Goal: Information Seeking & Learning: Learn about a topic

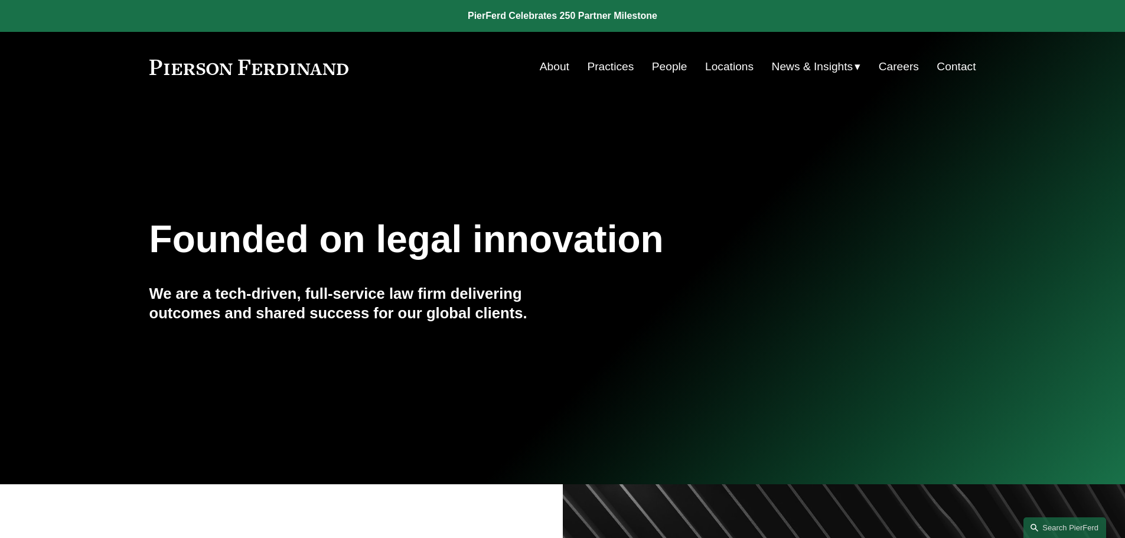
click at [660, 65] on link "People" at bounding box center [669, 67] width 35 height 22
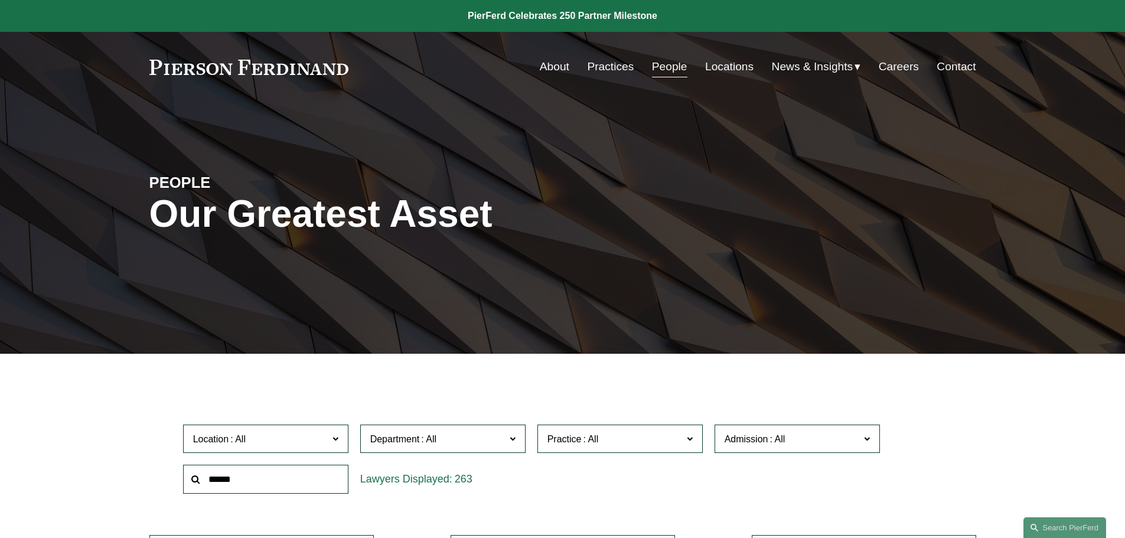
click at [657, 74] on link "People" at bounding box center [669, 67] width 35 height 22
click at [257, 481] on input "text" at bounding box center [265, 479] width 165 height 29
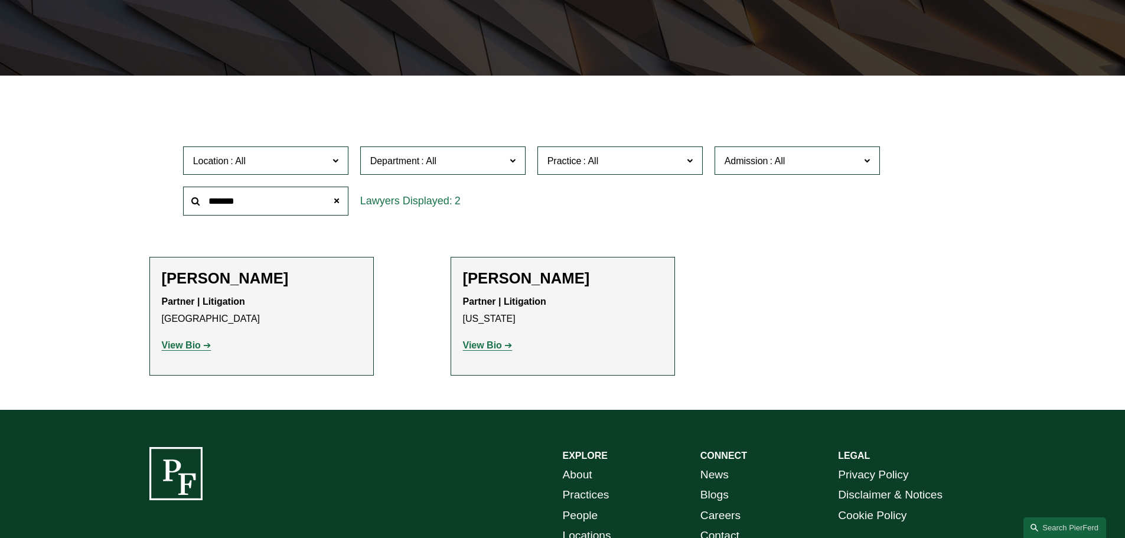
scroll to position [295, 0]
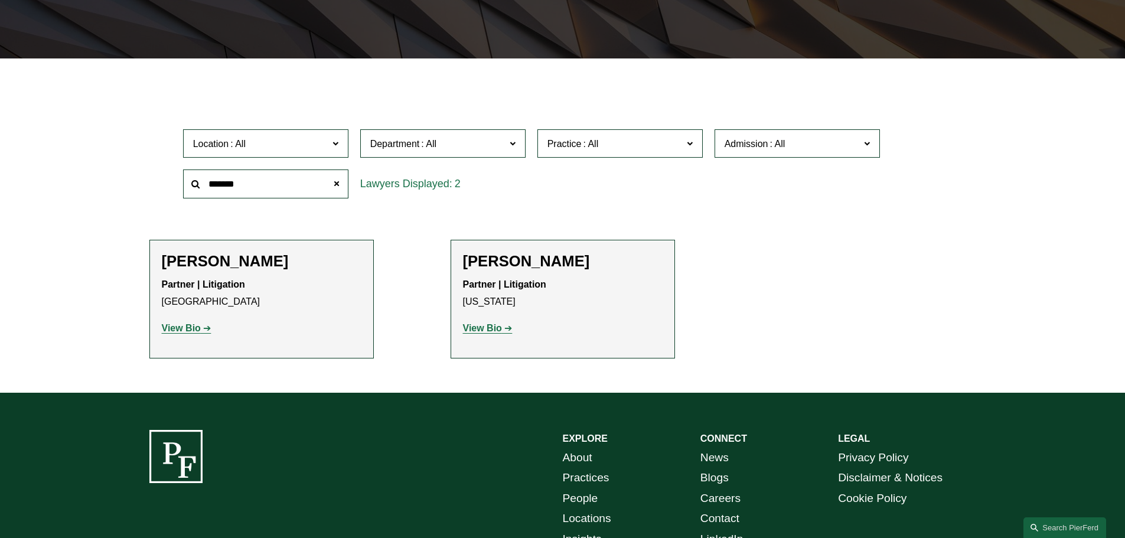
type input "*******"
click at [184, 325] on strong "View Bio" at bounding box center [181, 328] width 39 height 10
click at [179, 328] on strong "View Bio" at bounding box center [181, 328] width 39 height 10
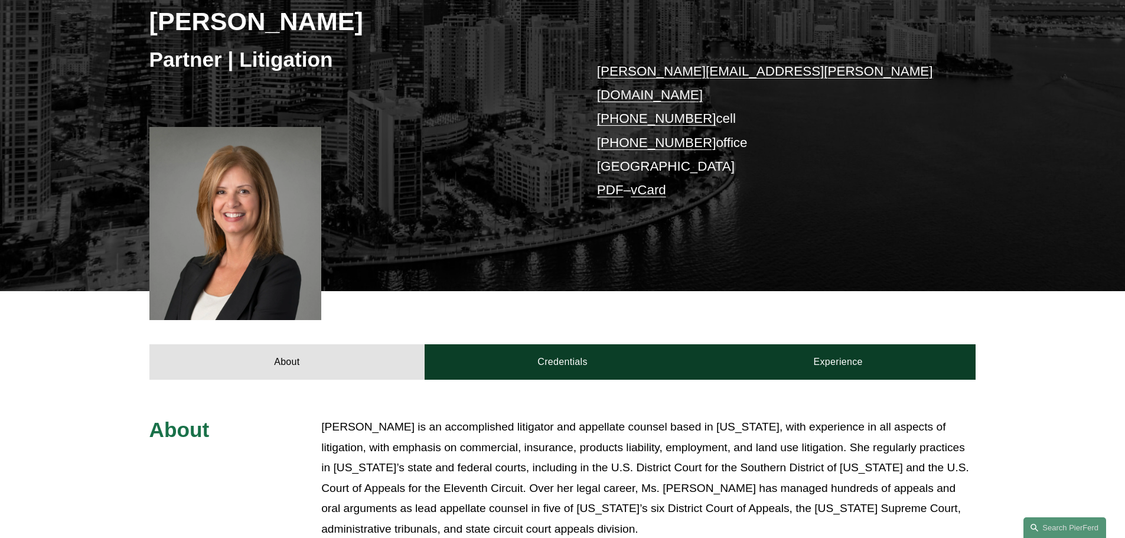
scroll to position [236, 0]
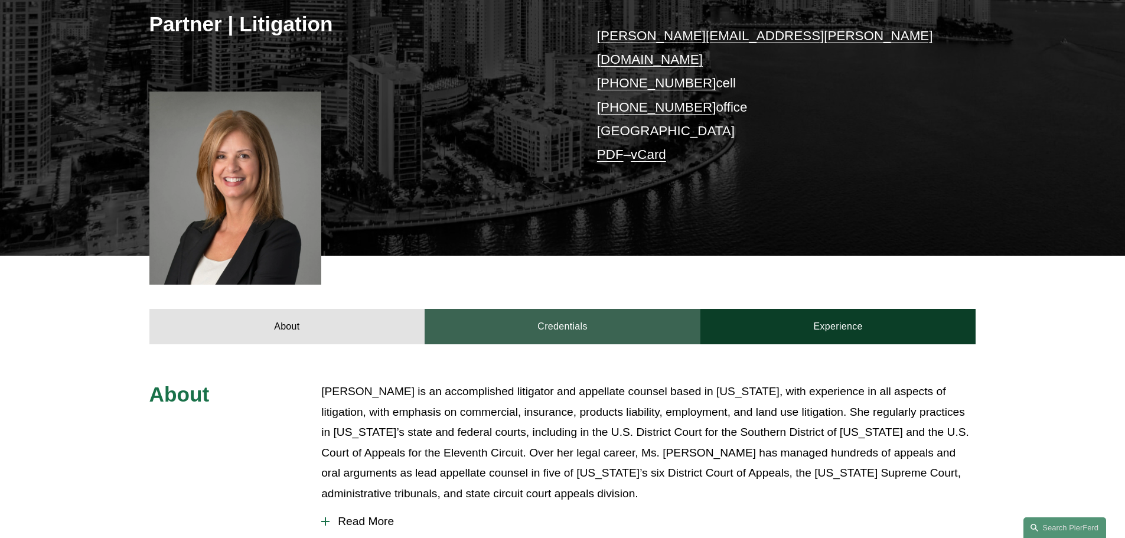
click at [521, 315] on link "Credentials" at bounding box center [563, 326] width 276 height 35
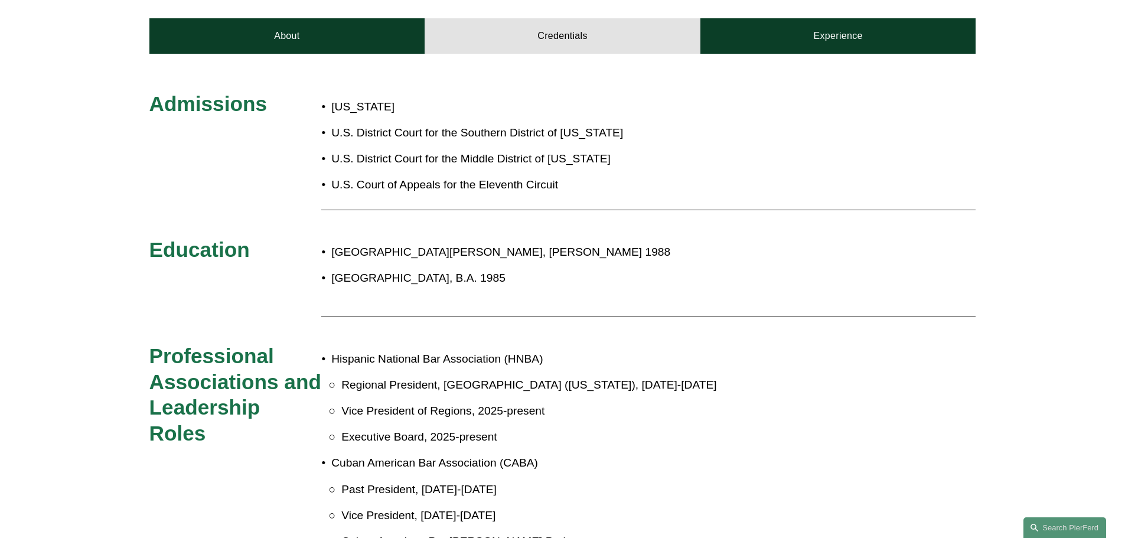
scroll to position [590, 0]
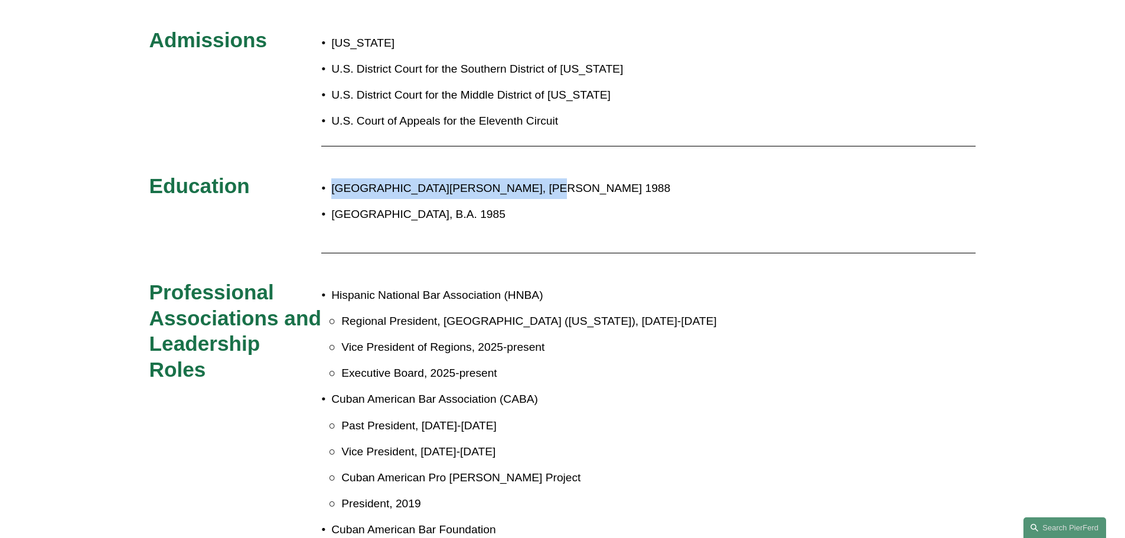
drag, startPoint x: 332, startPoint y: 172, endPoint x: 517, endPoint y: 168, distance: 184.9
click at [517, 178] on p "St. Thomas University School of Law, J.D. 1988" at bounding box center [601, 188] width 541 height 21
copy p "St. Thomas University School of Law"
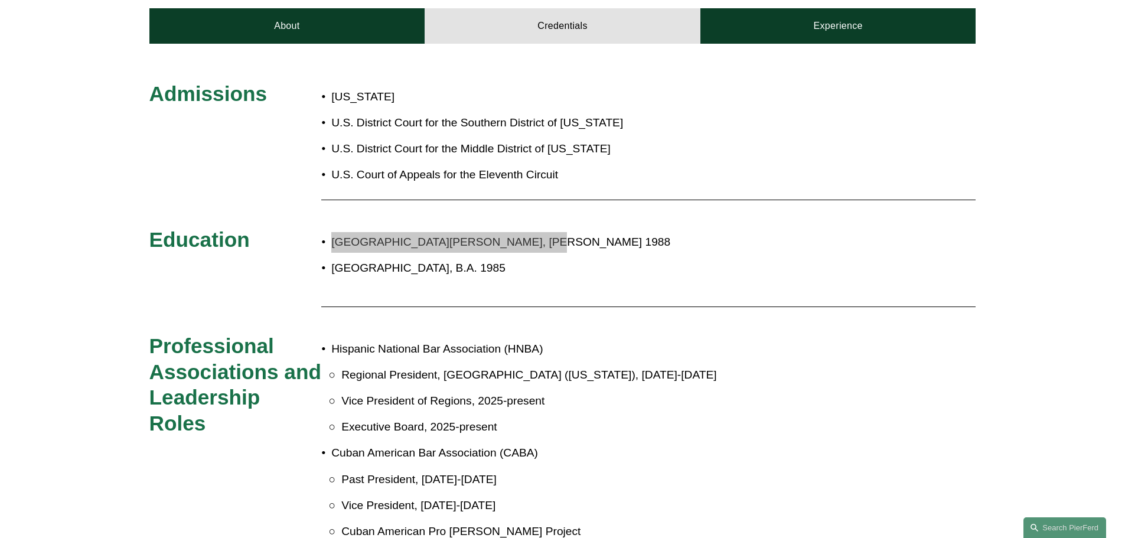
scroll to position [531, 0]
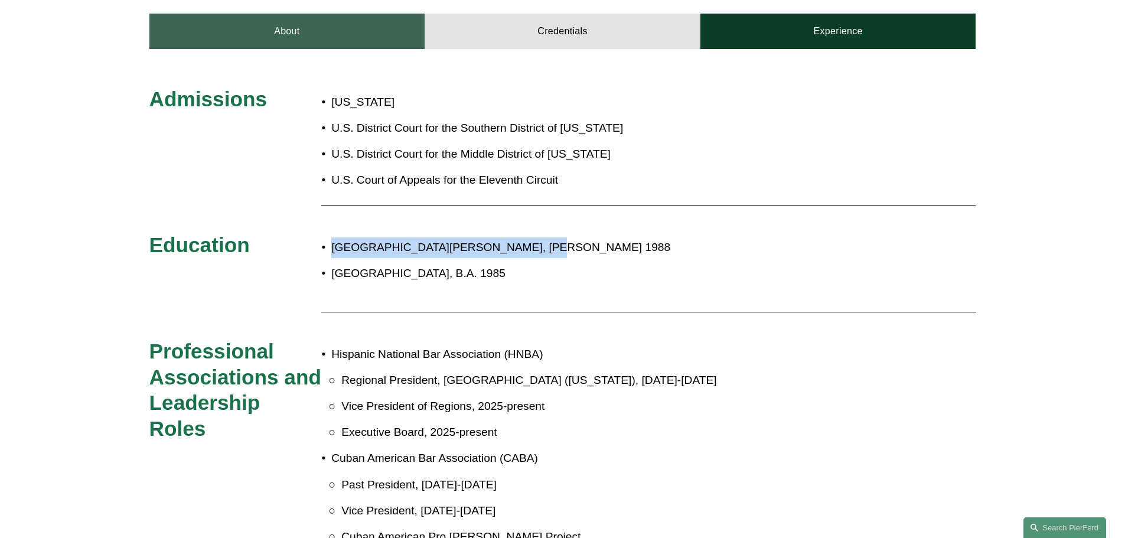
click at [333, 19] on link "About" at bounding box center [287, 31] width 276 height 35
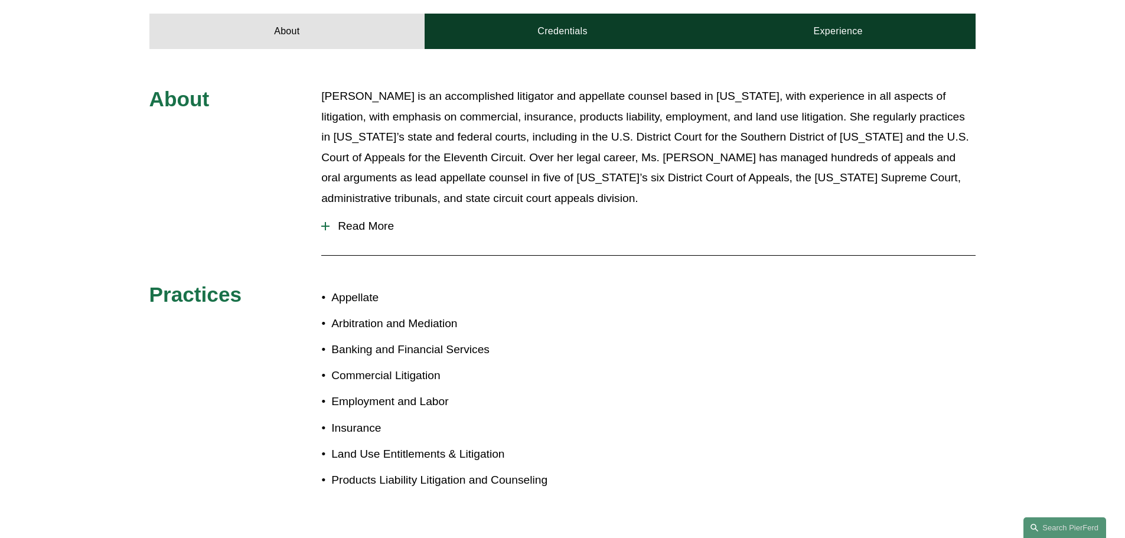
click at [351, 220] on span "Read More" at bounding box center [652, 226] width 646 height 13
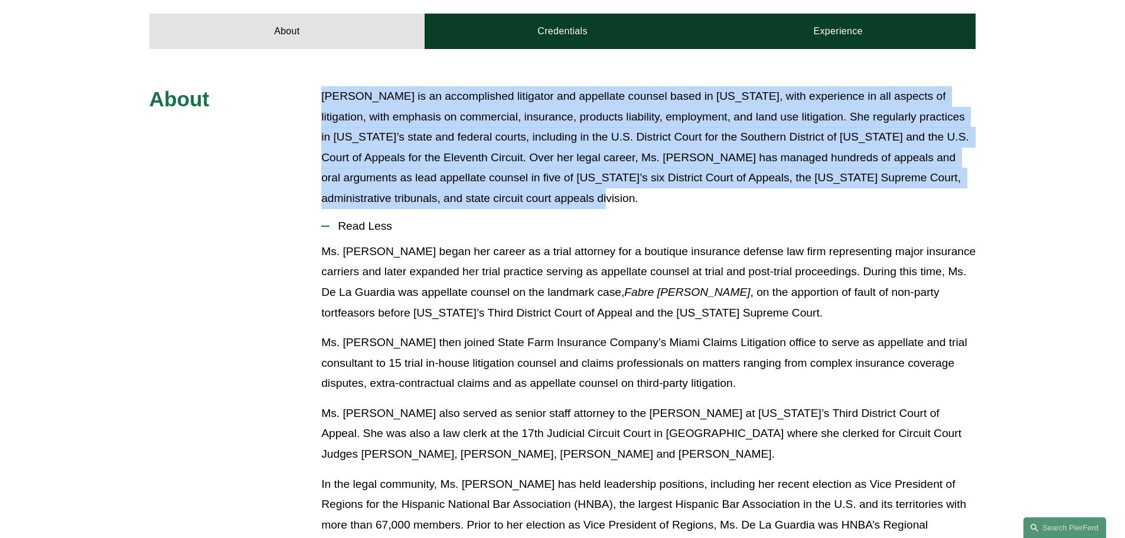
drag, startPoint x: 501, startPoint y: 182, endPoint x: 316, endPoint y: 77, distance: 212.6
click at [515, 86] on p "Frances De La Guardia is an accomplished litigator and appellate counsel based …" at bounding box center [648, 147] width 654 height 122
drag, startPoint x: 442, startPoint y: 77, endPoint x: 500, endPoint y: 182, distance: 119.7
click at [500, 182] on p "Frances De La Guardia is an accomplished litigator and appellate counsel based …" at bounding box center [648, 147] width 654 height 122
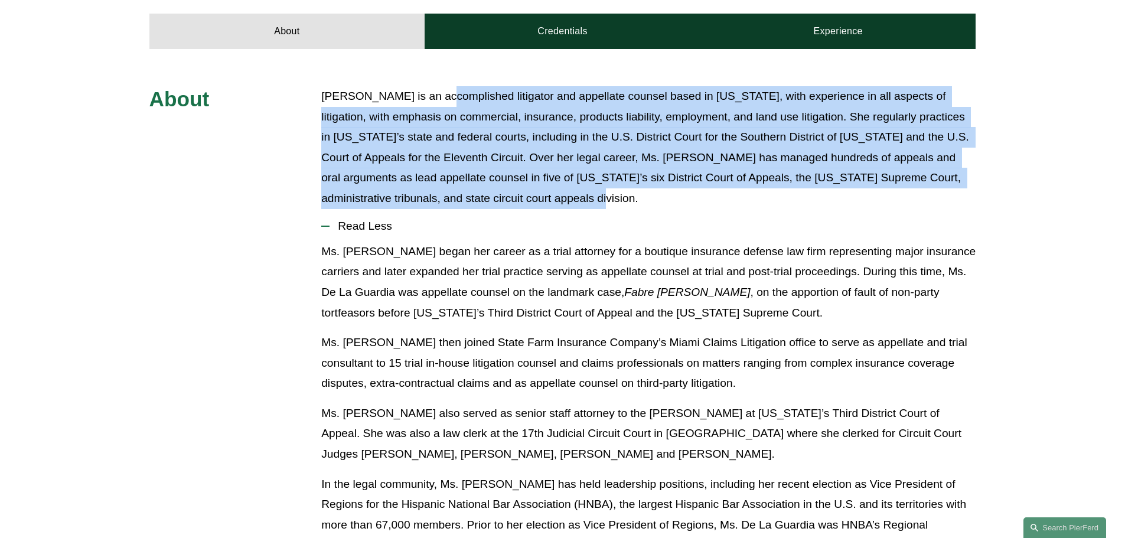
copy p "is an accomplished litigator and appellate counsel based in Florida, with exper…"
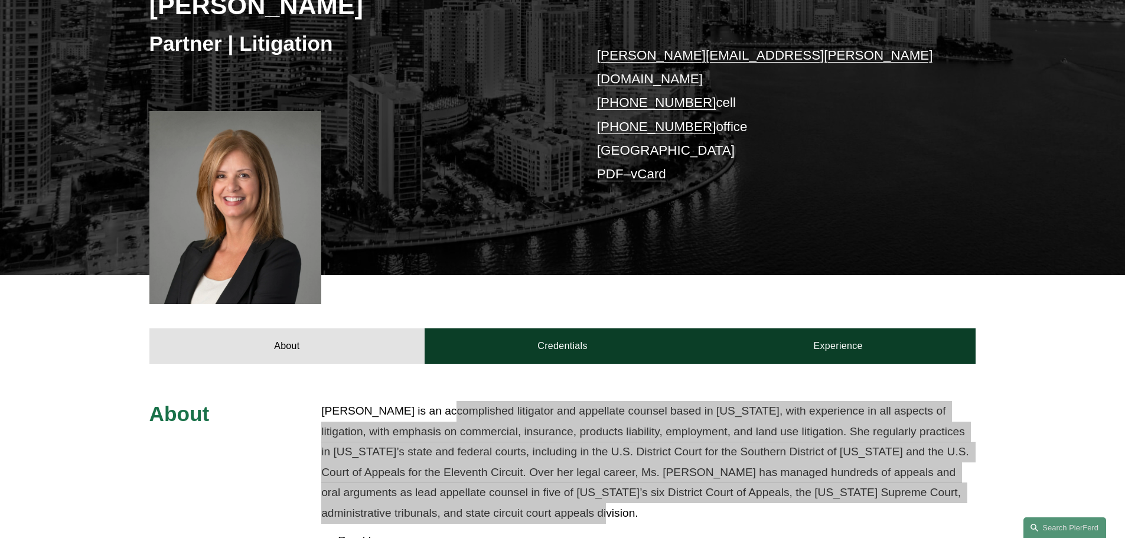
scroll to position [0, 0]
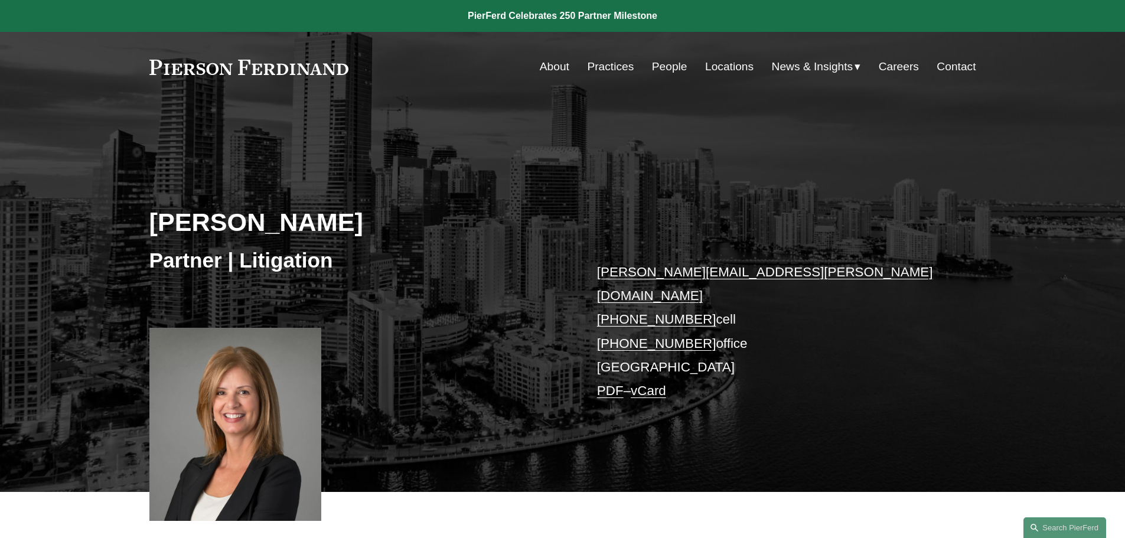
click at [665, 73] on link "People" at bounding box center [669, 67] width 35 height 22
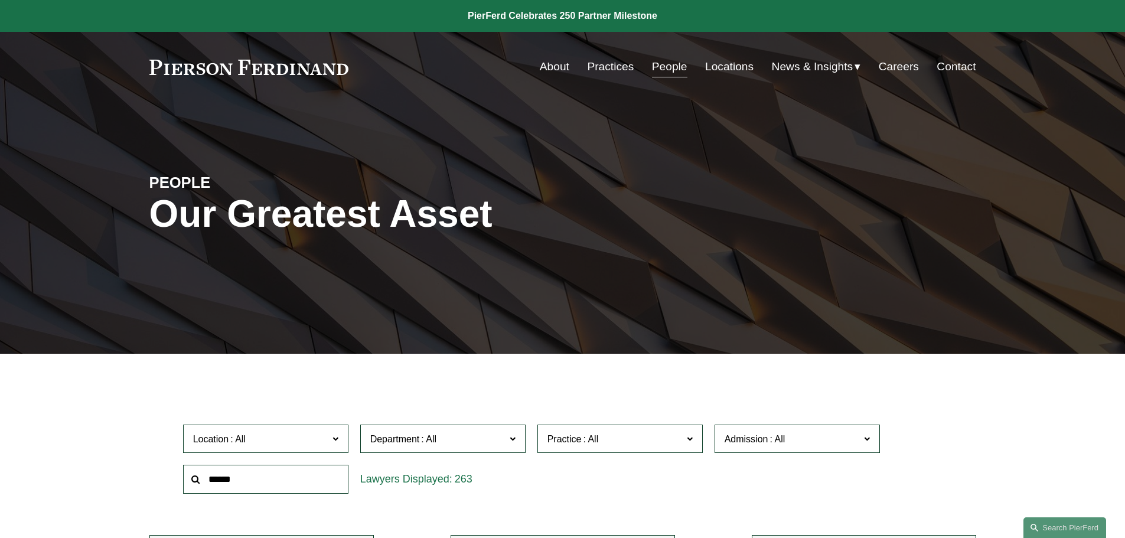
click at [325, 484] on input "text" at bounding box center [265, 479] width 165 height 29
type input "********"
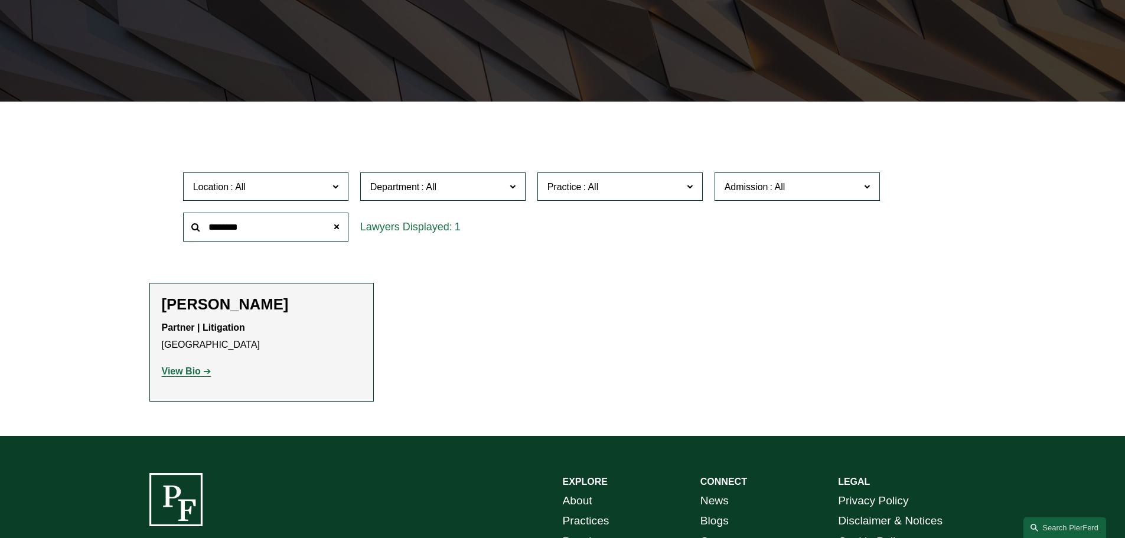
scroll to position [295, 0]
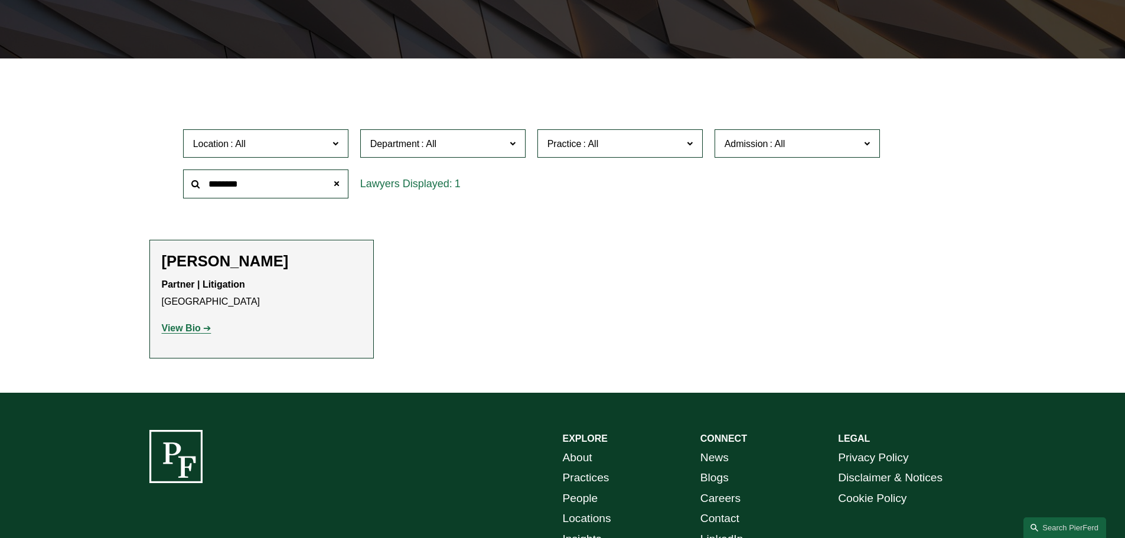
click at [193, 333] on strong "View Bio" at bounding box center [181, 328] width 39 height 10
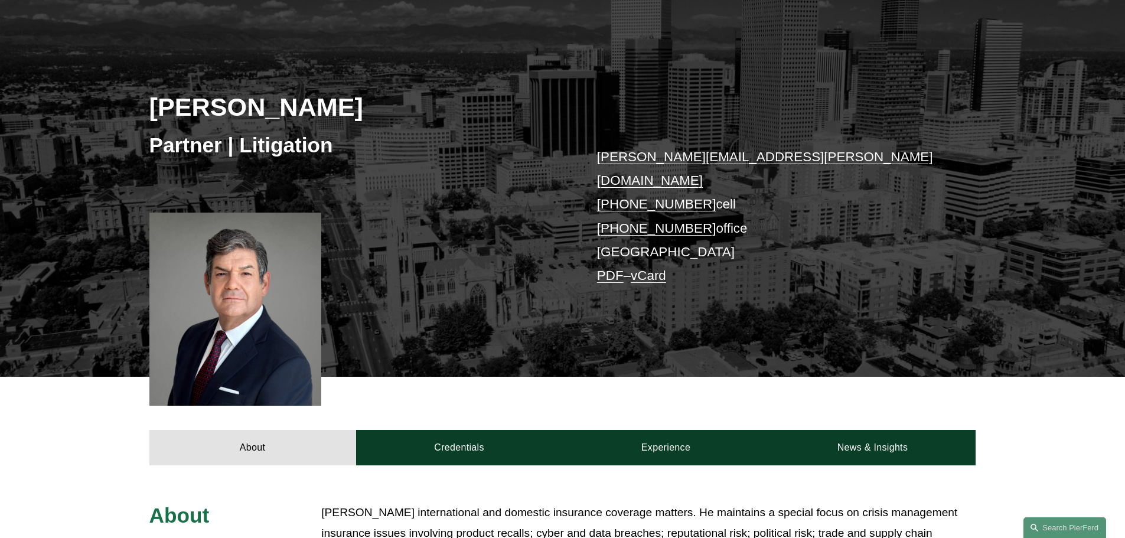
scroll to position [118, 0]
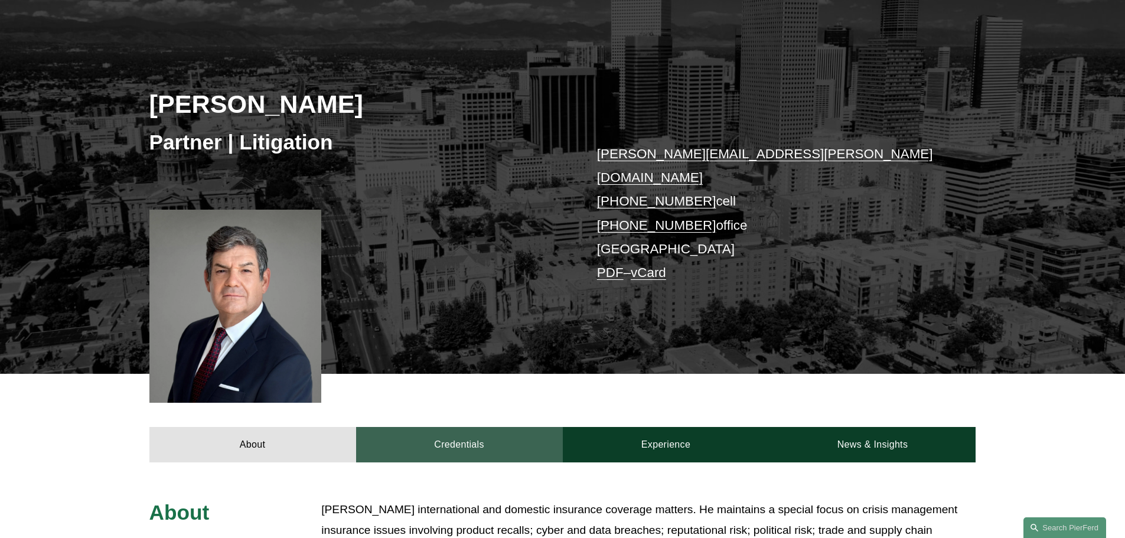
click at [455, 431] on link "Credentials" at bounding box center [459, 444] width 207 height 35
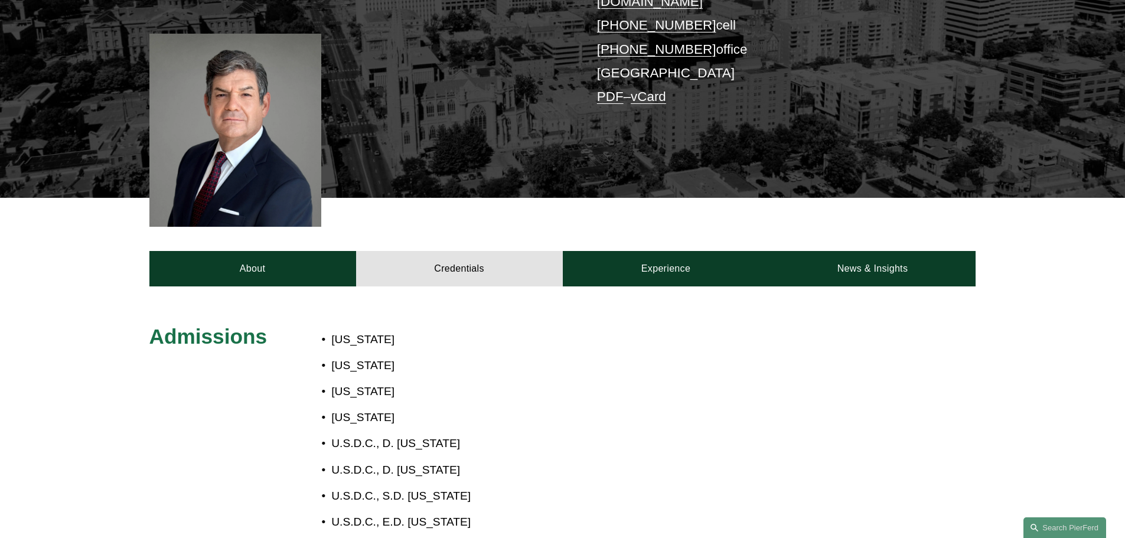
scroll to position [295, 0]
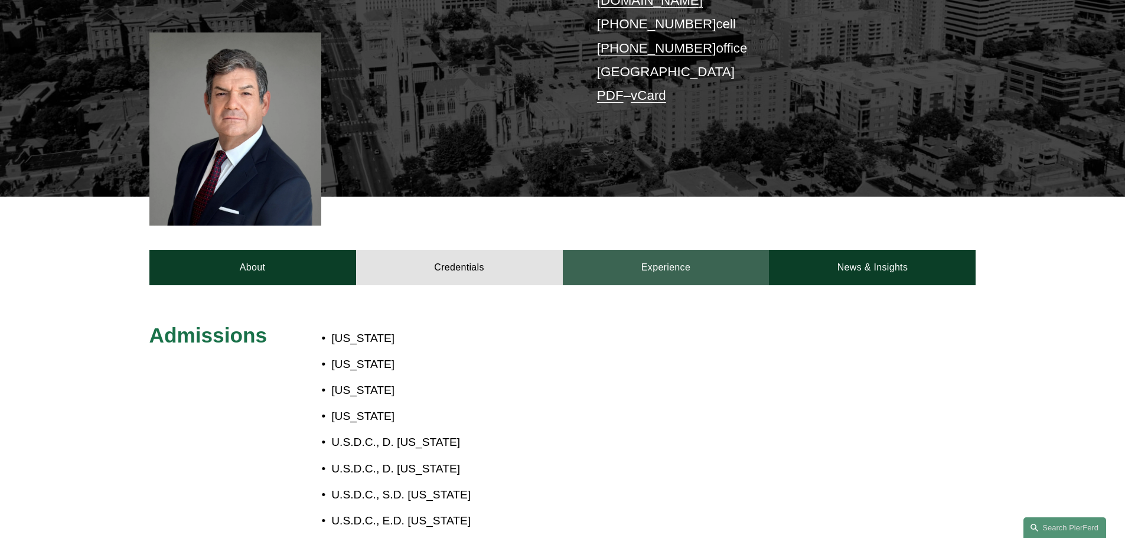
click at [657, 250] on link "Experience" at bounding box center [666, 267] width 207 height 35
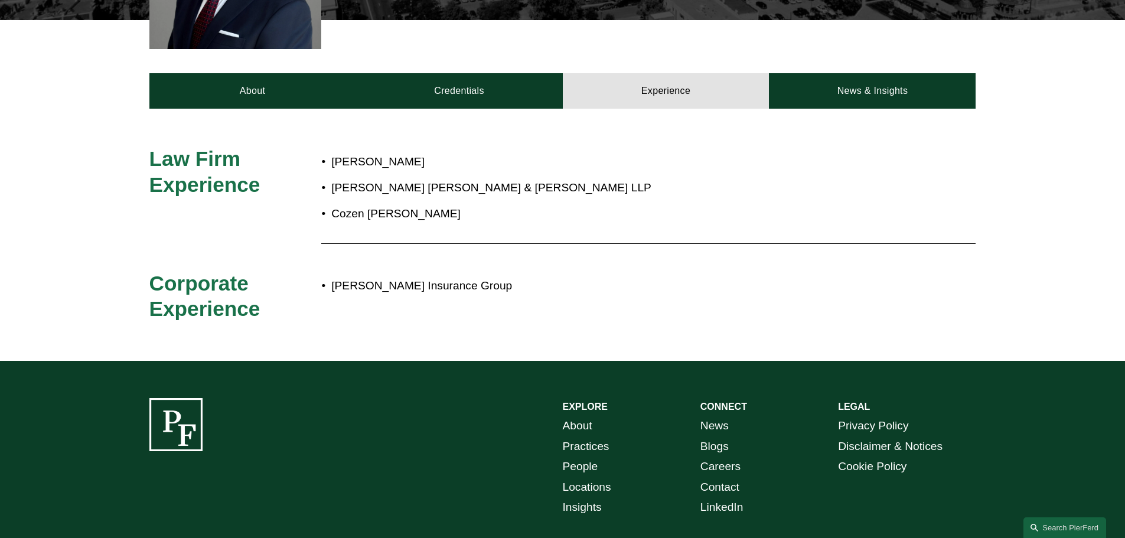
scroll to position [472, 0]
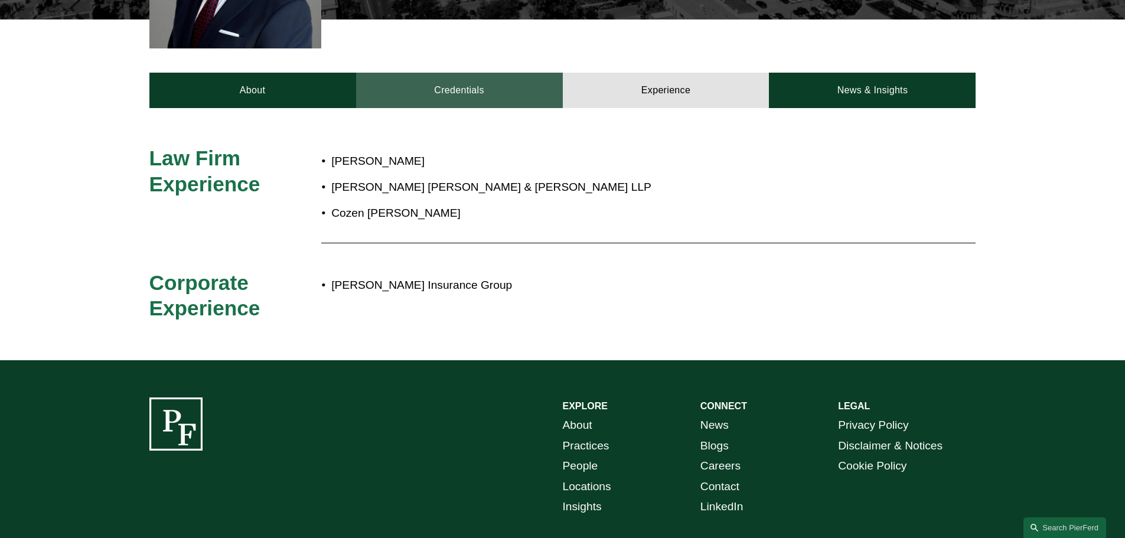
click at [433, 73] on link "Credentials" at bounding box center [459, 90] width 207 height 35
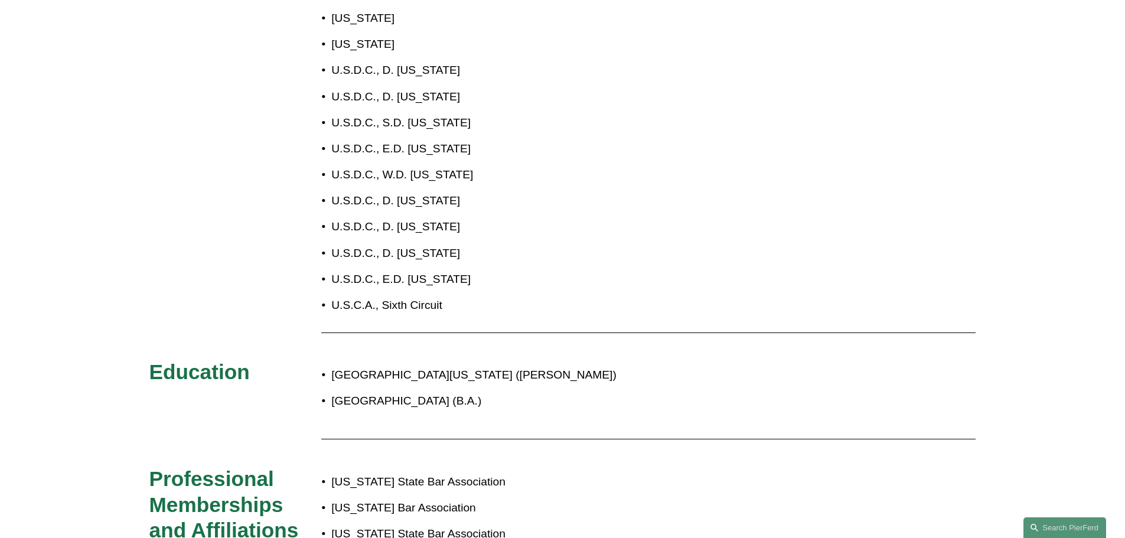
scroll to position [709, 0]
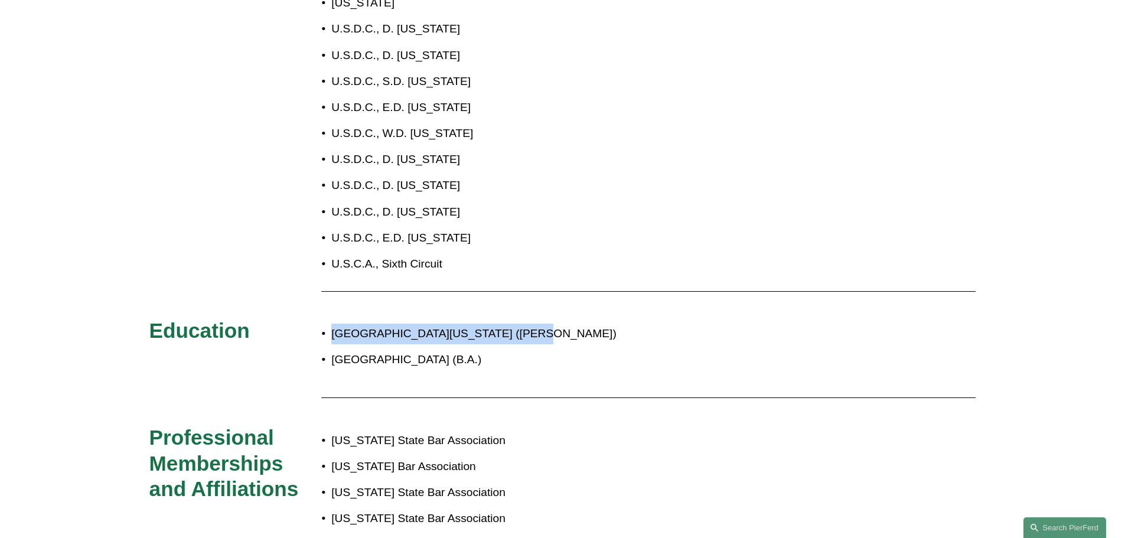
drag, startPoint x: 507, startPoint y: 315, endPoint x: 333, endPoint y: 321, distance: 174.3
click at [333, 324] on p "[GEOGRAPHIC_DATA][US_STATE] ([PERSON_NAME])" at bounding box center [601, 334] width 541 height 21
copy p "[GEOGRAPHIC_DATA][US_STATE]"
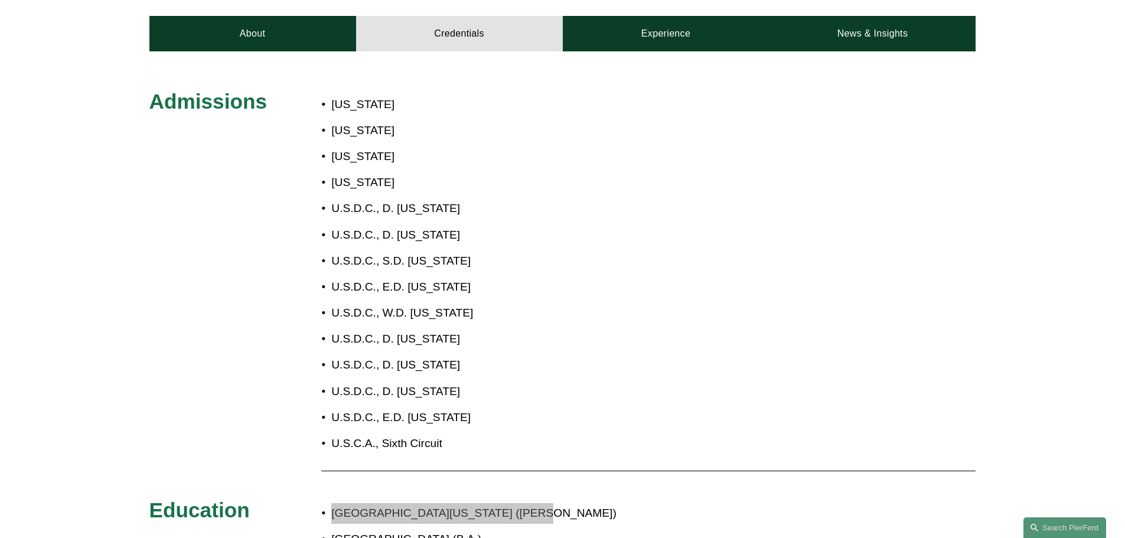
scroll to position [531, 0]
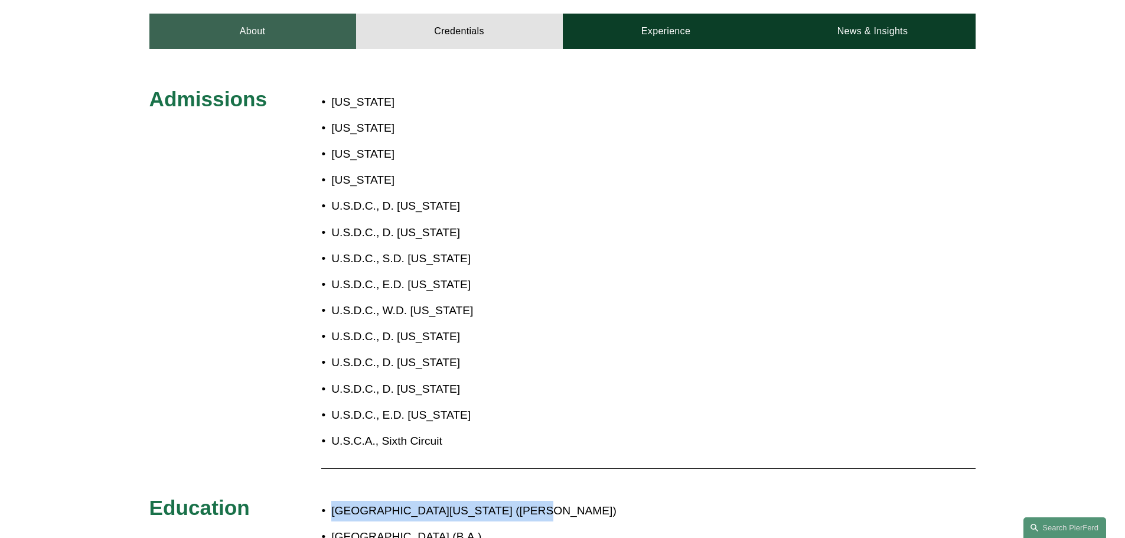
click at [233, 17] on link "About" at bounding box center [252, 31] width 207 height 35
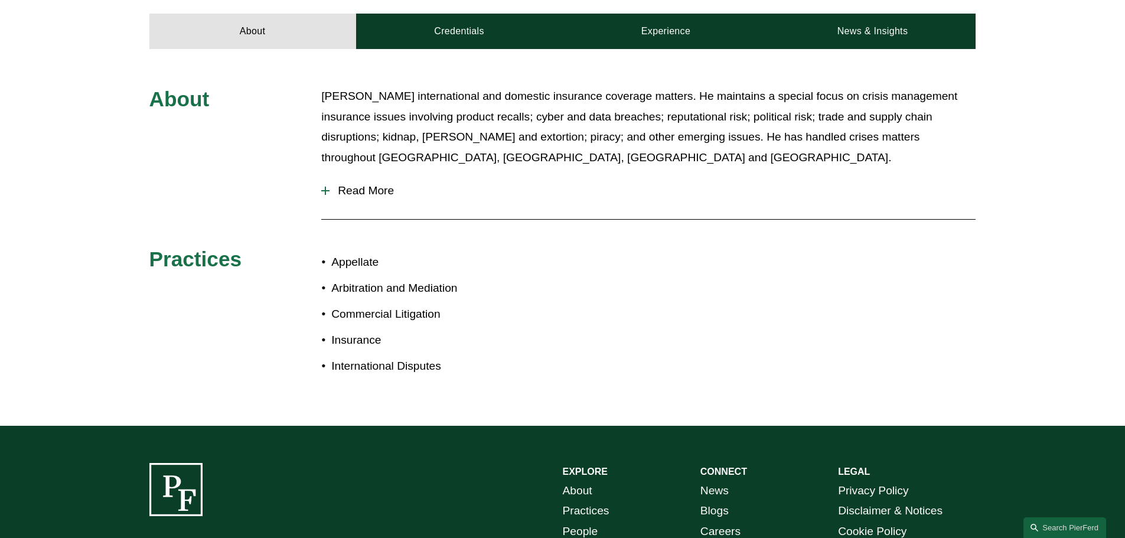
click at [355, 184] on span "Read More" at bounding box center [652, 190] width 646 height 13
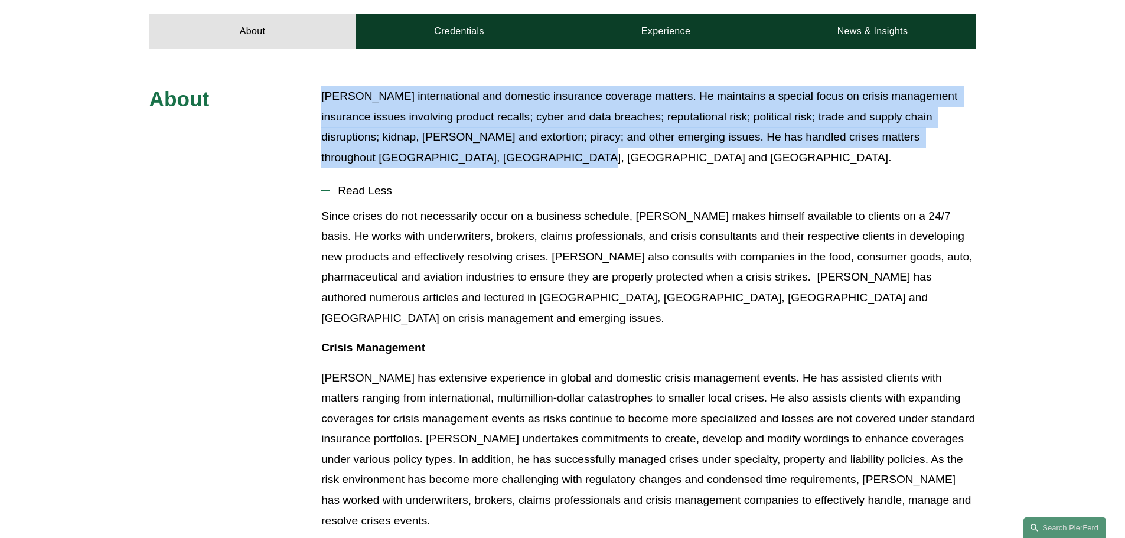
drag, startPoint x: 319, startPoint y: 76, endPoint x: 529, endPoint y: 135, distance: 218.3
copy p "[PERSON_NAME] international and domestic insurance coverage matters. He maintai…"
click at [510, 101] on p "[PERSON_NAME] international and domestic insurance coverage matters. He maintai…" at bounding box center [648, 126] width 654 height 81
drag, startPoint x: 537, startPoint y: 137, endPoint x: 319, endPoint y: 78, distance: 225.2
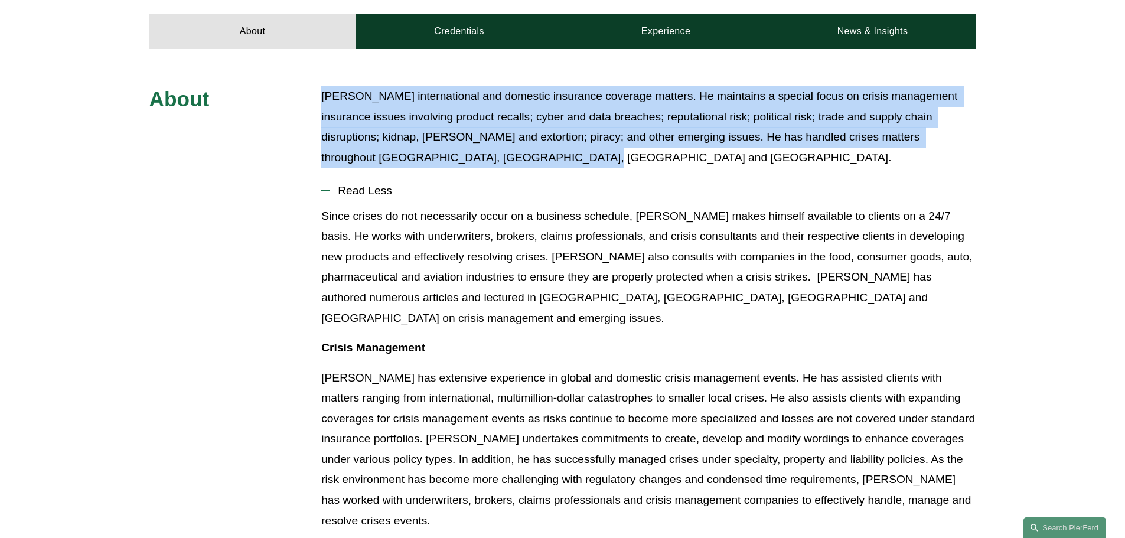
copy p "Joe handles international and domestic insurance coverage matters. He maintains…"
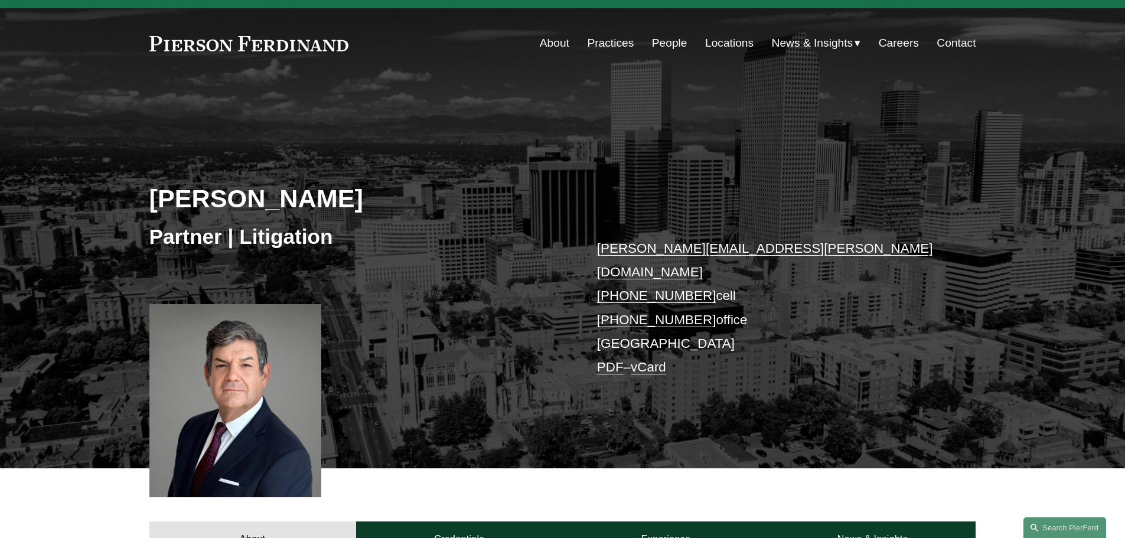
scroll to position [0, 0]
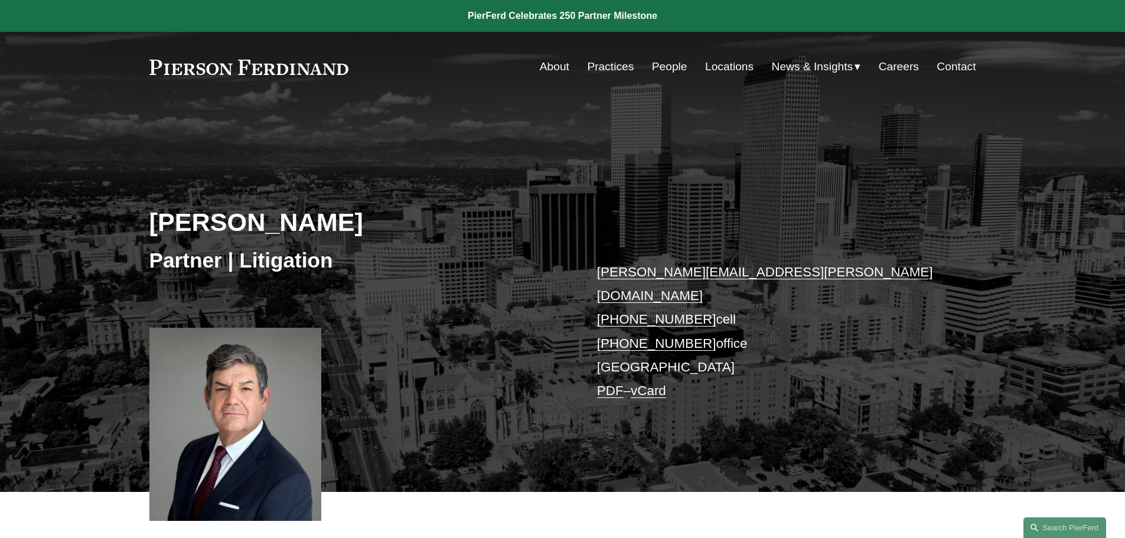
click at [652, 68] on link "People" at bounding box center [669, 67] width 35 height 22
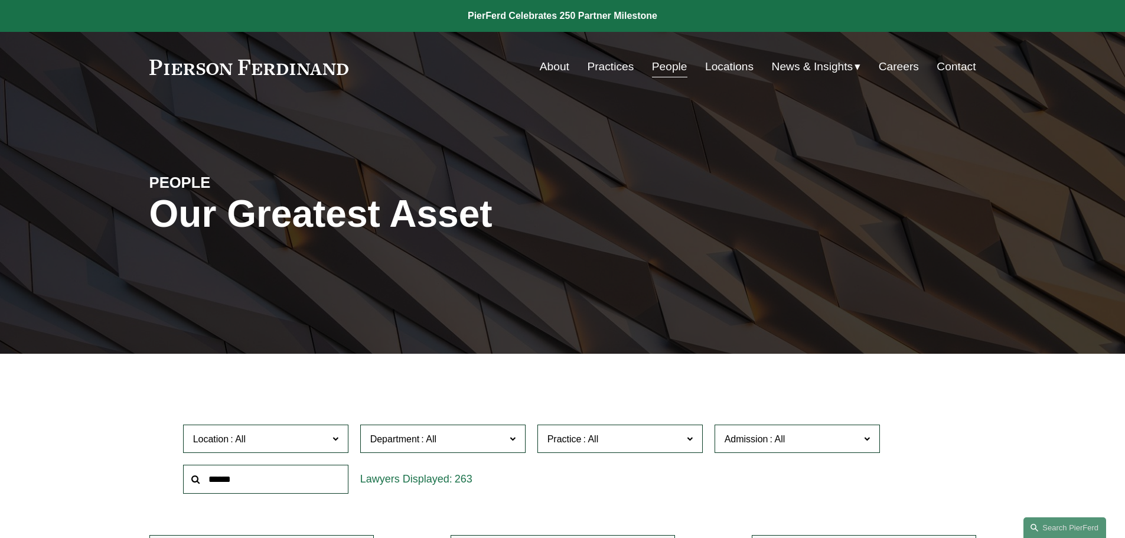
click at [270, 481] on input "text" at bounding box center [265, 479] width 165 height 29
type input "******"
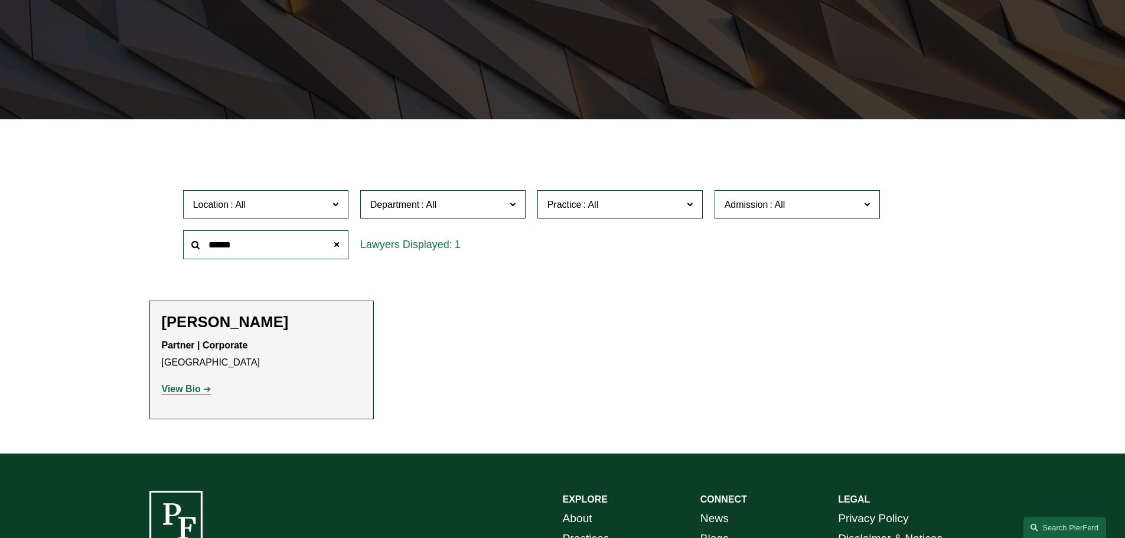
scroll to position [236, 0]
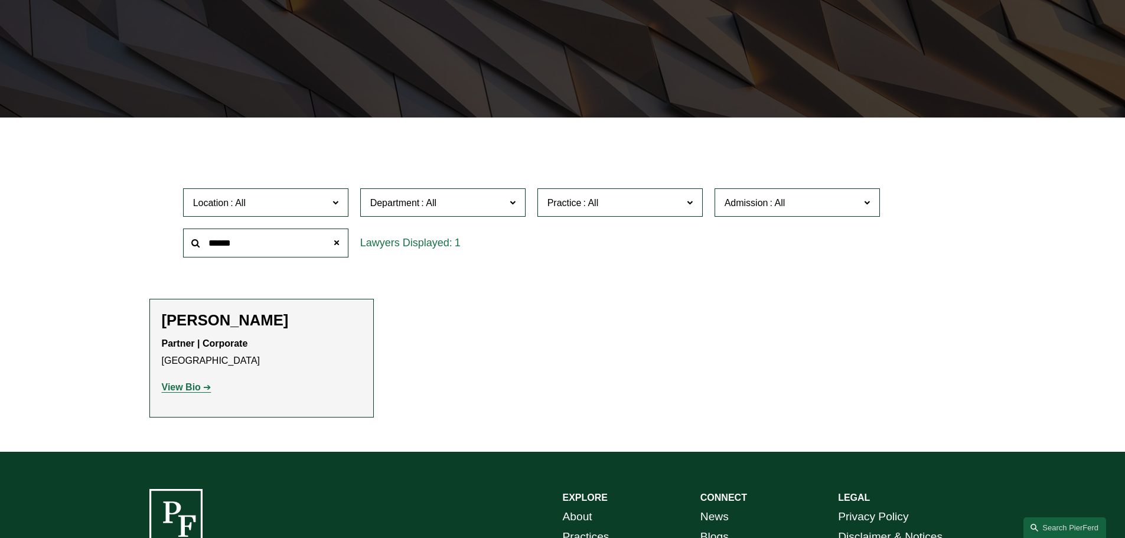
click at [190, 386] on strong "View Bio" at bounding box center [181, 387] width 39 height 10
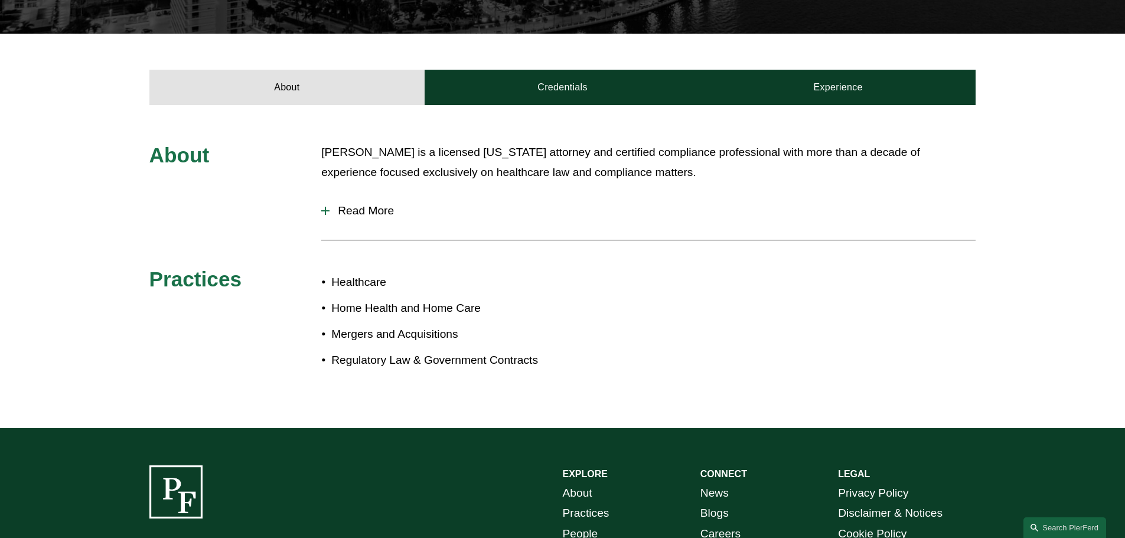
scroll to position [413, 0]
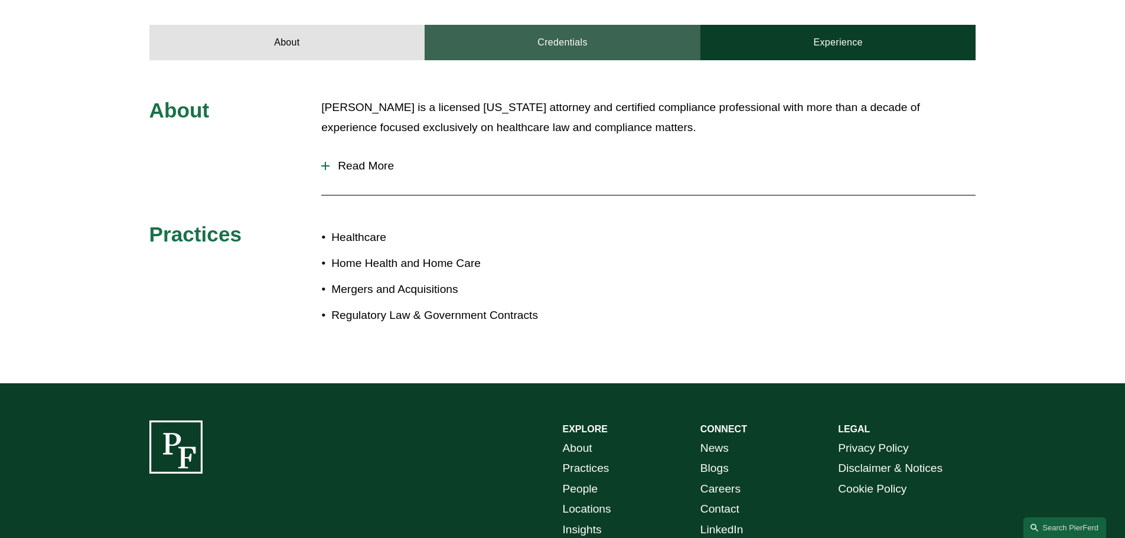
click at [637, 44] on link "Credentials" at bounding box center [563, 42] width 276 height 35
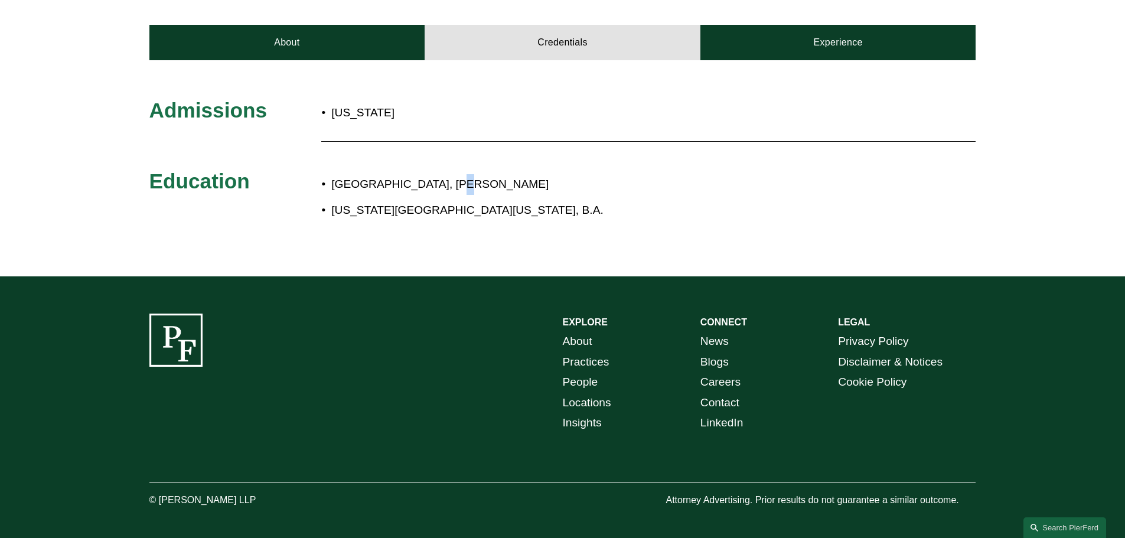
click at [434, 187] on p "Drexel University, J.D." at bounding box center [601, 184] width 541 height 21
drag, startPoint x: 331, startPoint y: 187, endPoint x: 415, endPoint y: 184, distance: 83.3
click at [415, 184] on p "Drexel University, J.D." at bounding box center [601, 184] width 541 height 21
copy p "Drexel University"
click at [536, 37] on link "Credentials" at bounding box center [563, 42] width 276 height 35
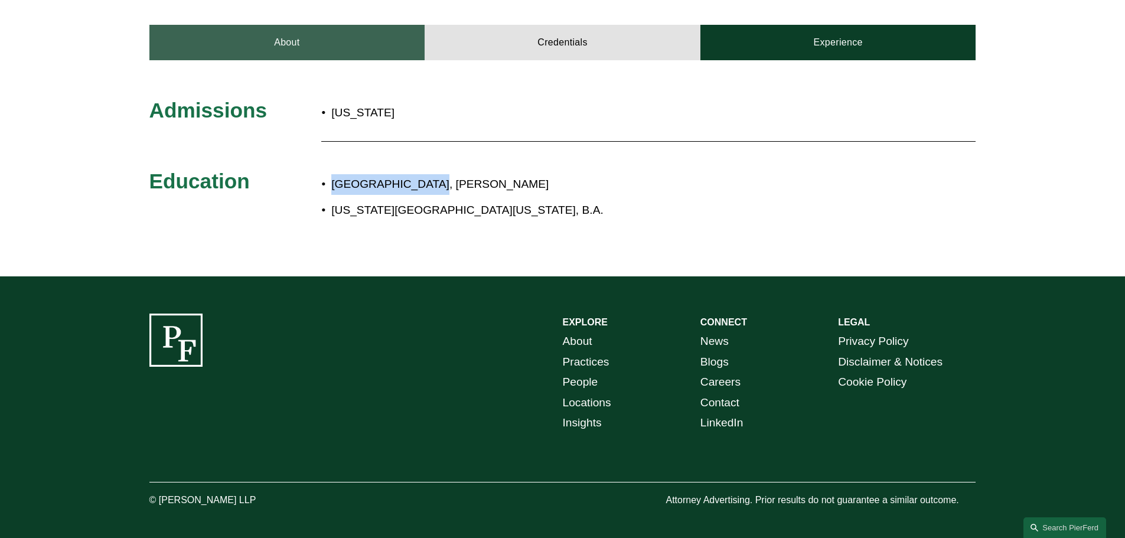
click at [347, 30] on link "About" at bounding box center [287, 42] width 276 height 35
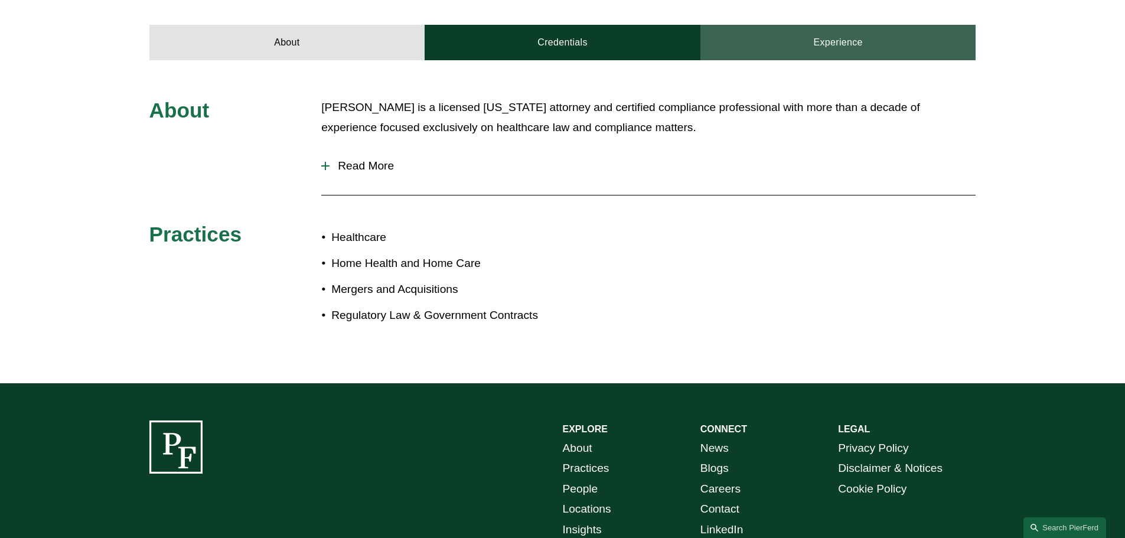
click at [841, 44] on link "Experience" at bounding box center [838, 42] width 276 height 35
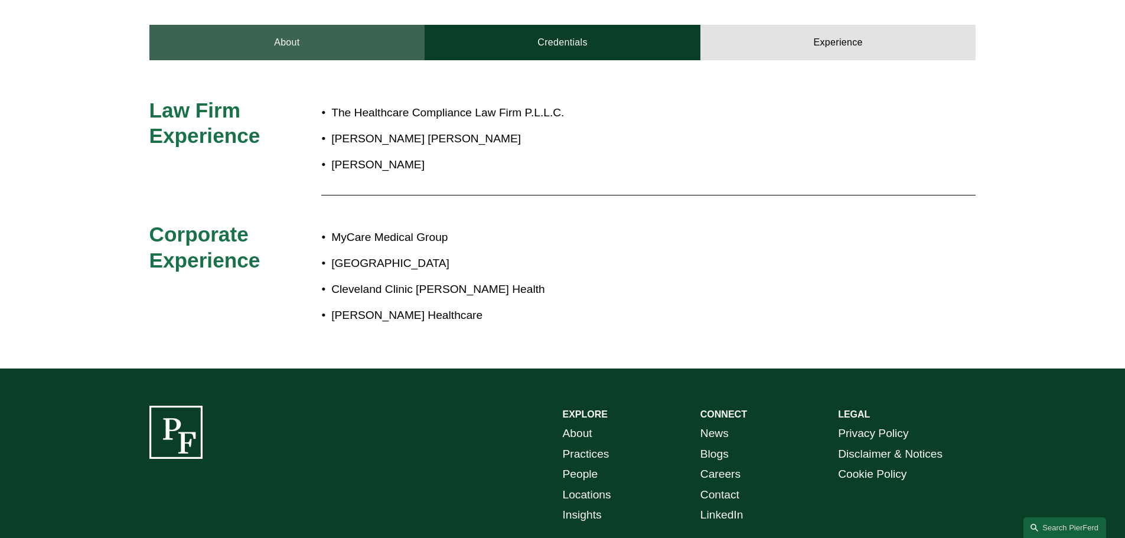
click at [268, 60] on link "About" at bounding box center [287, 42] width 276 height 35
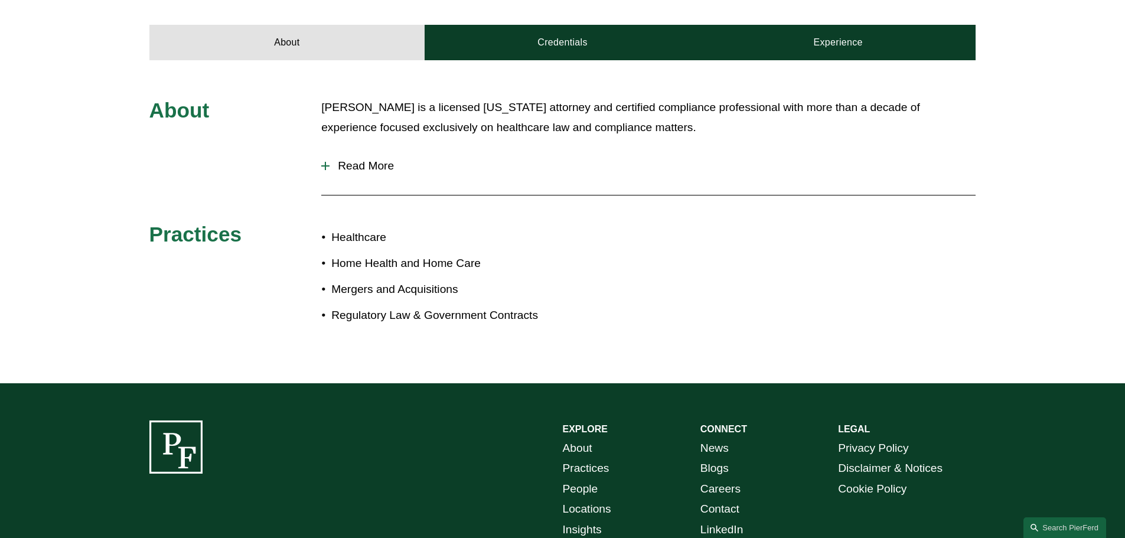
click at [355, 164] on span "Read More" at bounding box center [652, 165] width 646 height 13
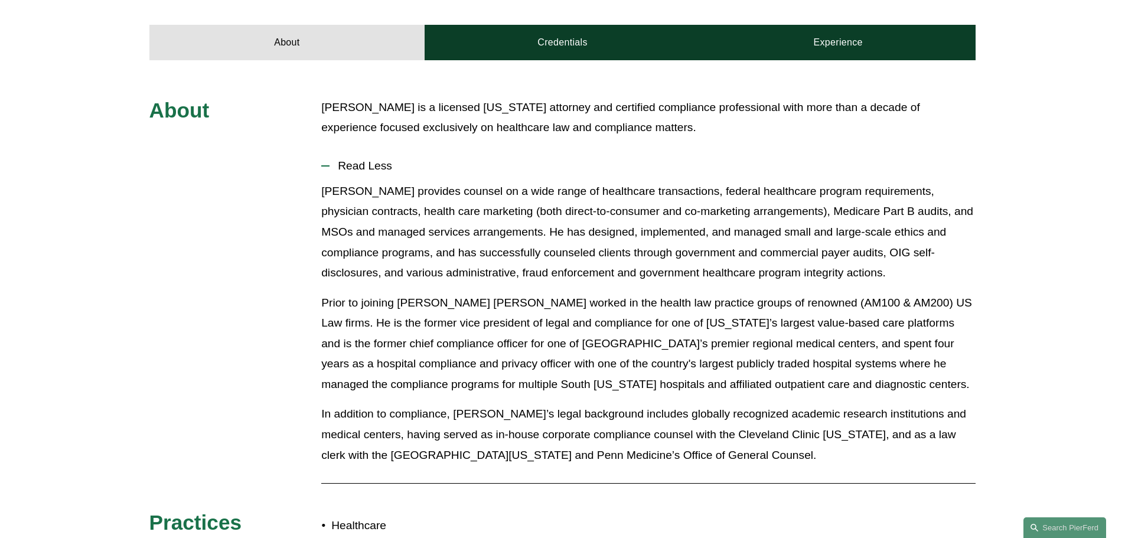
click at [364, 192] on p "William provides counsel on a wide range of healthcare transactions, federal he…" at bounding box center [648, 232] width 654 height 102
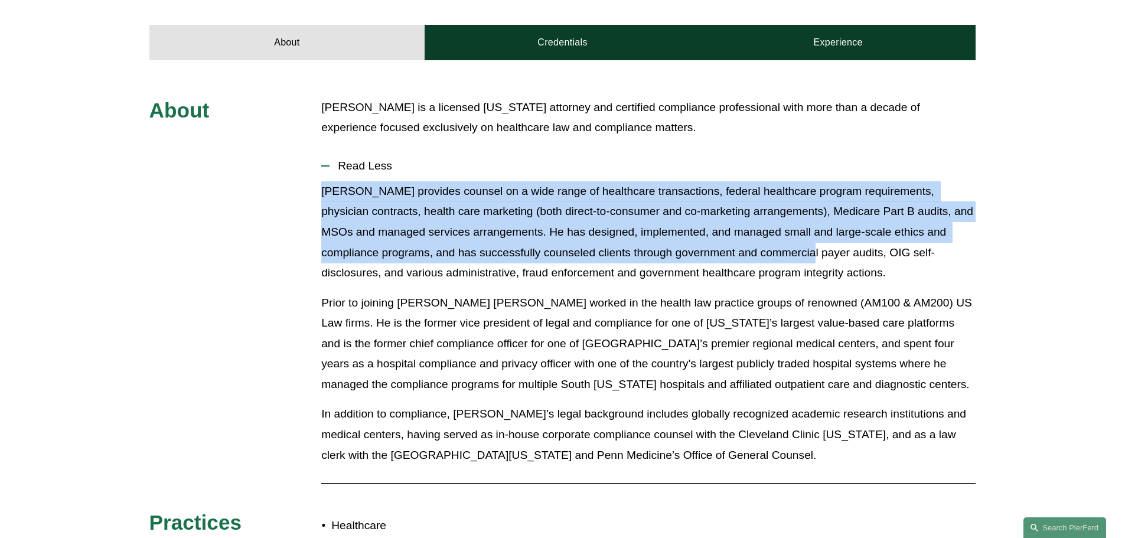
drag, startPoint x: 325, startPoint y: 190, endPoint x: 784, endPoint y: 261, distance: 464.9
click at [784, 261] on p "William provides counsel on a wide range of healthcare transactions, federal he…" at bounding box center [648, 232] width 654 height 102
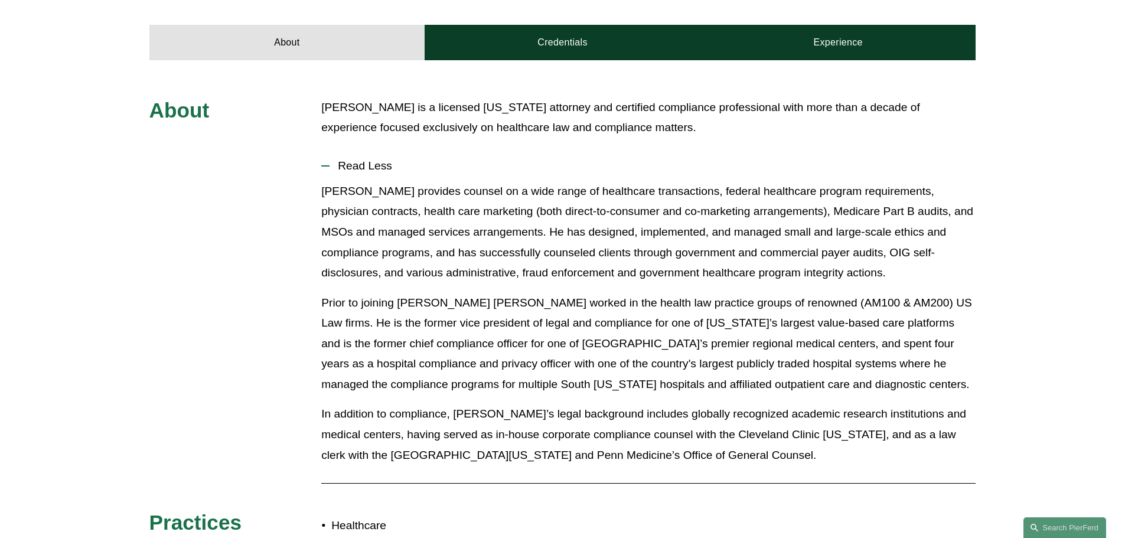
click at [807, 253] on p "William provides counsel on a wide range of healthcare transactions, federal he…" at bounding box center [648, 232] width 654 height 102
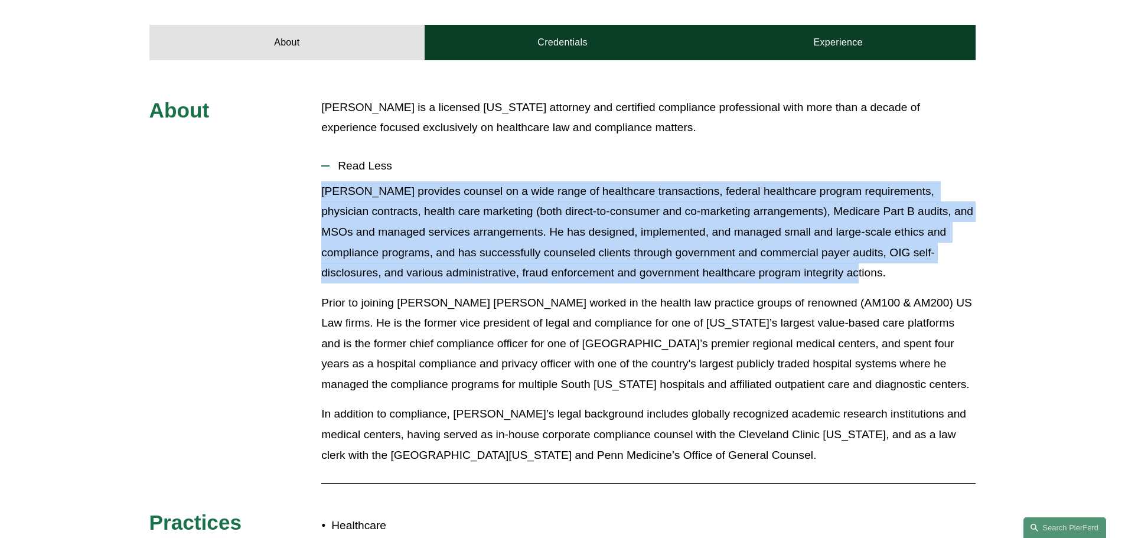
drag, startPoint x: 800, startPoint y: 268, endPoint x: 318, endPoint y: 196, distance: 486.6
click at [318, 196] on div "About William Gruitza is a licensed Florida attorney and certified compliance p…" at bounding box center [562, 365] width 1125 height 537
copy p "William provides counsel on a wide range of healthcare transactions, federal he…"
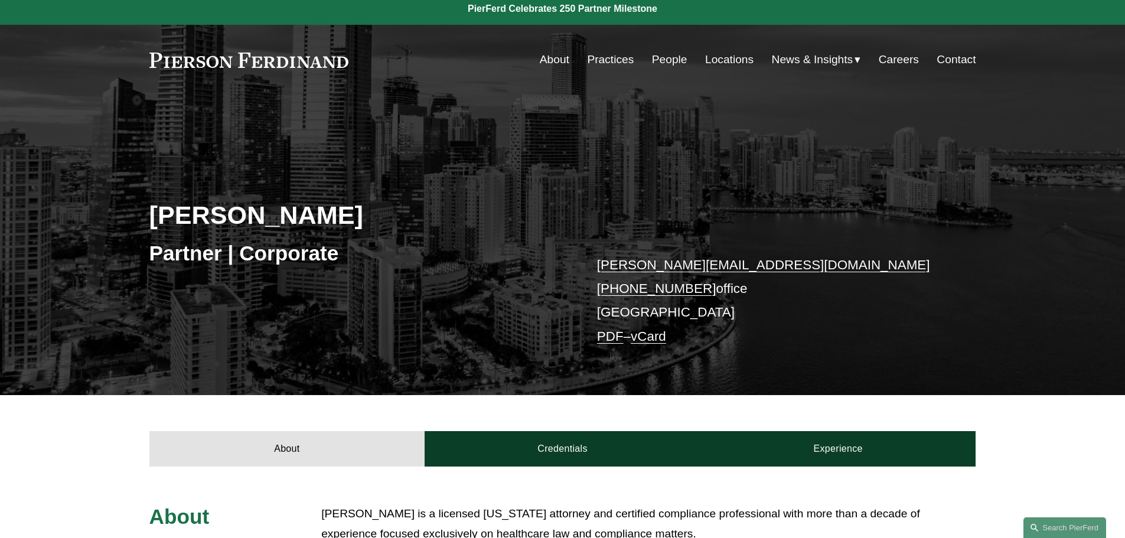
scroll to position [0, 0]
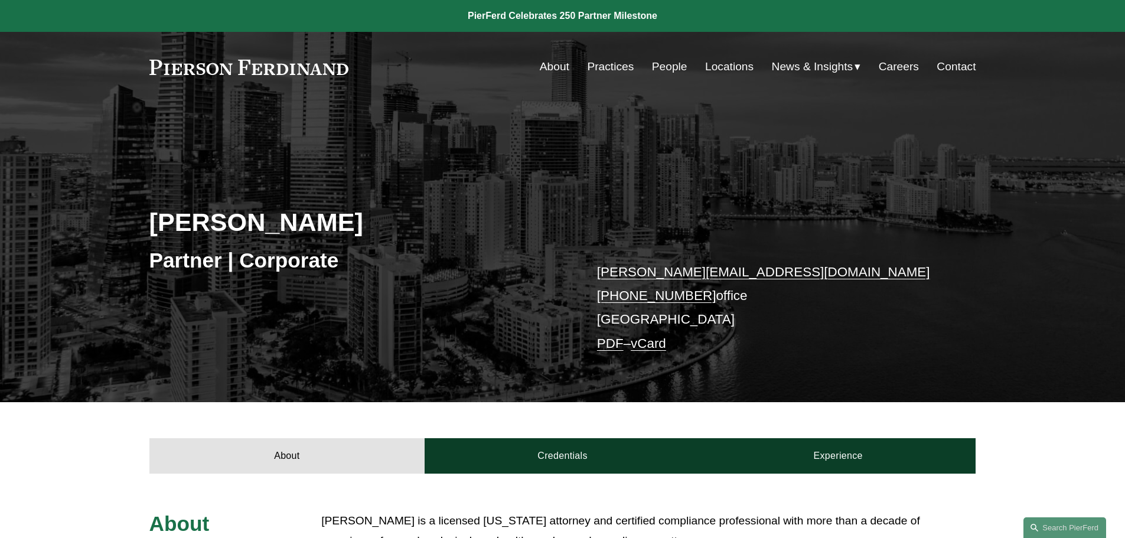
click at [660, 64] on link "People" at bounding box center [669, 67] width 35 height 22
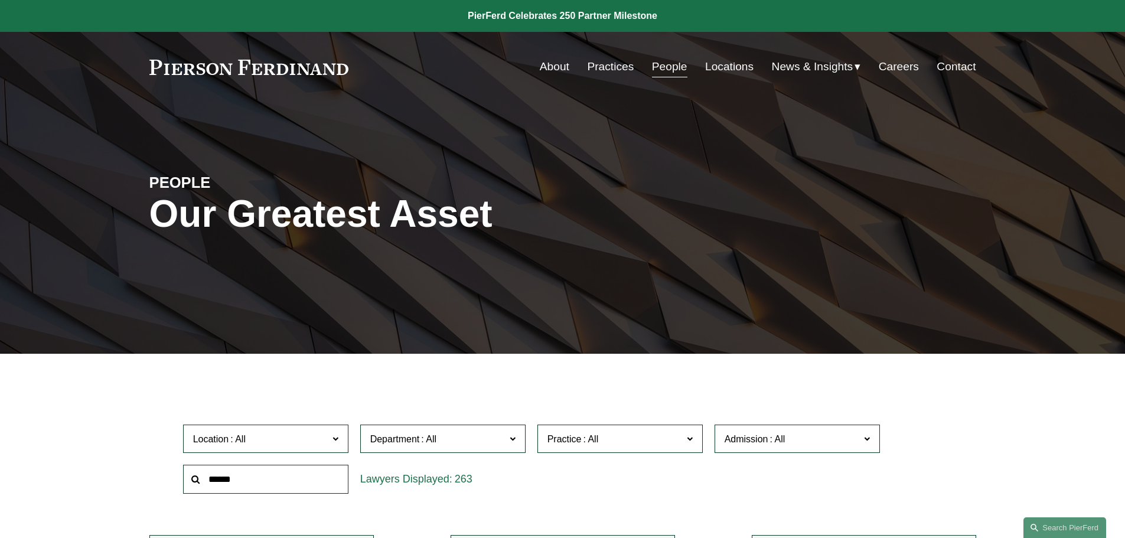
click at [280, 481] on input "text" at bounding box center [265, 479] width 165 height 29
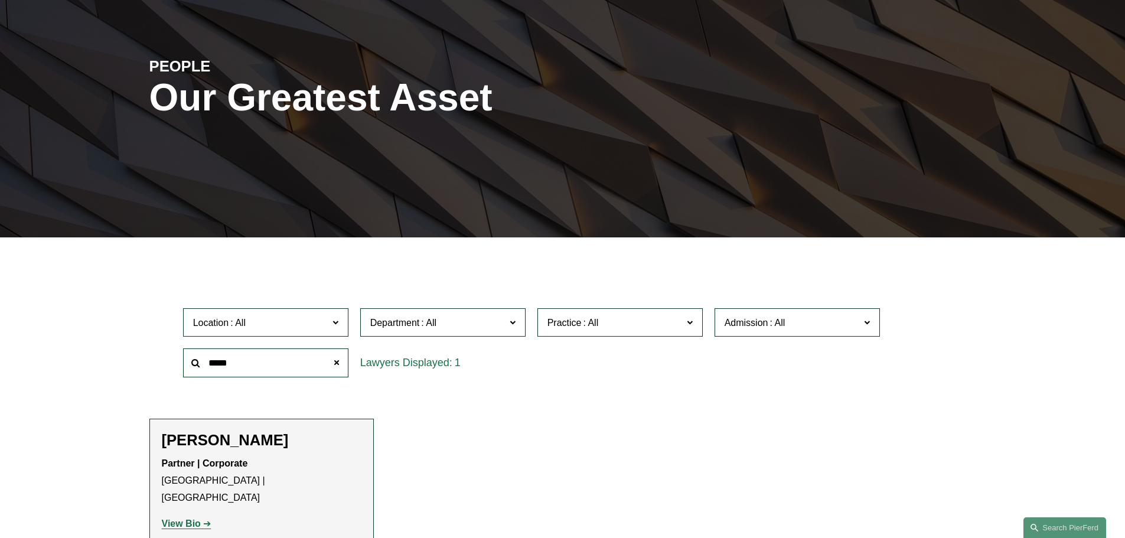
scroll to position [118, 0]
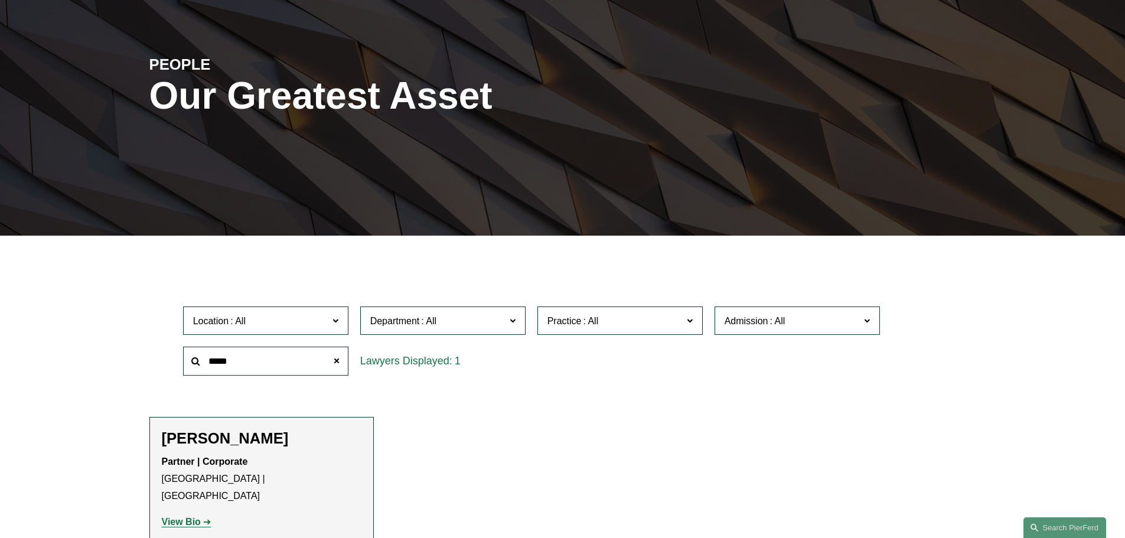
type input "*****"
click at [162, 517] on strong "View Bio" at bounding box center [181, 522] width 39 height 10
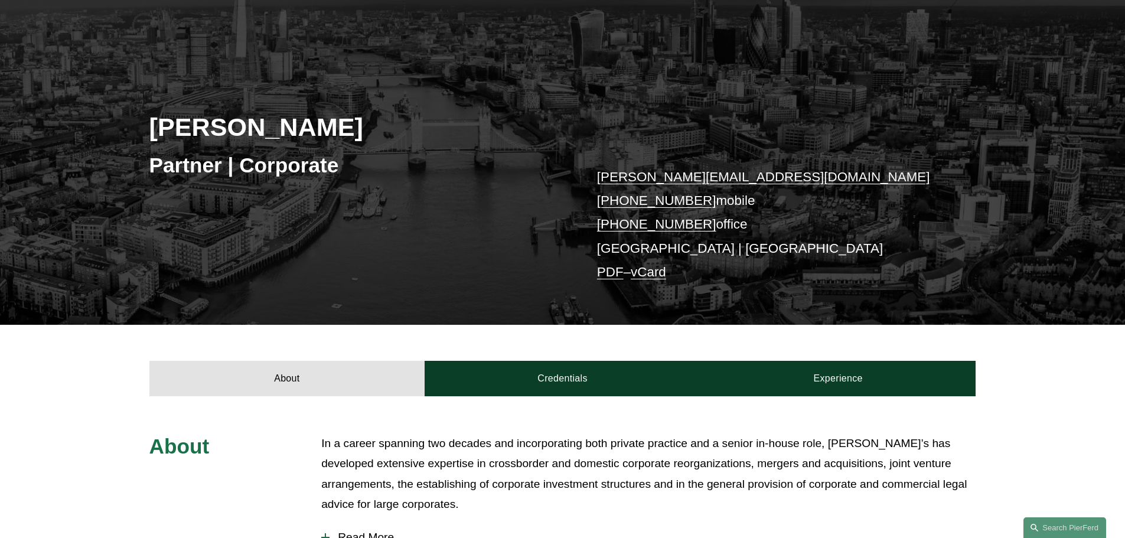
scroll to position [236, 0]
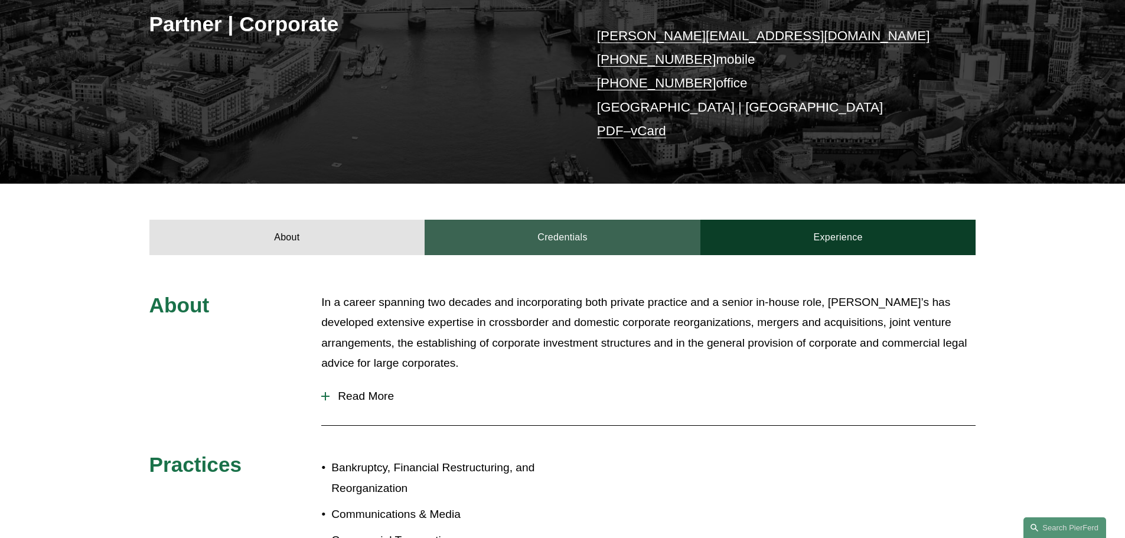
click at [513, 234] on link "Credentials" at bounding box center [563, 237] width 276 height 35
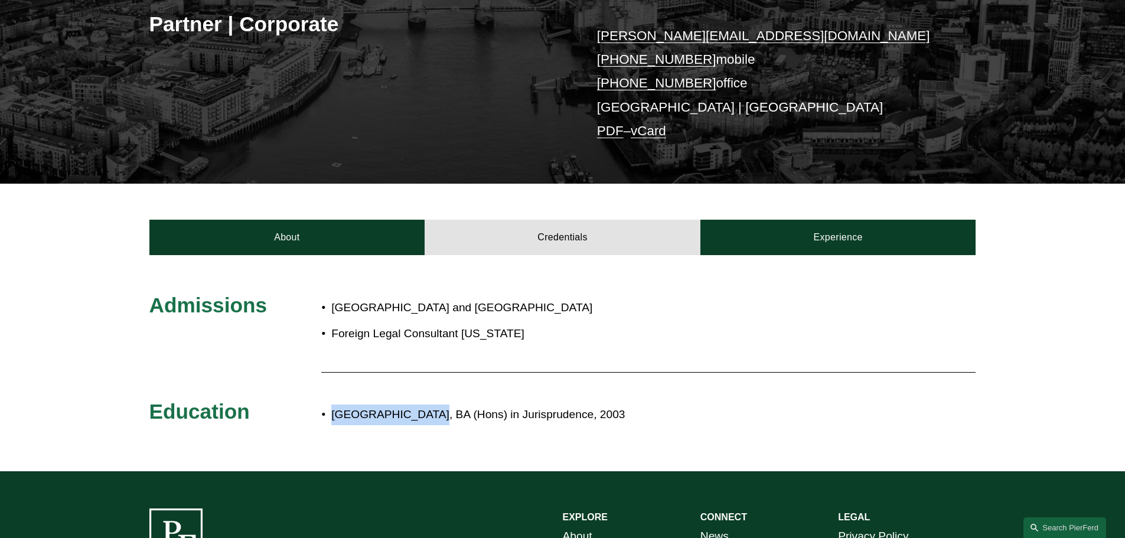
drag, startPoint x: 335, startPoint y: 415, endPoint x: 417, endPoint y: 416, distance: 82.7
click at [417, 416] on p "[GEOGRAPHIC_DATA], BA (Hons) in Jurisprudence, 2003" at bounding box center [601, 414] width 541 height 21
copy p "[GEOGRAPHIC_DATA]"
click at [432, 314] on p "[GEOGRAPHIC_DATA] and [GEOGRAPHIC_DATA]" at bounding box center [481, 308] width 300 height 21
drag, startPoint x: 430, startPoint y: 308, endPoint x: 343, endPoint y: 299, distance: 87.3
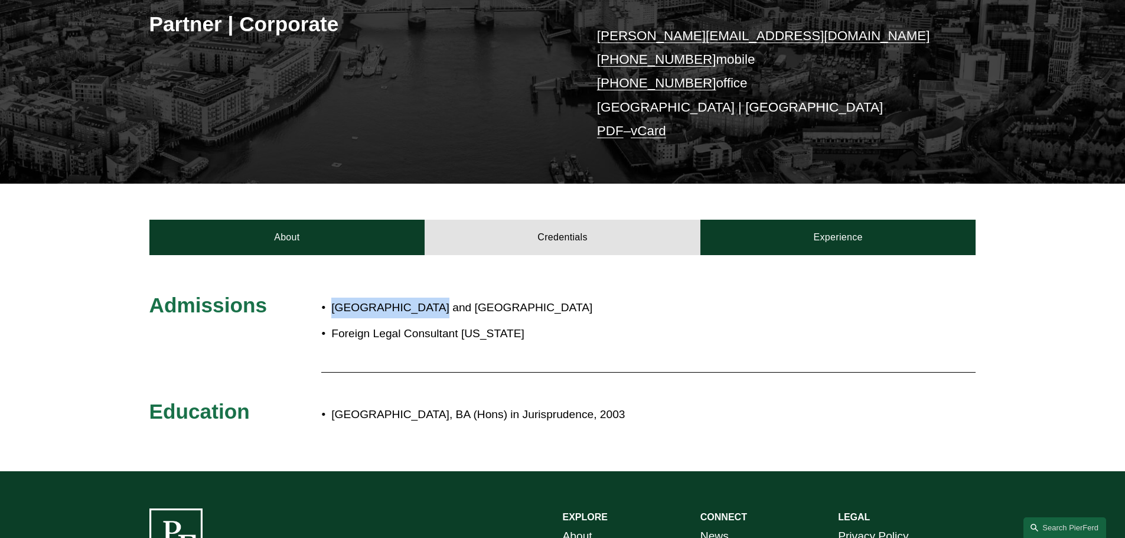
click at [308, 305] on div "Admissions [GEOGRAPHIC_DATA] and Wales Foreign Legal Consultant [US_STATE] Educ…" at bounding box center [562, 363] width 1125 height 142
copy div "[GEOGRAPHIC_DATA] and [GEOGRAPHIC_DATA]"
click at [543, 342] on p "Foreign Legal Consultant [US_STATE]" at bounding box center [481, 334] width 300 height 21
click at [514, 347] on div "England and Wales Foreign Legal Consultant [US_STATE]" at bounding box center [476, 321] width 310 height 58
drag, startPoint x: 536, startPoint y: 334, endPoint x: 333, endPoint y: 329, distance: 203.2
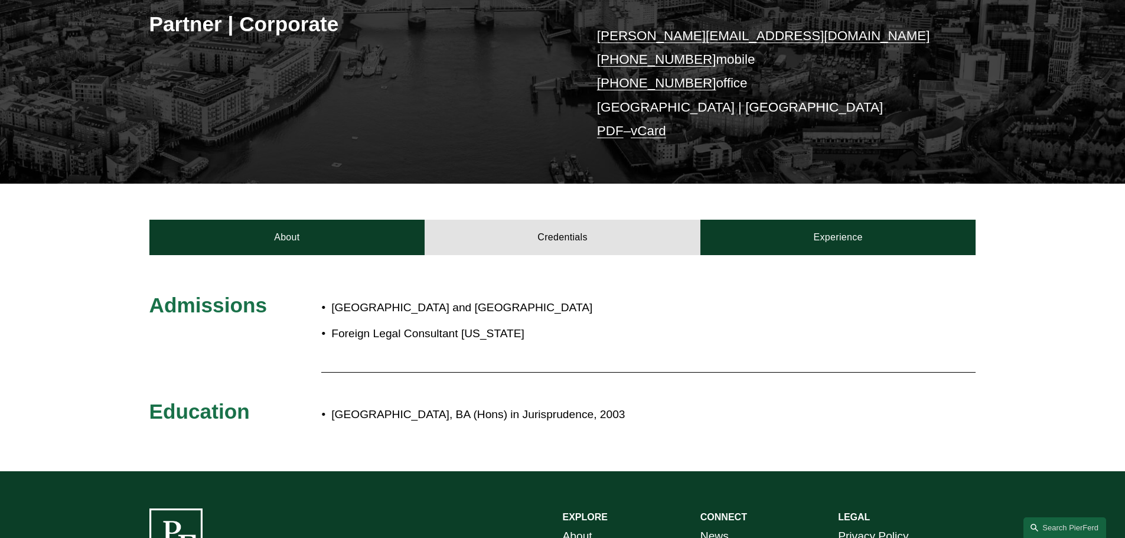
click at [333, 329] on p "Foreign Legal Consultant [US_STATE]" at bounding box center [481, 334] width 300 height 21
copy p "Foreign Legal Consultant [US_STATE]"
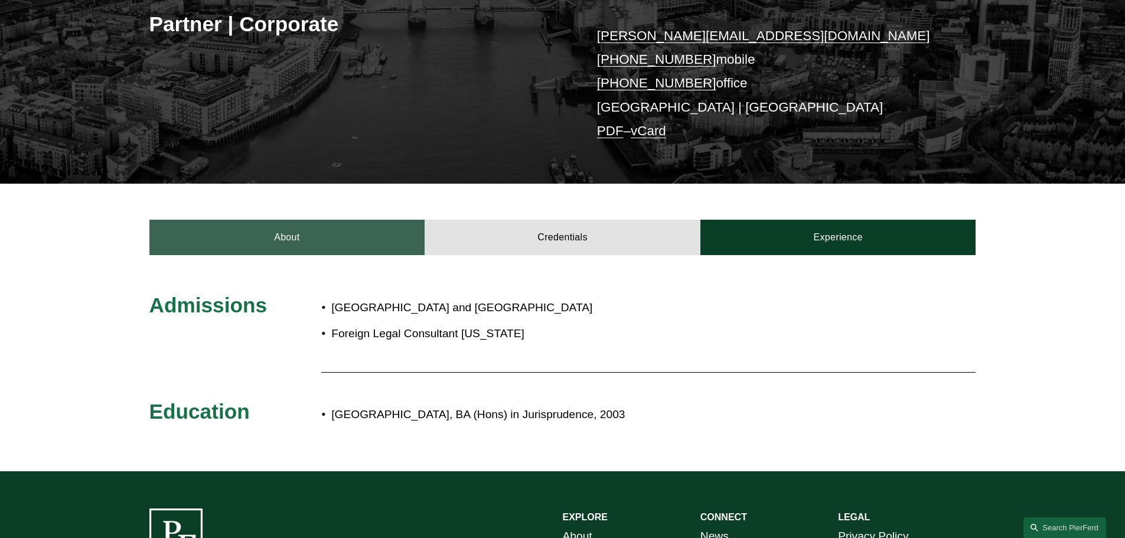
click at [341, 247] on link "About" at bounding box center [287, 237] width 276 height 35
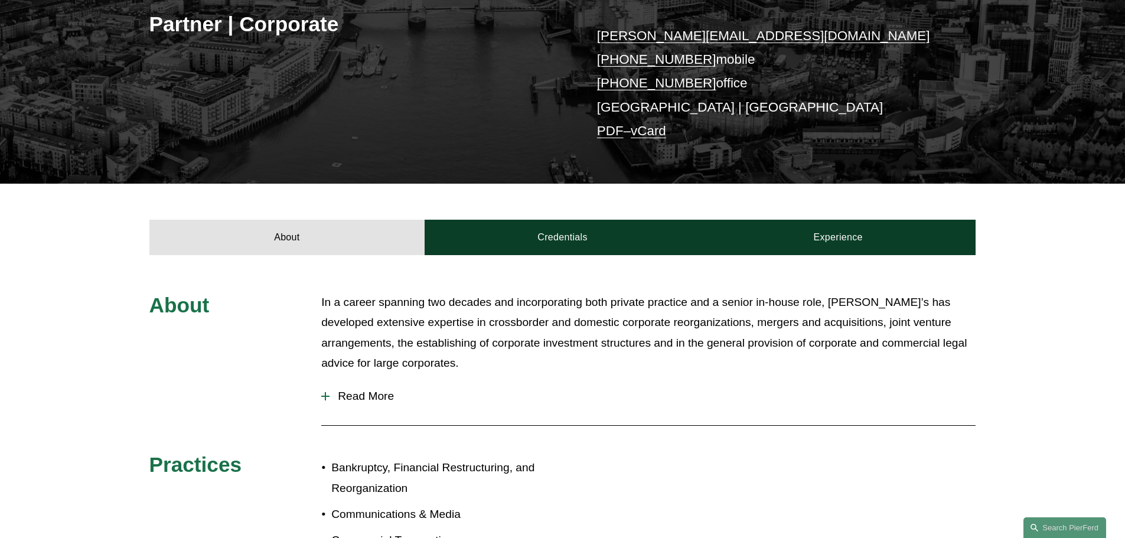
click at [390, 394] on span "Read More" at bounding box center [652, 396] width 646 height 13
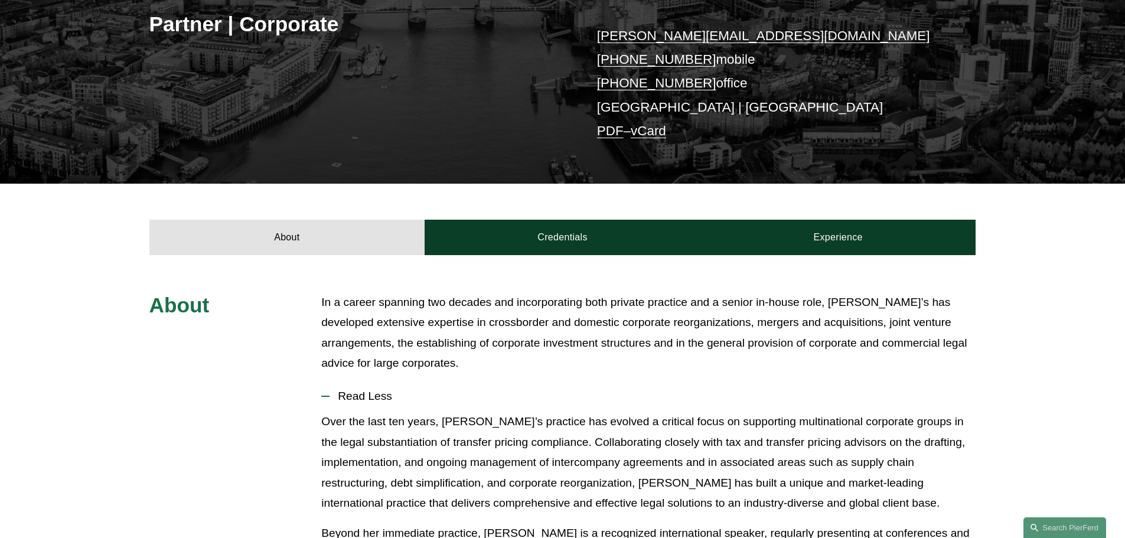
click at [332, 316] on p "In a career spanning two decades and incorporating both private practice and a …" at bounding box center [648, 332] width 654 height 81
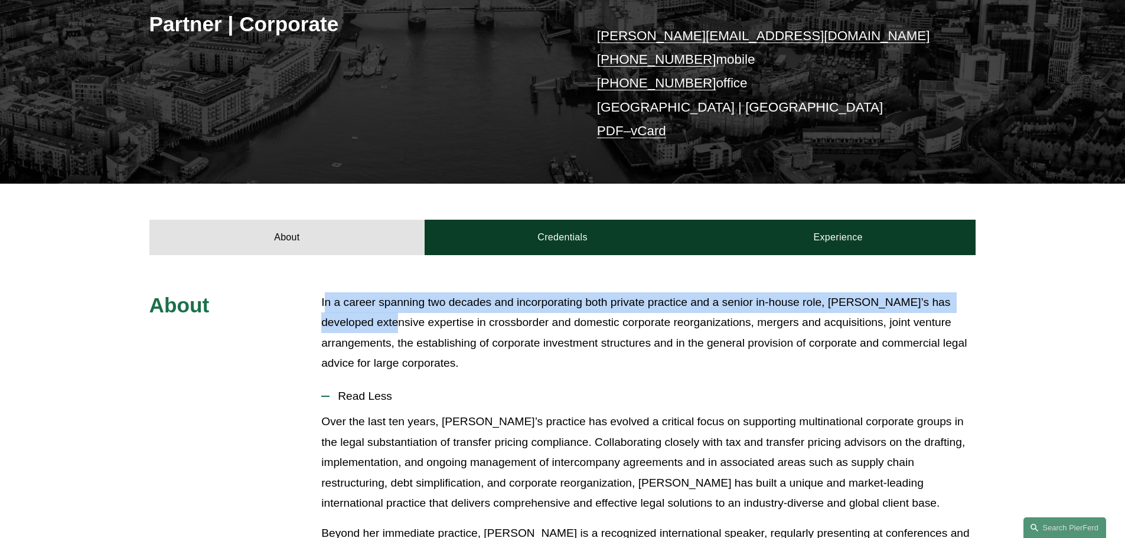
drag, startPoint x: 323, startPoint y: 298, endPoint x: 386, endPoint y: 317, distance: 66.1
click at [386, 317] on p "In a career spanning two decades and incorporating both private practice and a …" at bounding box center [648, 332] width 654 height 81
click at [324, 306] on p "In a career spanning two decades and incorporating both private practice and a …" at bounding box center [648, 332] width 654 height 81
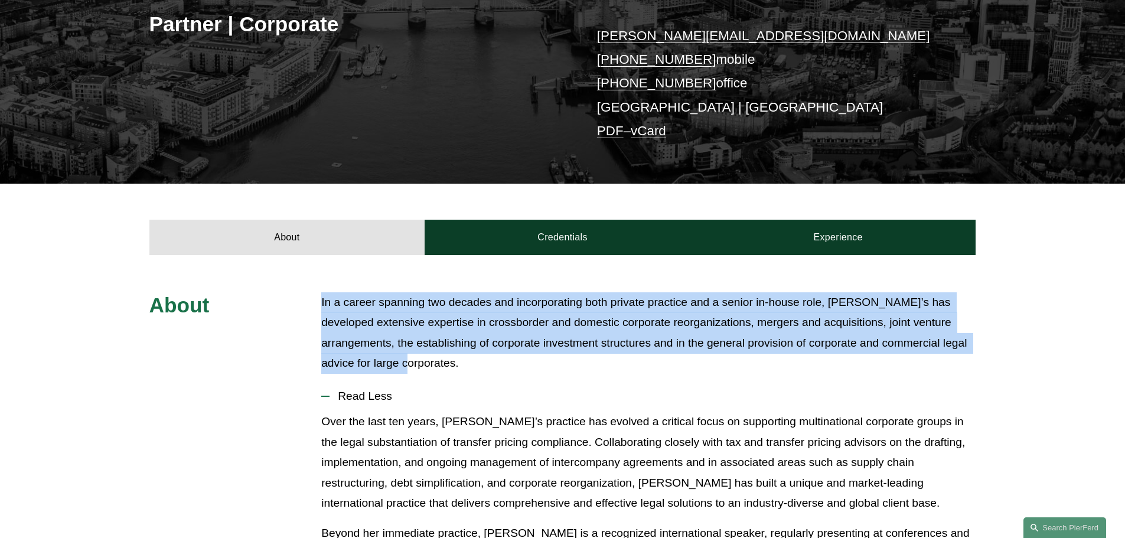
drag, startPoint x: 322, startPoint y: 302, endPoint x: 367, endPoint y: 362, distance: 74.6
click at [367, 362] on p "In a career spanning two decades and incorporating both private practice and a …" at bounding box center [648, 332] width 654 height 81
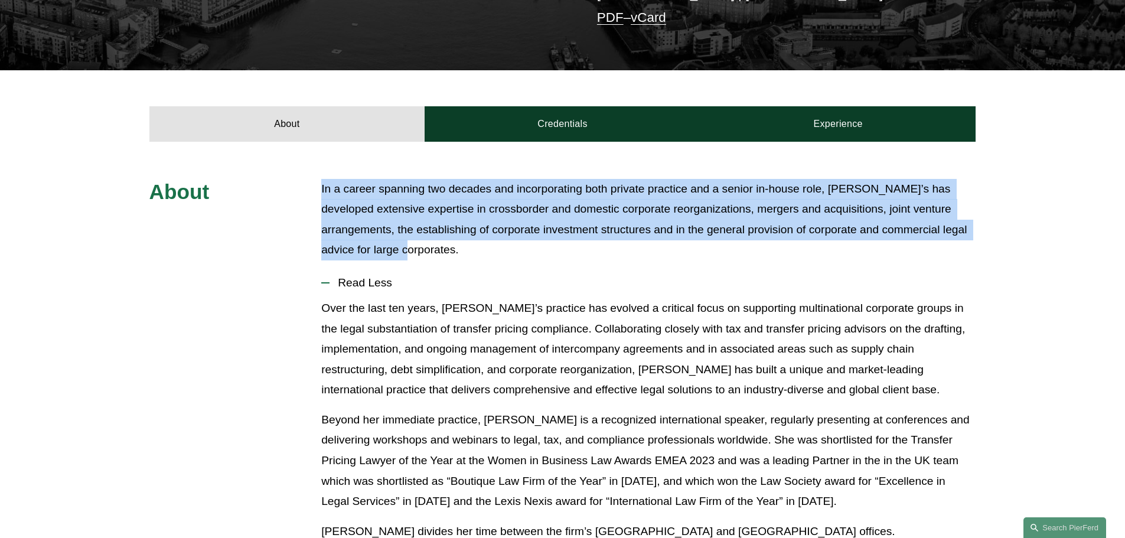
scroll to position [354, 0]
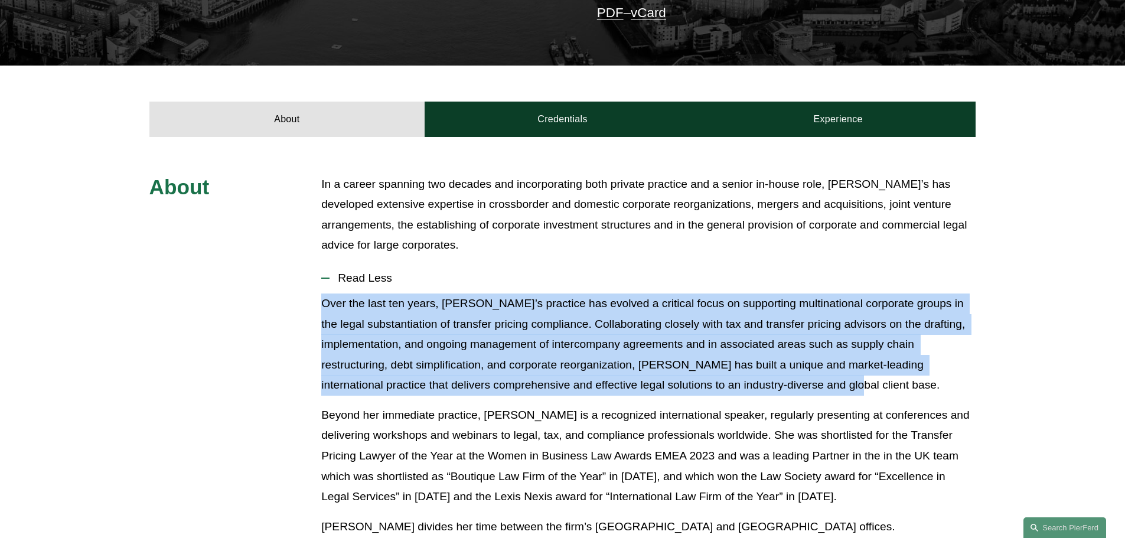
drag, startPoint x: 321, startPoint y: 303, endPoint x: 837, endPoint y: 377, distance: 521.4
click at [837, 377] on p "Over the last ten years, [PERSON_NAME]’s practice has evolved a critical focus …" at bounding box center [648, 344] width 654 height 102
copy p "Over the last ten years, Leiza’s practice has evolved a critical focus on suppo…"
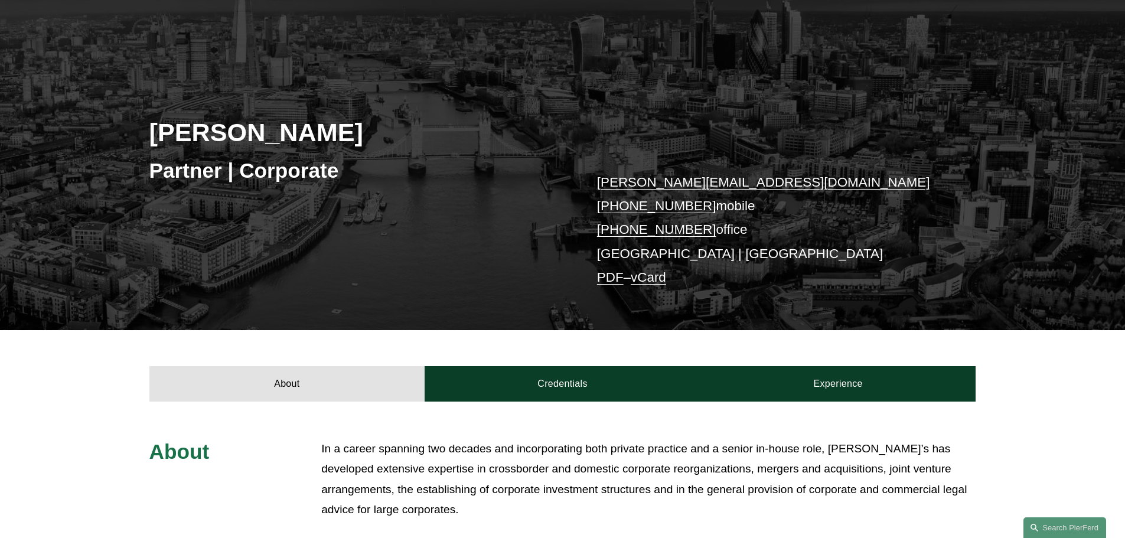
scroll to position [59, 0]
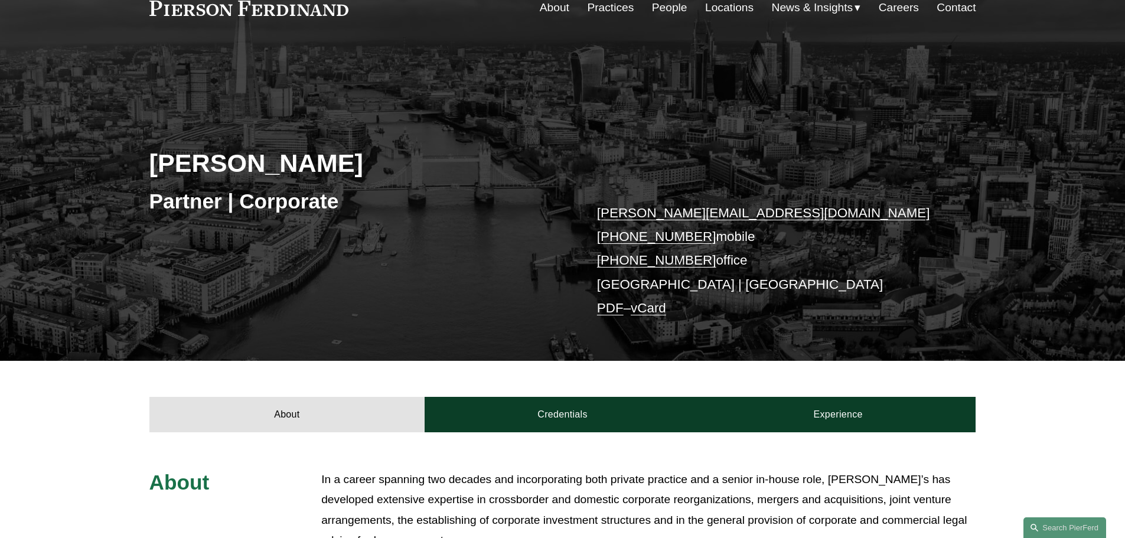
click at [661, 11] on link "People" at bounding box center [669, 7] width 35 height 22
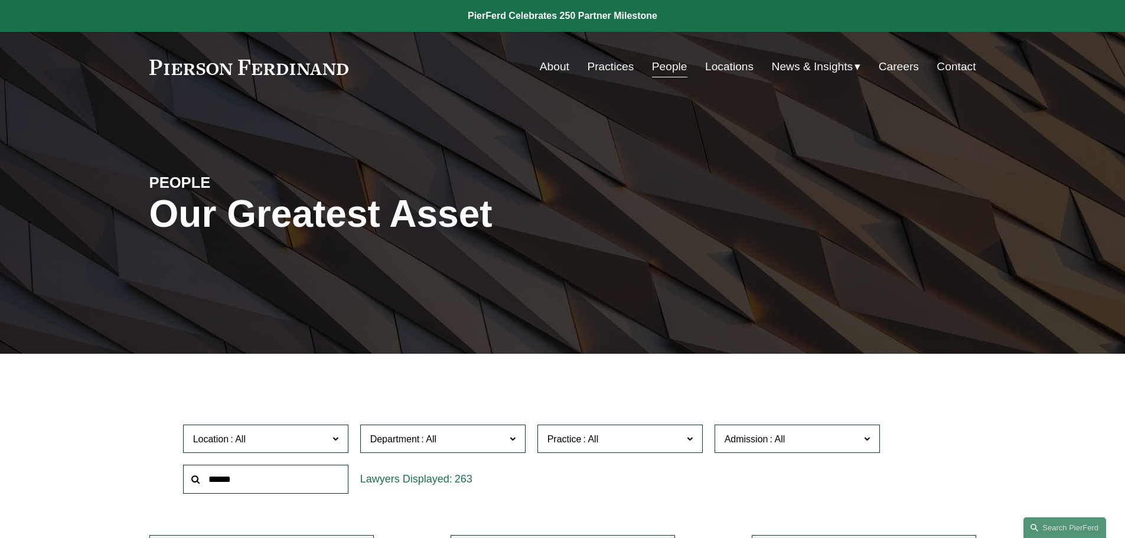
click at [239, 482] on input "text" at bounding box center [265, 479] width 165 height 29
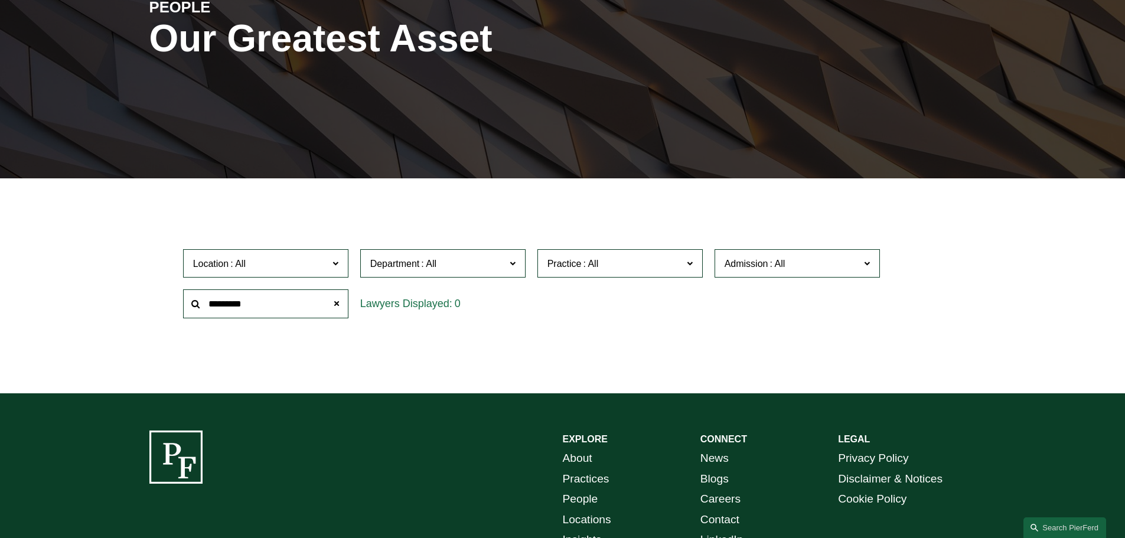
scroll to position [236, 0]
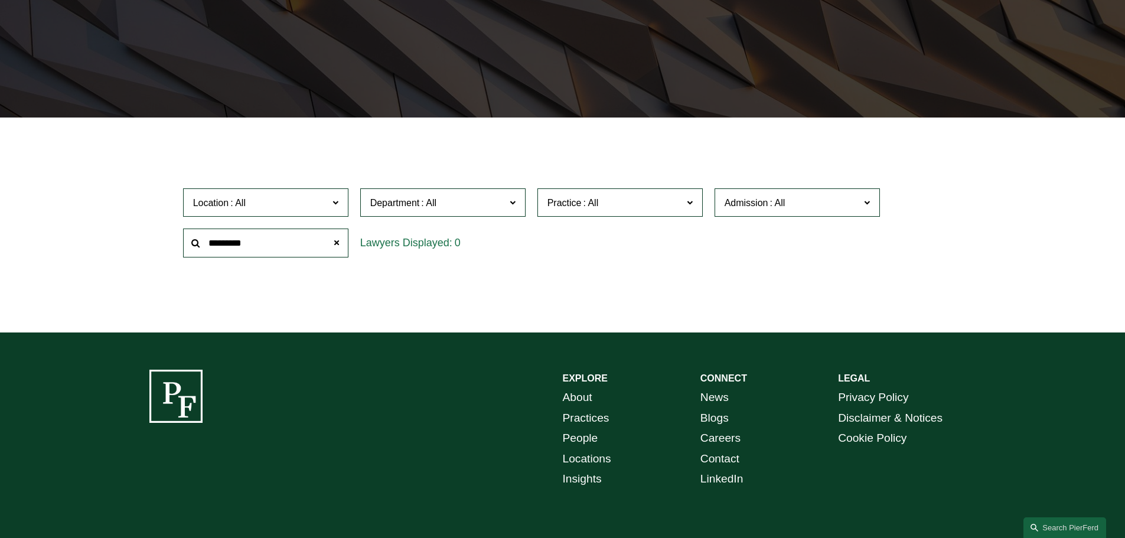
drag, startPoint x: 263, startPoint y: 242, endPoint x: 226, endPoint y: 241, distance: 37.2
click at [226, 241] on input "*********" at bounding box center [265, 243] width 165 height 29
type input "****"
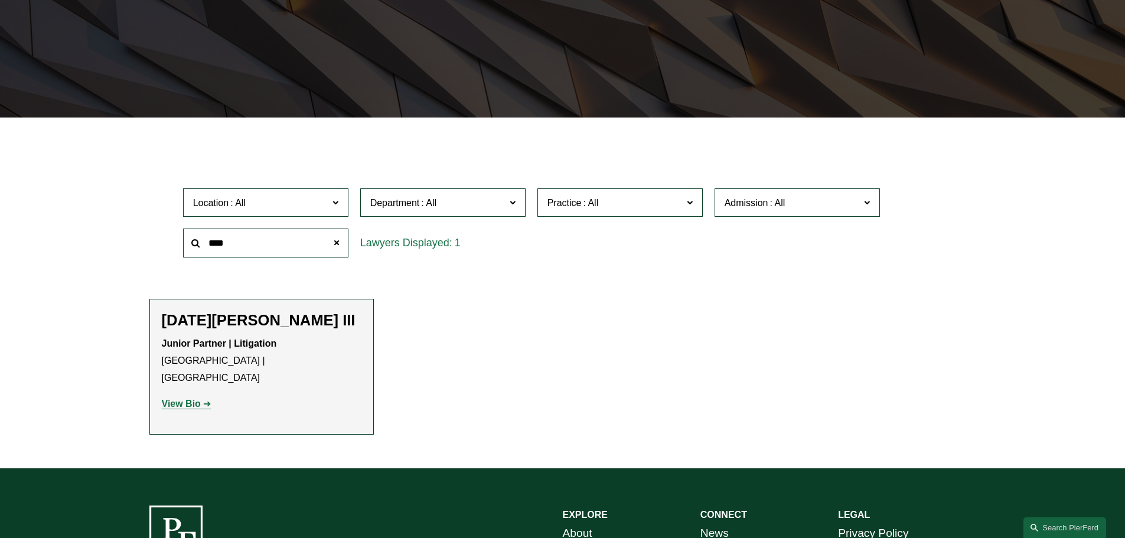
click at [168, 396] on p "View Bio" at bounding box center [262, 404] width 200 height 17
click at [169, 399] on strong "View Bio" at bounding box center [181, 404] width 39 height 10
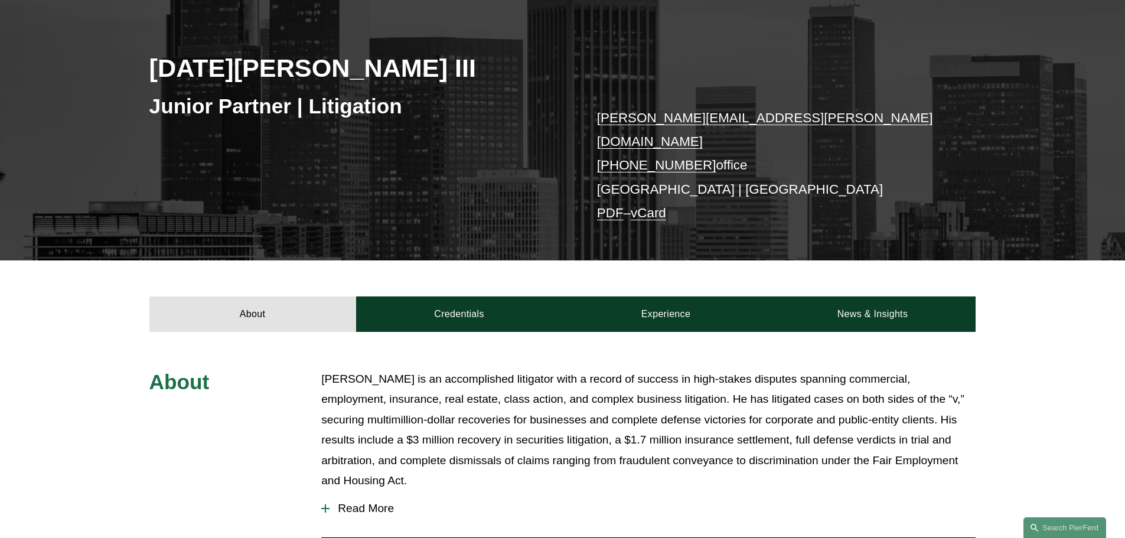
scroll to position [177, 0]
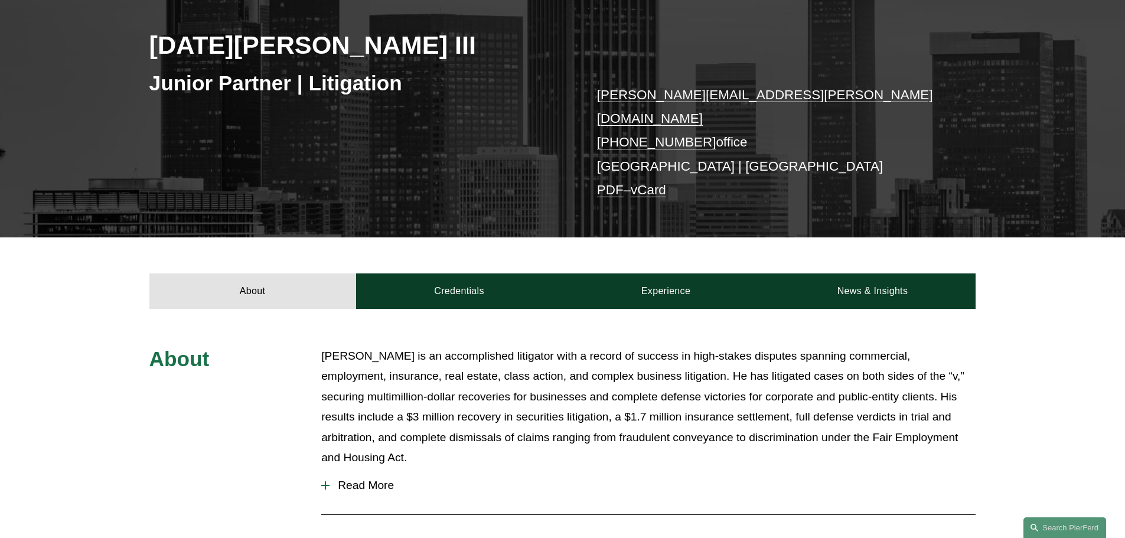
click at [378, 481] on button "Read More" at bounding box center [648, 485] width 654 height 31
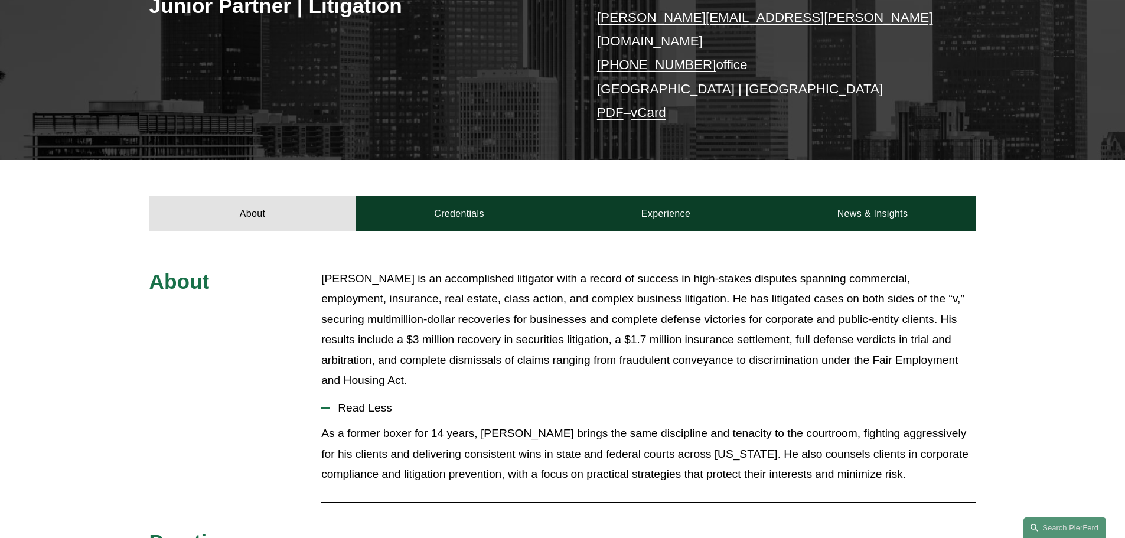
scroll to position [295, 0]
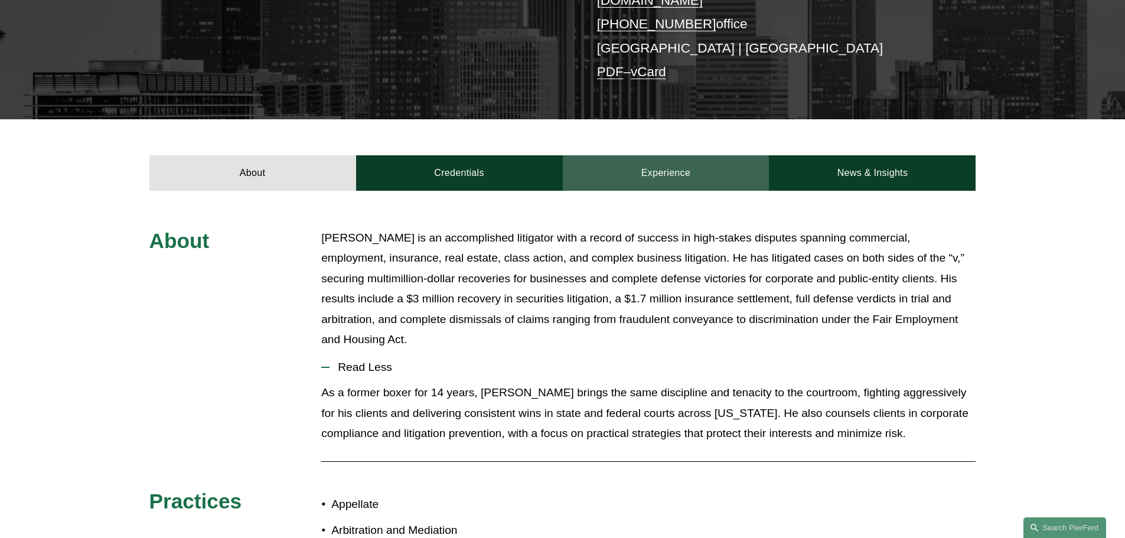
click at [683, 162] on link "Experience" at bounding box center [666, 172] width 207 height 35
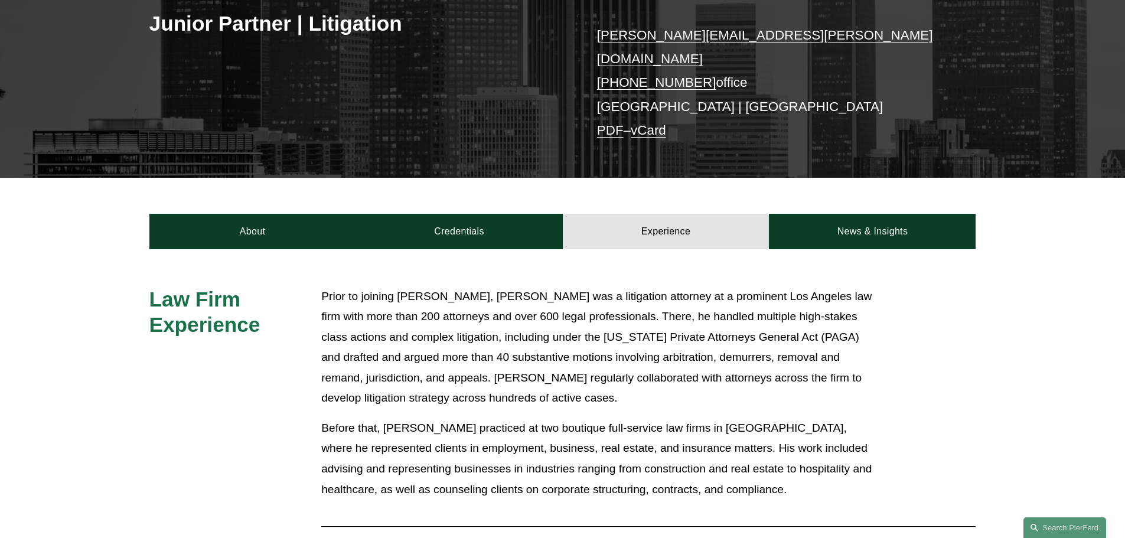
scroll to position [236, 0]
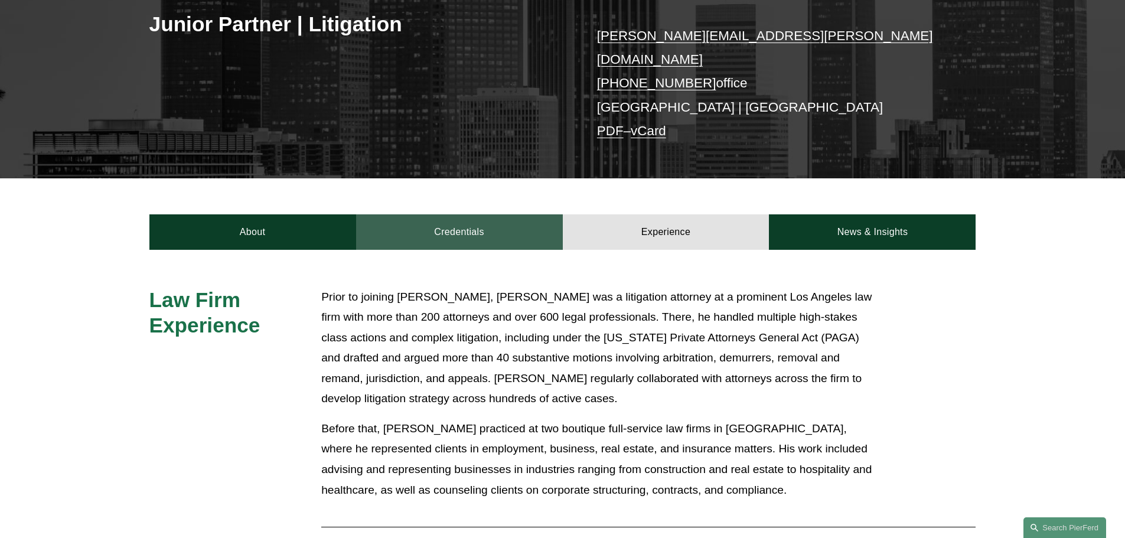
click at [452, 214] on link "Credentials" at bounding box center [459, 231] width 207 height 35
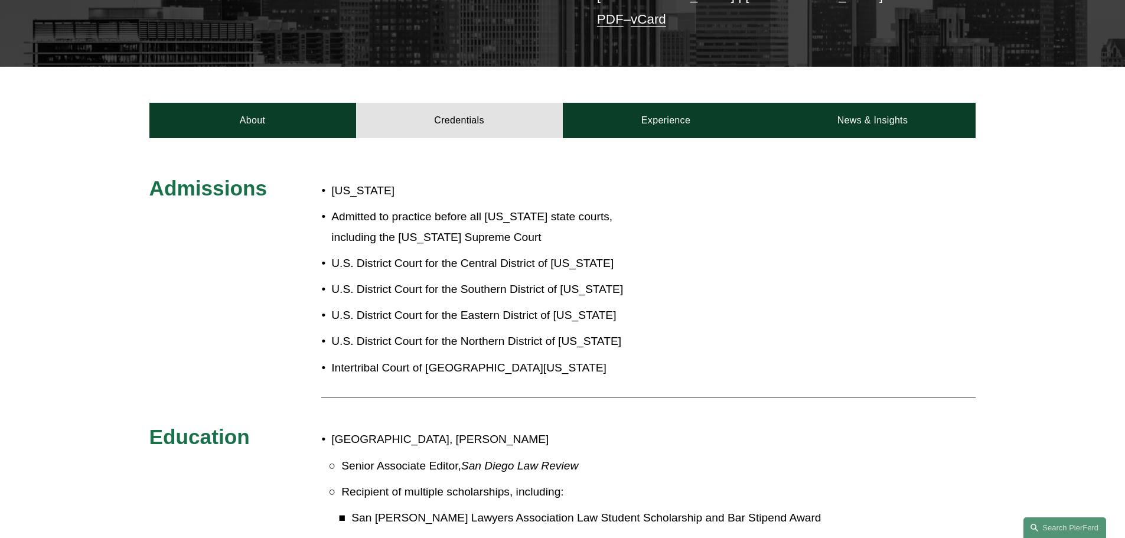
scroll to position [413, 0]
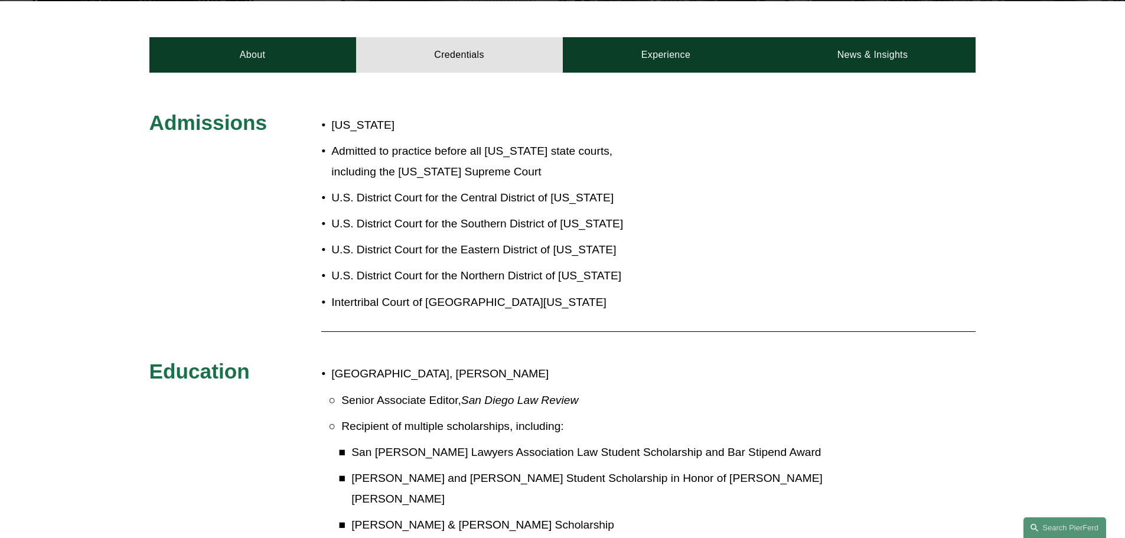
drag, startPoint x: 524, startPoint y: 360, endPoint x: 334, endPoint y: 360, distance: 190.1
click at [334, 364] on p "University of San Diego School of Law, J.D." at bounding box center [601, 374] width 541 height 21
copy p "University of San Diego School of Law"
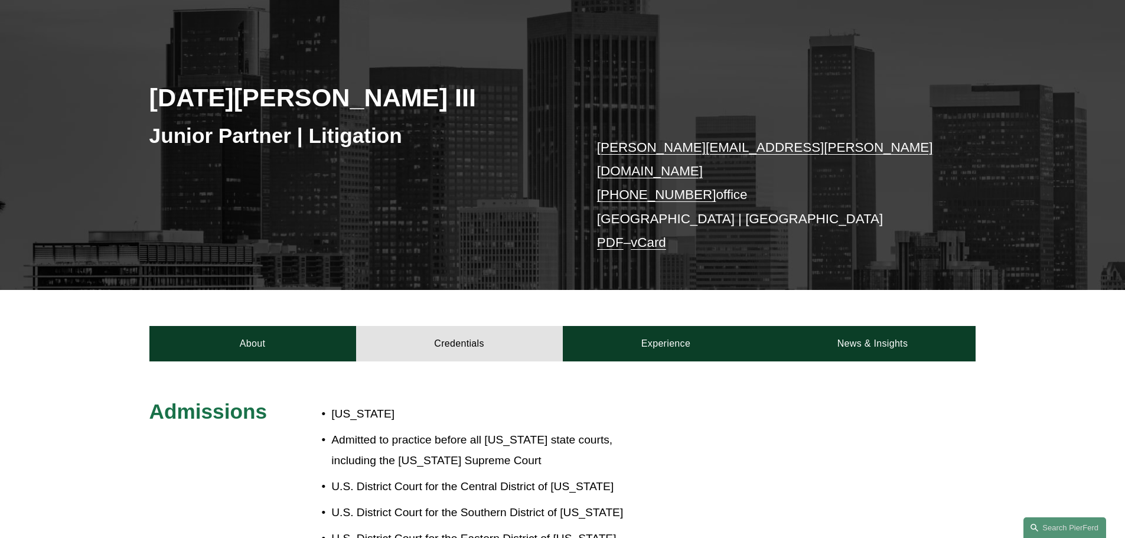
scroll to position [59, 0]
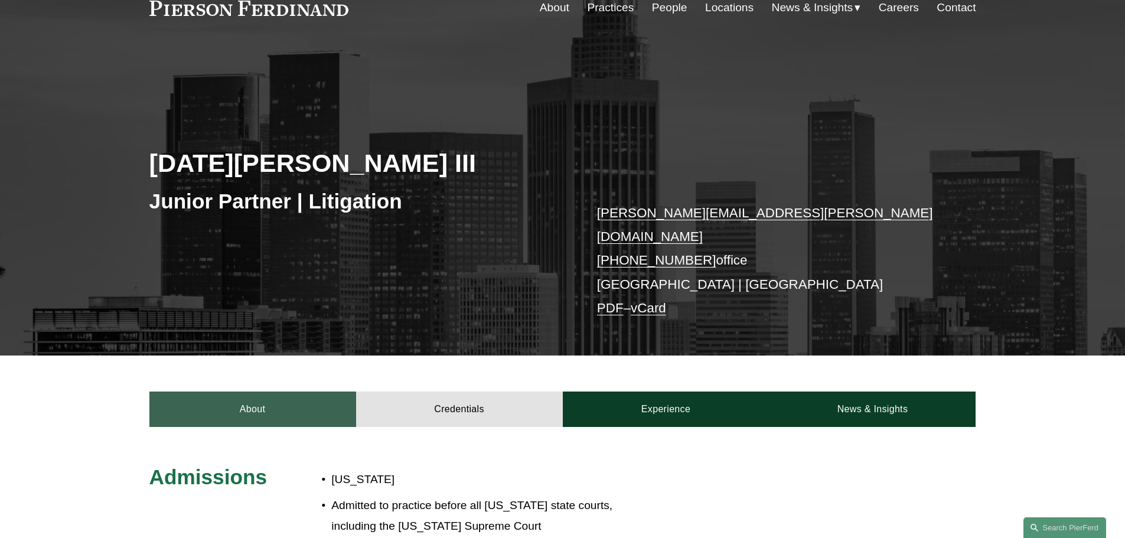
click at [272, 410] on link "About" at bounding box center [252, 408] width 207 height 35
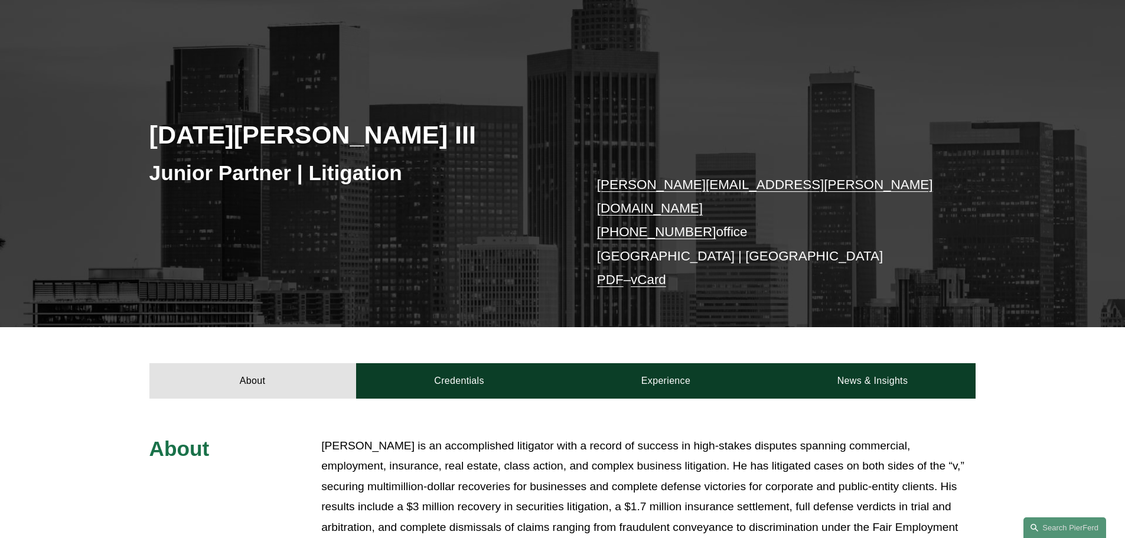
scroll to position [236, 0]
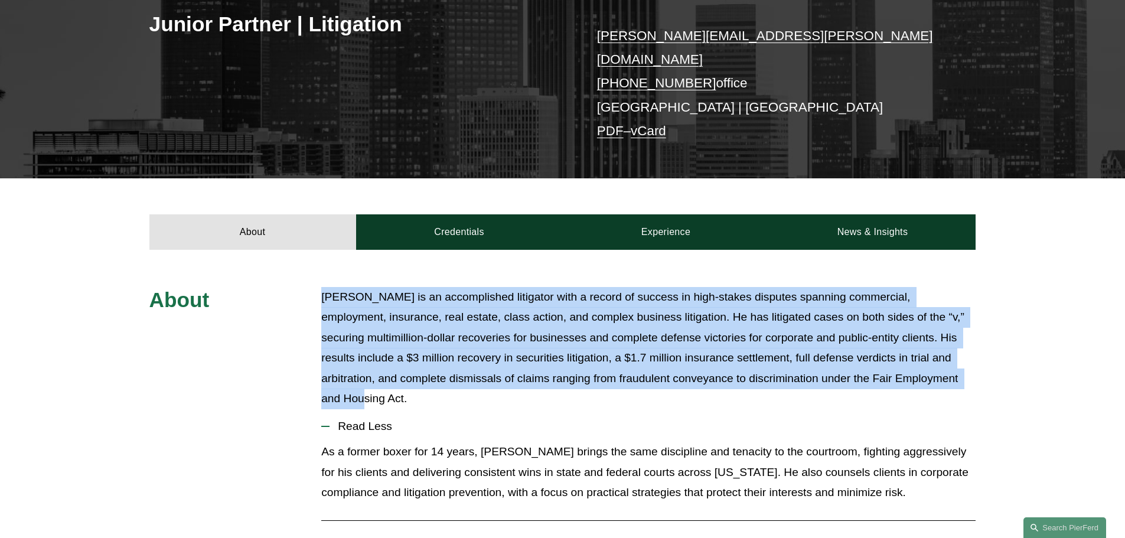
drag, startPoint x: 319, startPoint y: 283, endPoint x: 971, endPoint y: 384, distance: 659.8
click at [971, 384] on div "About Noel is an accomplished litigator with a record of success in high-stakes…" at bounding box center [562, 533] width 1125 height 492
copy p "Noel is an accomplished litigator with a record of success in high-stakes dispu…"
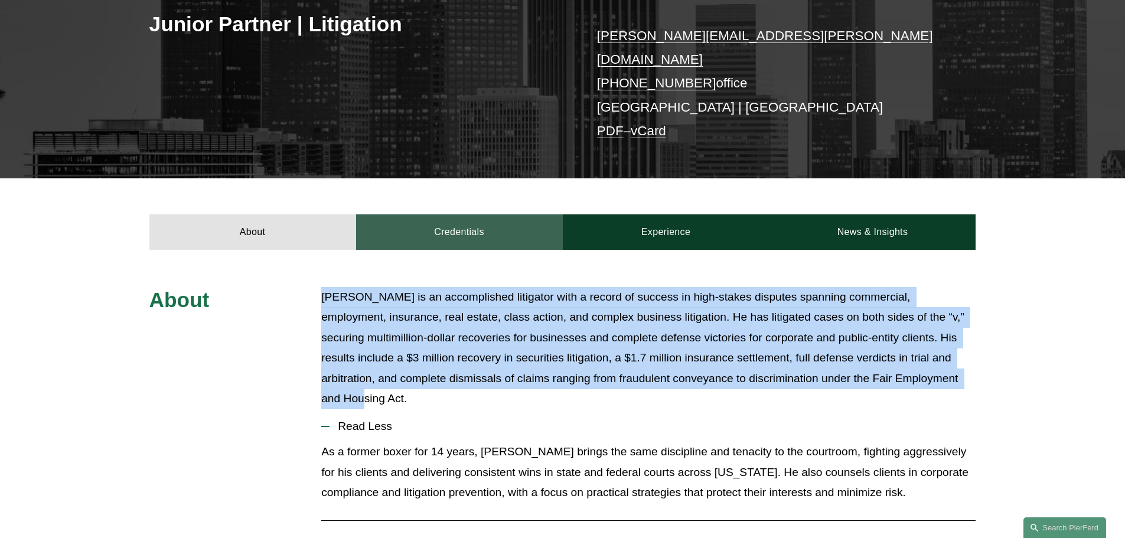
click at [474, 214] on link "Credentials" at bounding box center [459, 231] width 207 height 35
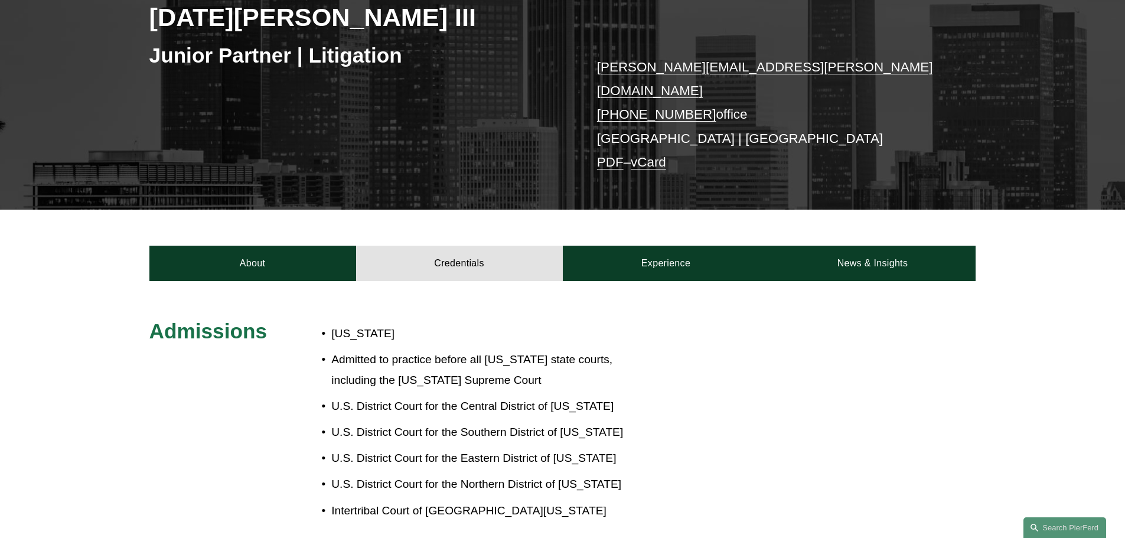
scroll to position [177, 0]
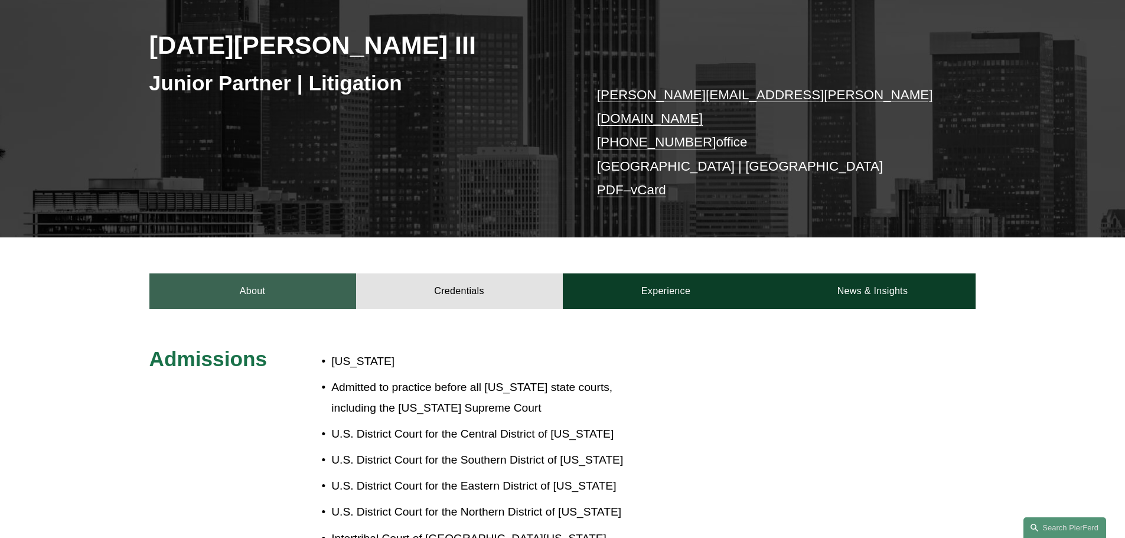
drag, startPoint x: 286, startPoint y: 281, endPoint x: 297, endPoint y: 282, distance: 10.6
click at [286, 281] on link "About" at bounding box center [252, 290] width 207 height 35
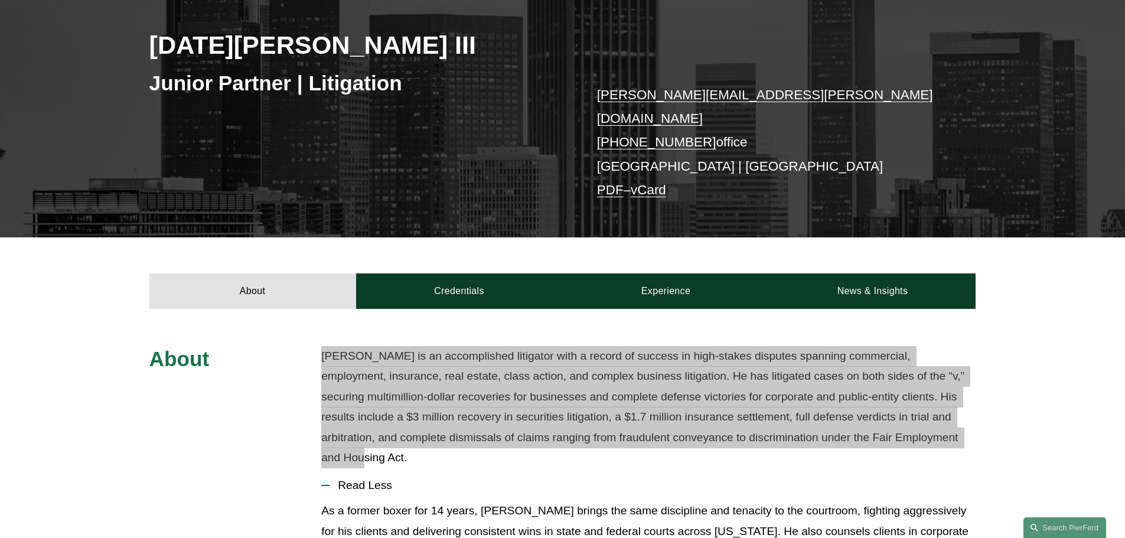
scroll to position [0, 0]
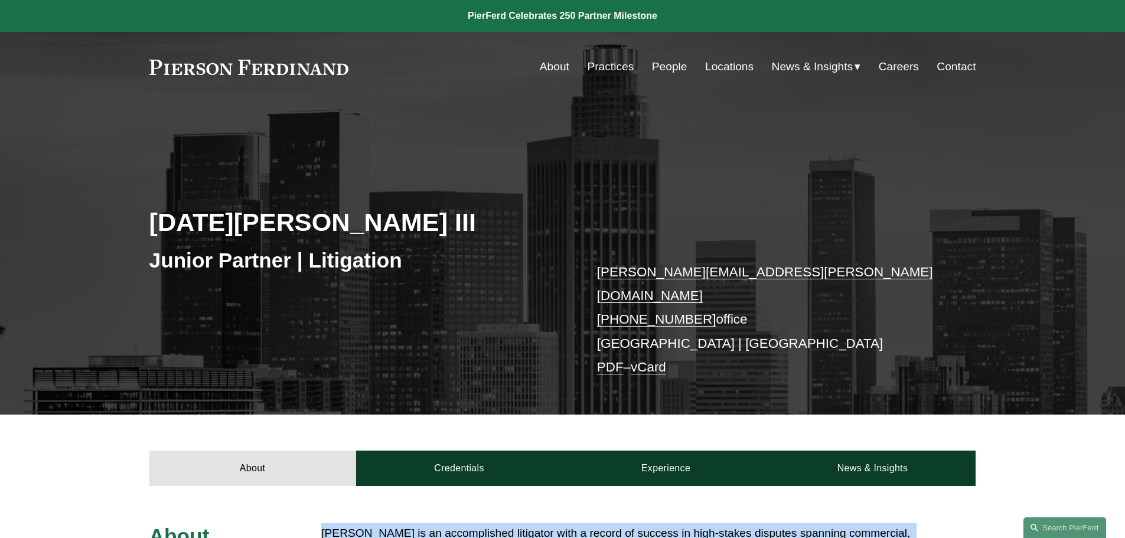
click at [661, 67] on link "People" at bounding box center [669, 67] width 35 height 22
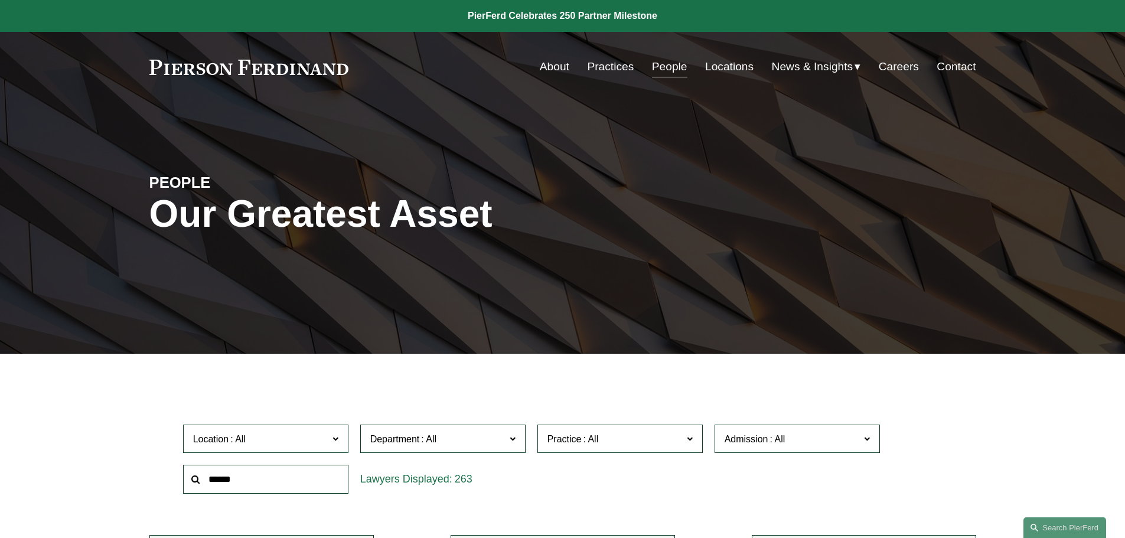
click at [257, 483] on input "text" at bounding box center [265, 479] width 165 height 29
type input "*******"
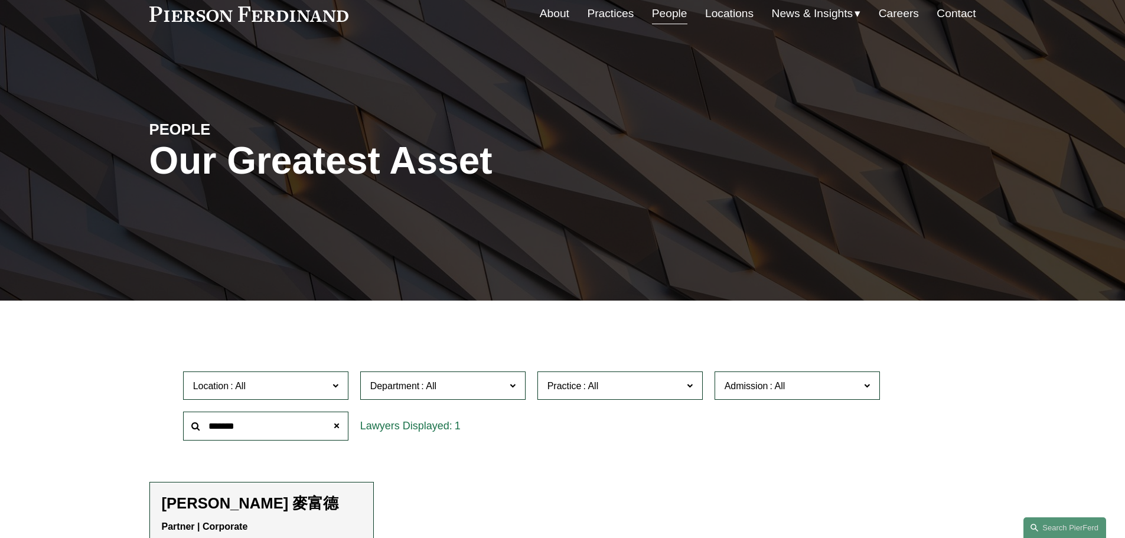
scroll to position [236, 0]
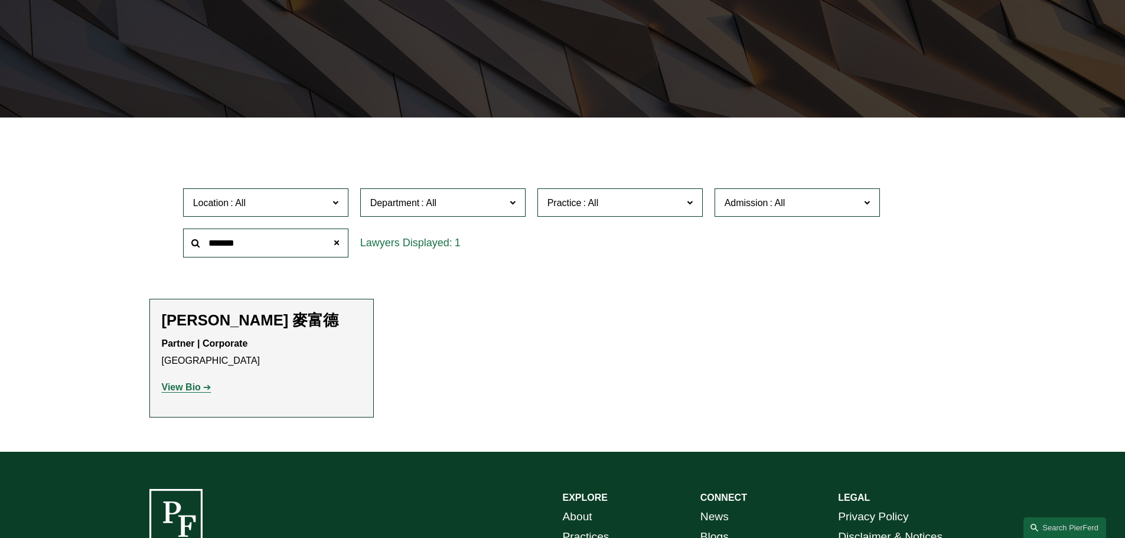
click at [149, 387] on li "Simon J. Murfitt 麥富德 Partner | Corporate London View Bio" at bounding box center [261, 358] width 224 height 119
click at [176, 389] on strong "View Bio" at bounding box center [181, 387] width 39 height 10
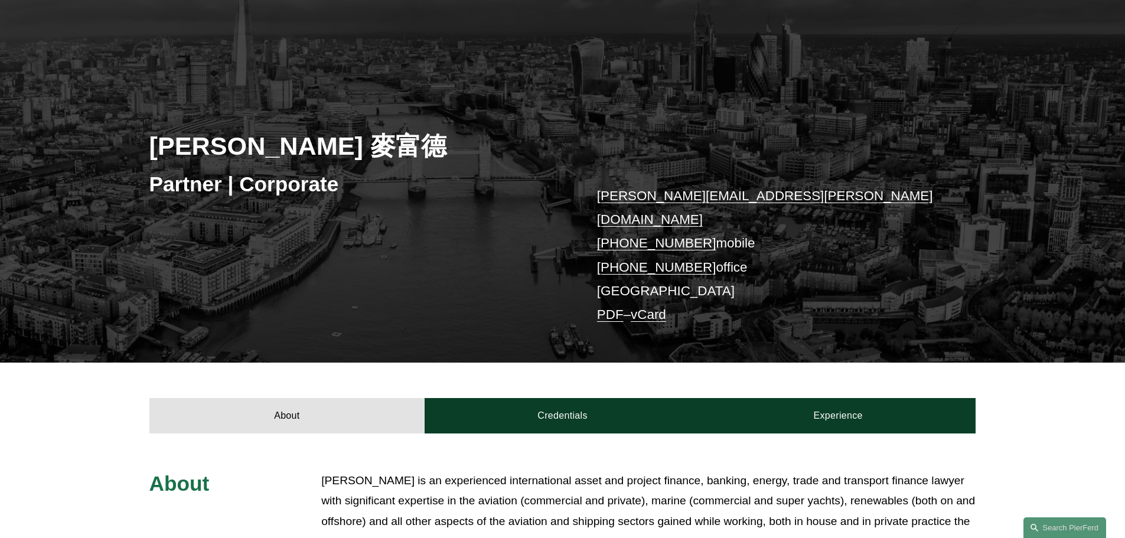
scroll to position [236, 0]
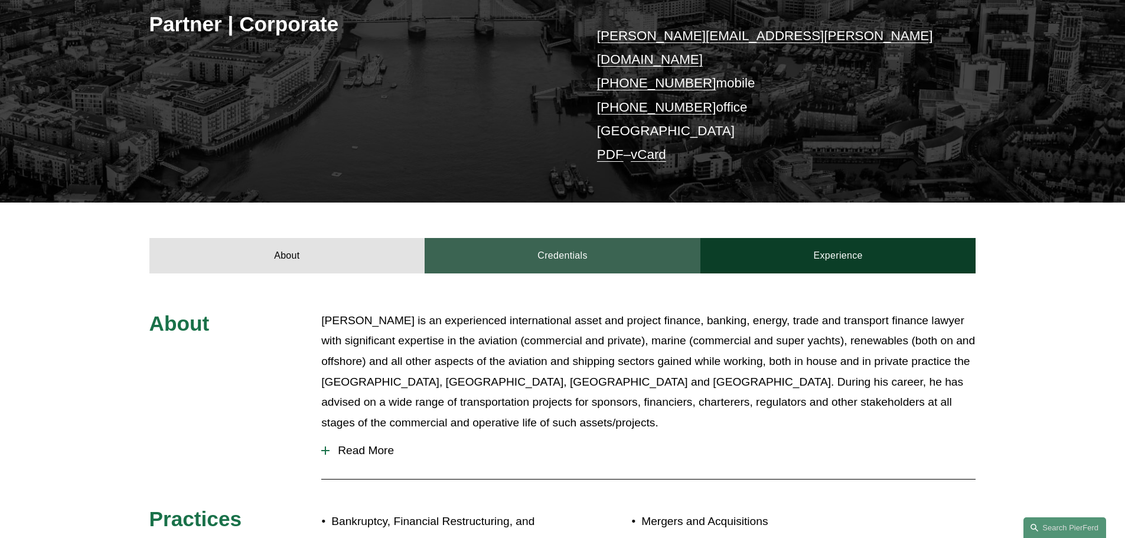
click at [577, 238] on link "Credentials" at bounding box center [563, 255] width 276 height 35
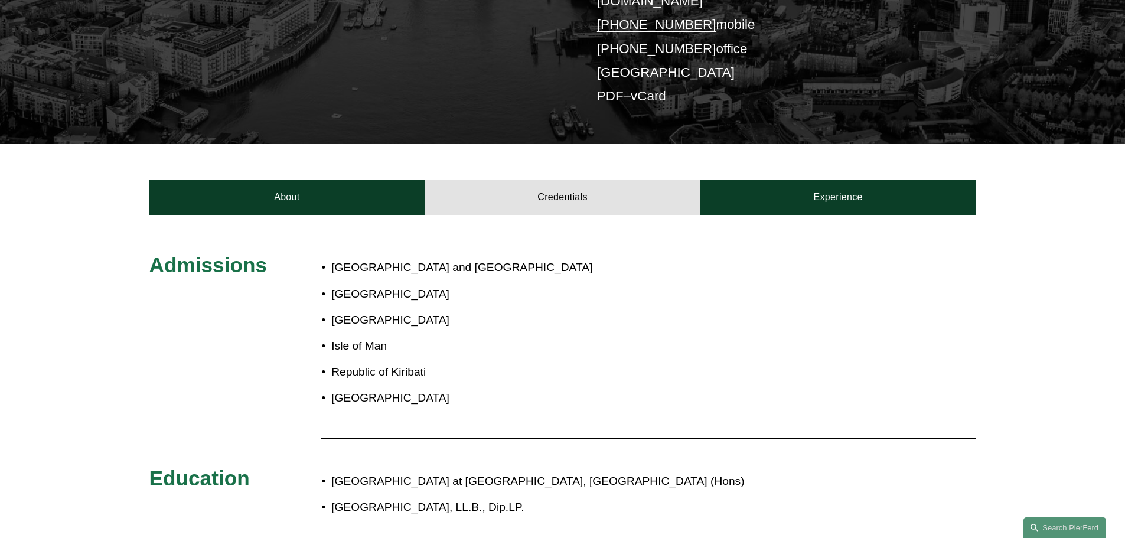
scroll to position [295, 0]
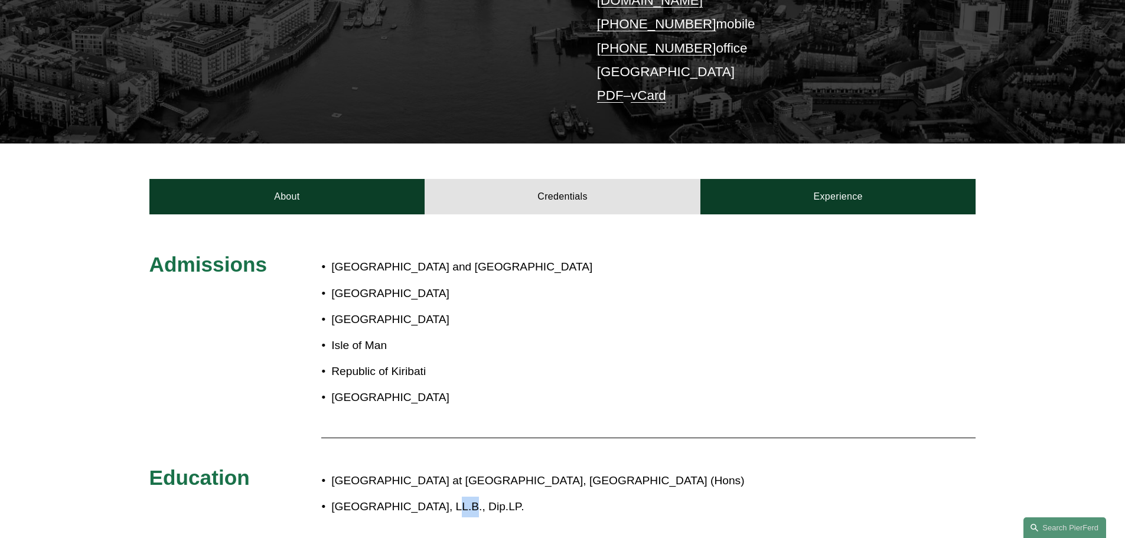
drag, startPoint x: 450, startPoint y: 494, endPoint x: 429, endPoint y: 491, distance: 20.9
click at [429, 497] on p "[GEOGRAPHIC_DATA], LL.B., Dip.LP." at bounding box center [601, 507] width 541 height 21
drag, startPoint x: 331, startPoint y: 487, endPoint x: 448, endPoint y: 497, distance: 117.9
click at [448, 497] on p "University of Edinburgh, LL.B., Dip.LP." at bounding box center [601, 507] width 541 height 21
copy p "University of Edinburgh"
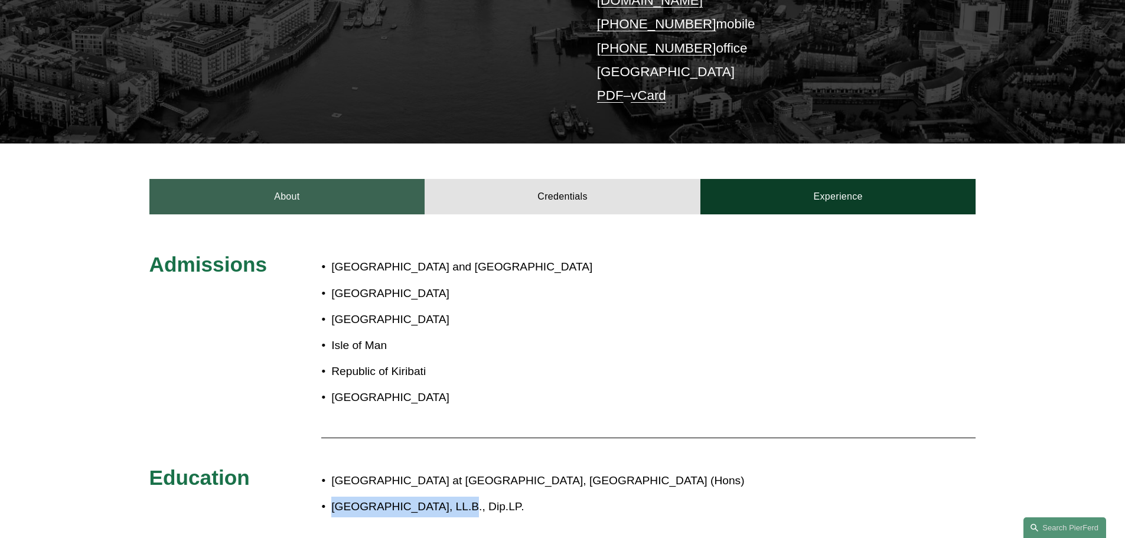
click at [371, 179] on link "About" at bounding box center [287, 196] width 276 height 35
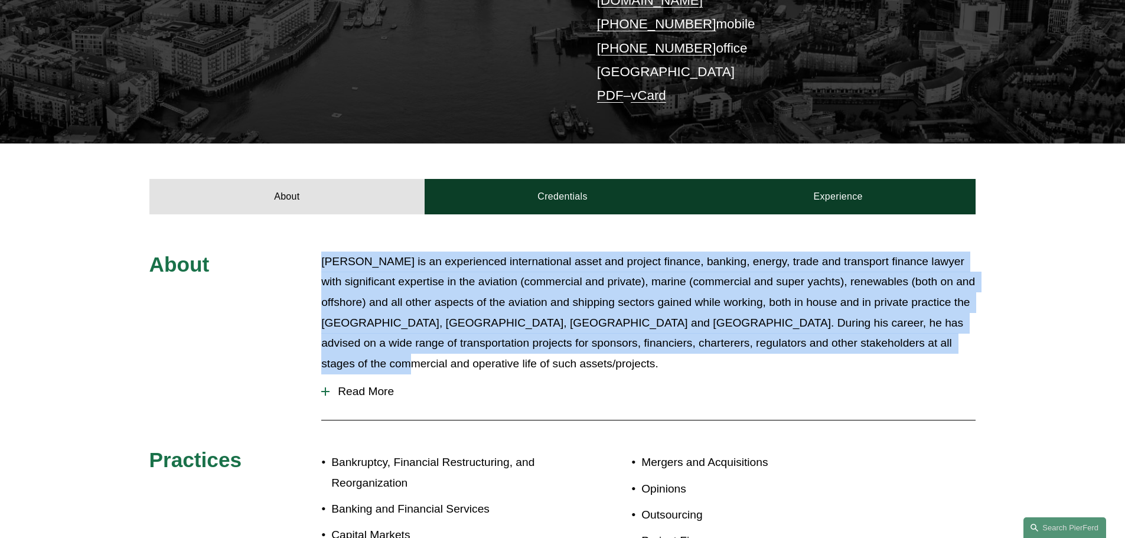
drag, startPoint x: 322, startPoint y: 244, endPoint x: 973, endPoint y: 324, distance: 656.2
click at [973, 324] on p "Simon is an experienced international asset and project finance, banking, energ…" at bounding box center [648, 313] width 654 height 122
copy p "Simon is an experienced international asset and project finance, banking, energ…"
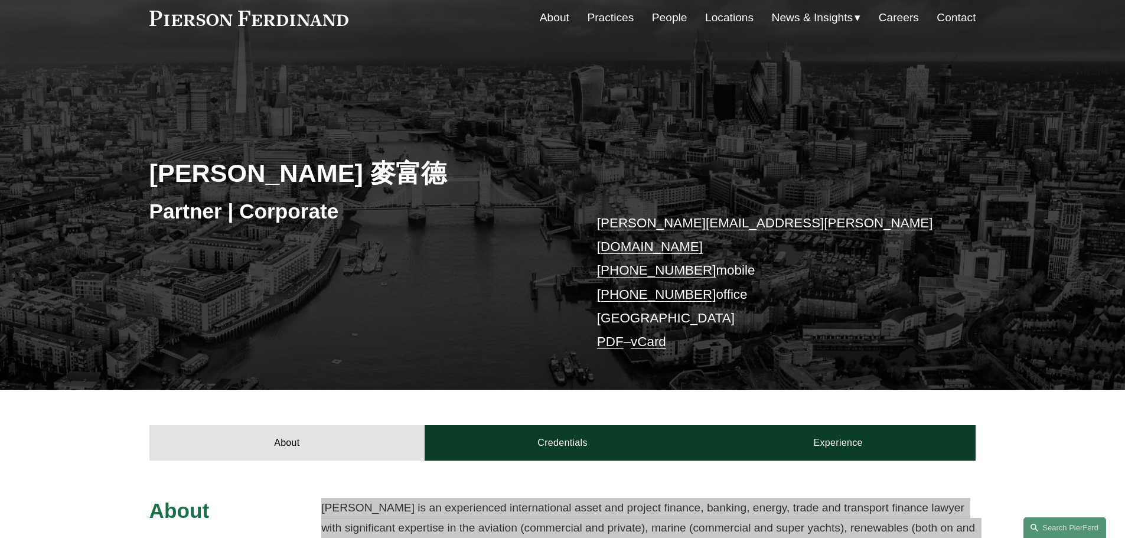
scroll to position [0, 0]
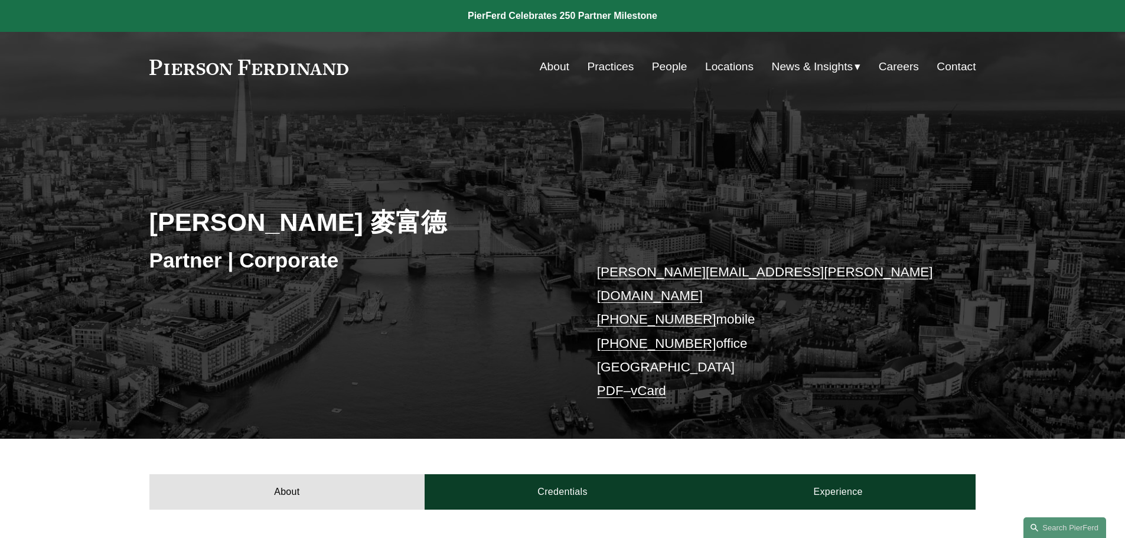
click at [540, 61] on link "About" at bounding box center [555, 67] width 30 height 22
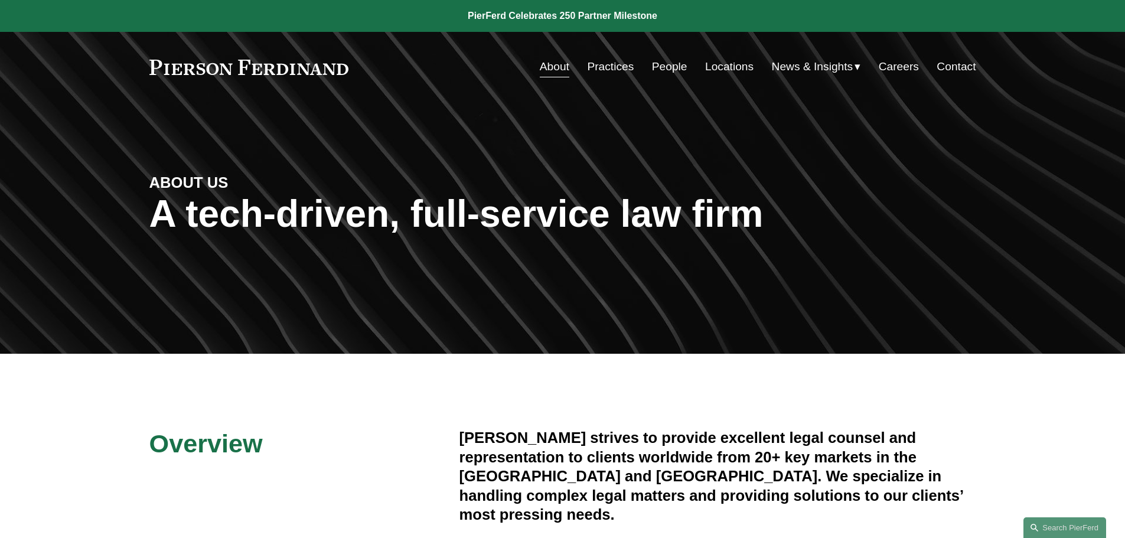
click at [668, 68] on link "People" at bounding box center [669, 67] width 35 height 22
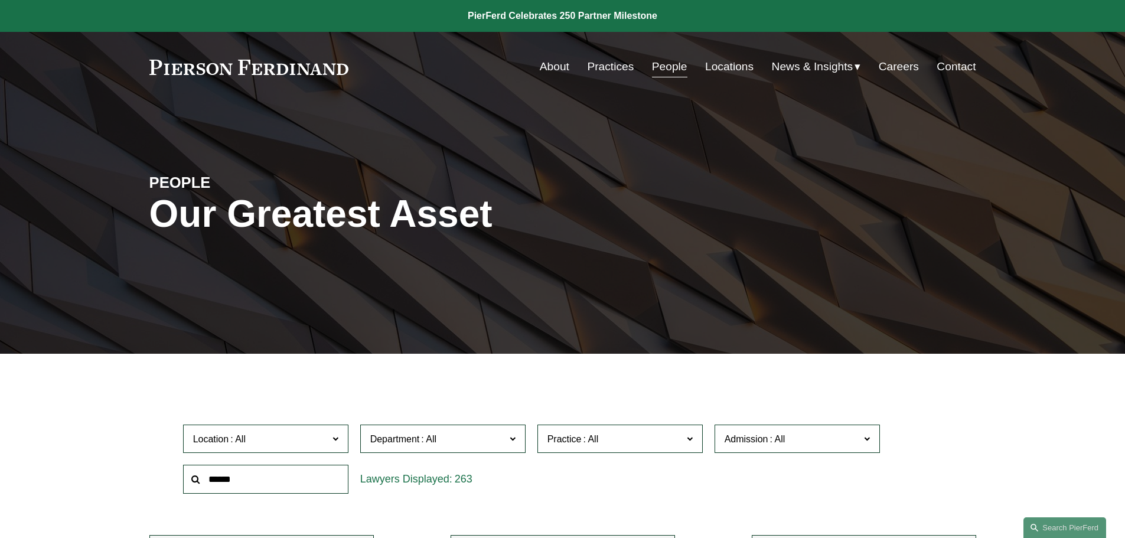
click at [257, 470] on input "text" at bounding box center [265, 479] width 165 height 29
type input "********"
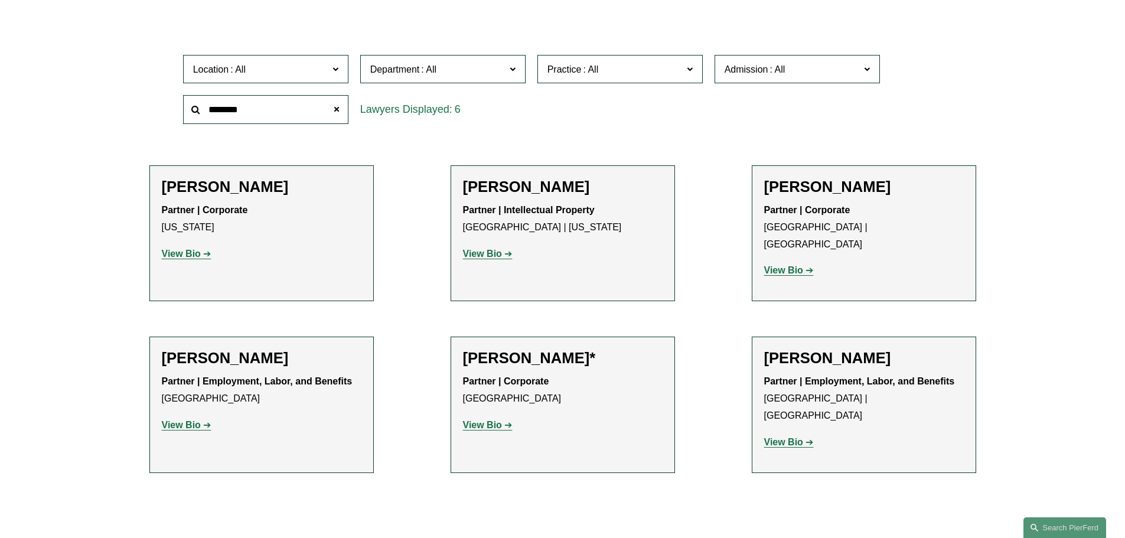
scroll to position [413, 0]
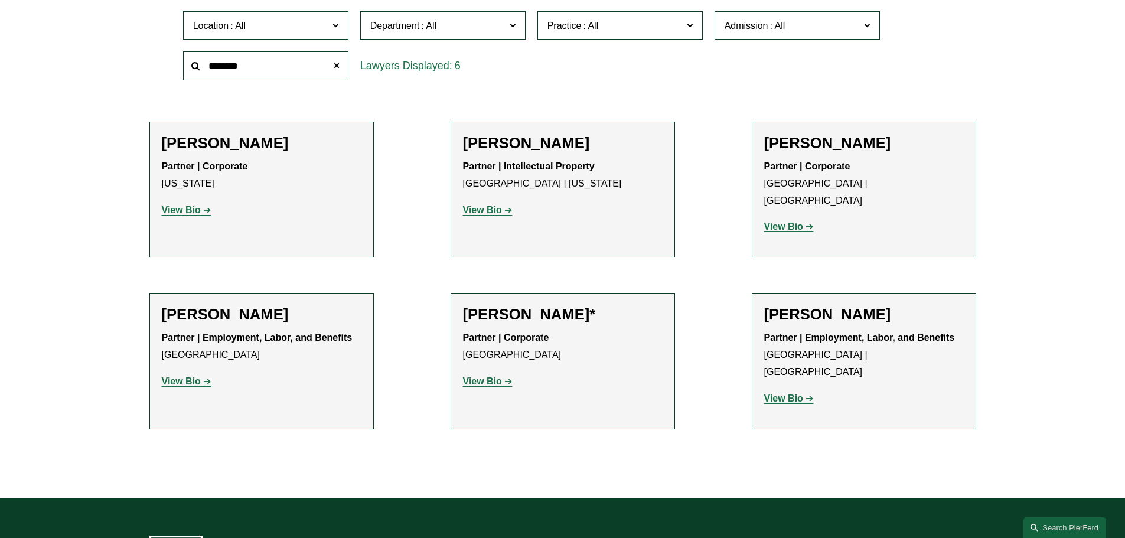
click at [475, 376] on strong "View Bio" at bounding box center [482, 381] width 39 height 10
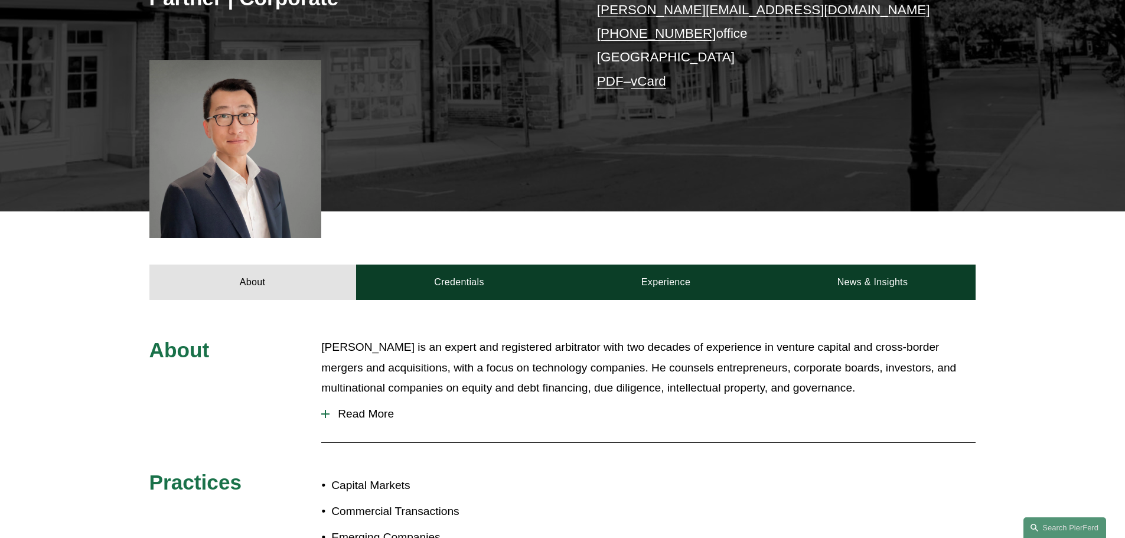
scroll to position [354, 0]
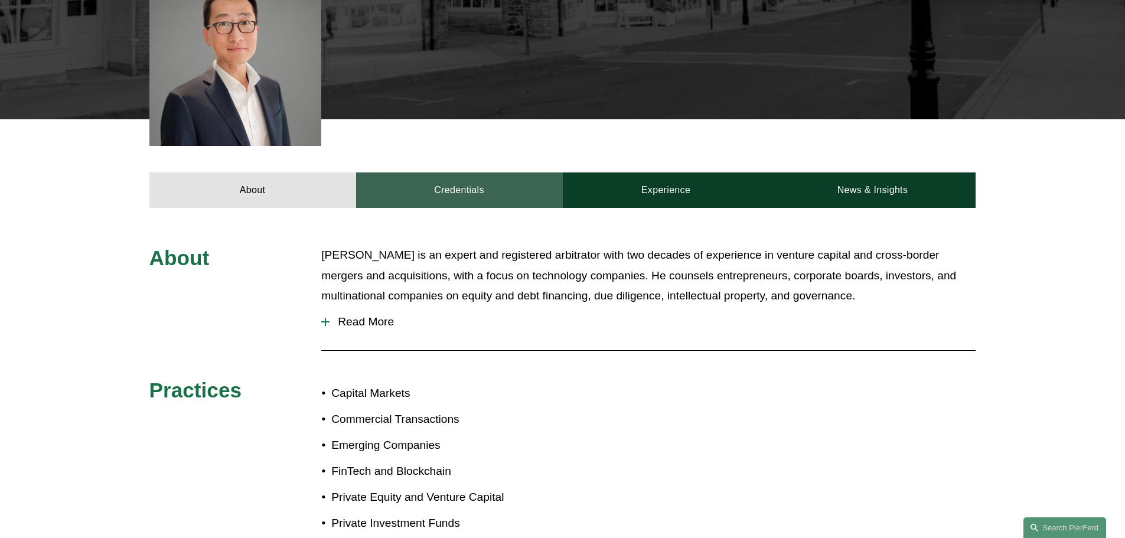
click at [497, 180] on link "Credentials" at bounding box center [459, 189] width 207 height 35
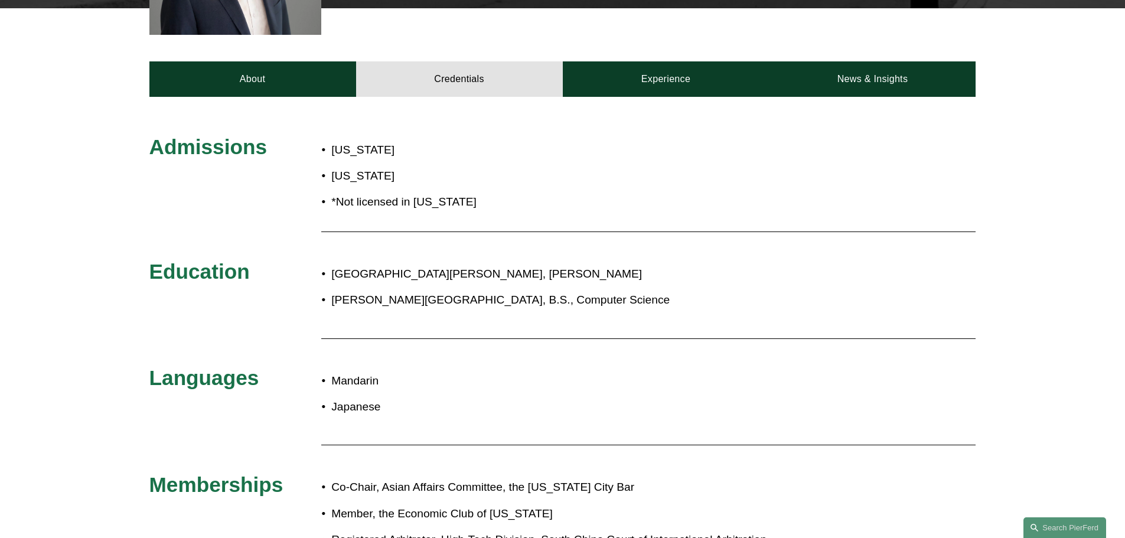
scroll to position [472, 0]
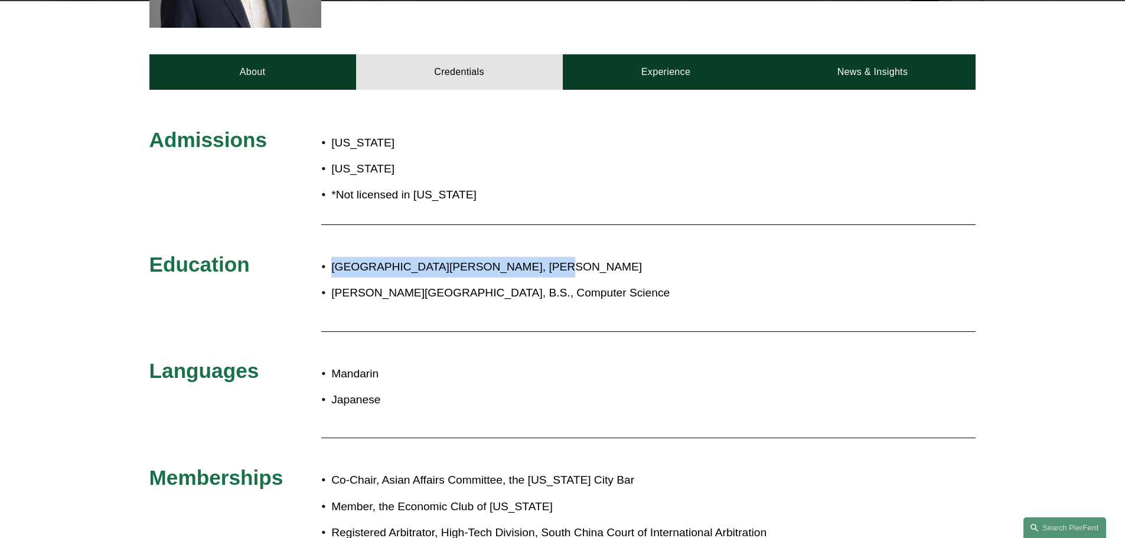
drag, startPoint x: 334, startPoint y: 268, endPoint x: 518, endPoint y: 253, distance: 185.4
click at [518, 253] on div "Santa Clara University School of Law, J.D. Webster University, B.S., Computer S…" at bounding box center [596, 281] width 551 height 58
copy p "Santa Clara University School of Law"
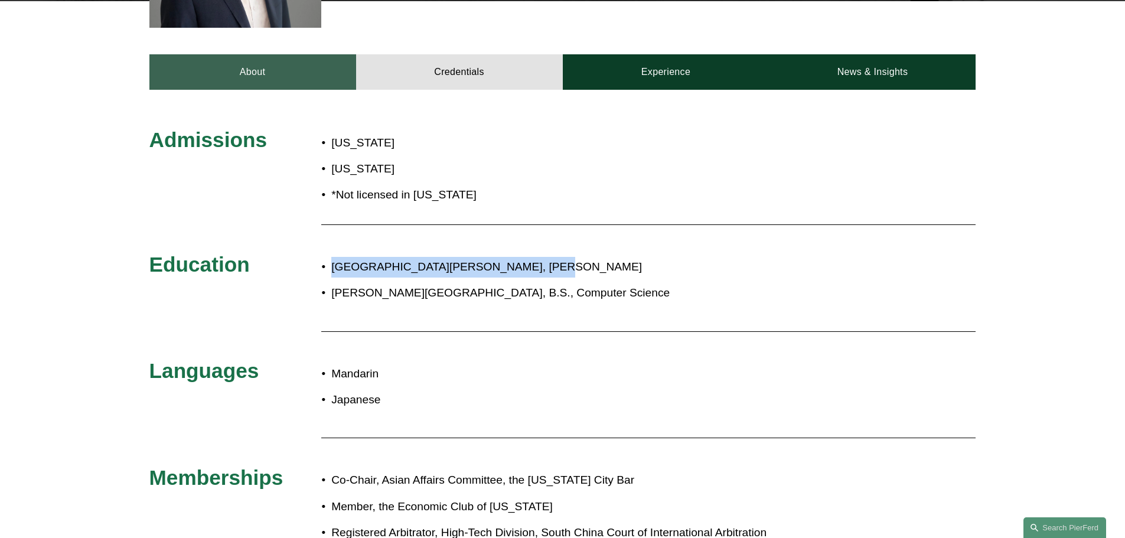
click at [277, 79] on link "About" at bounding box center [252, 71] width 207 height 35
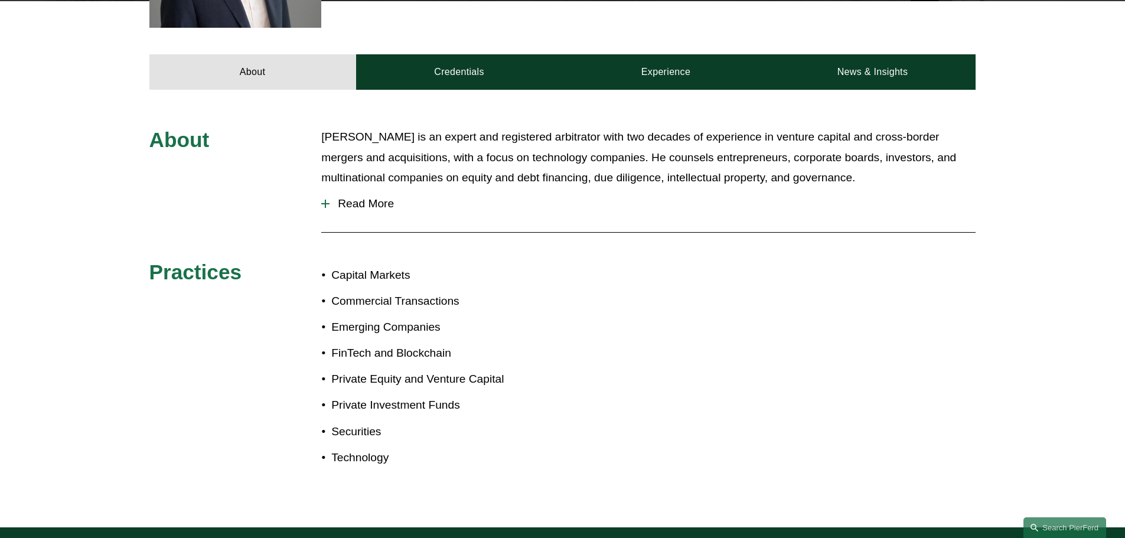
click at [363, 203] on span "Read More" at bounding box center [652, 203] width 646 height 13
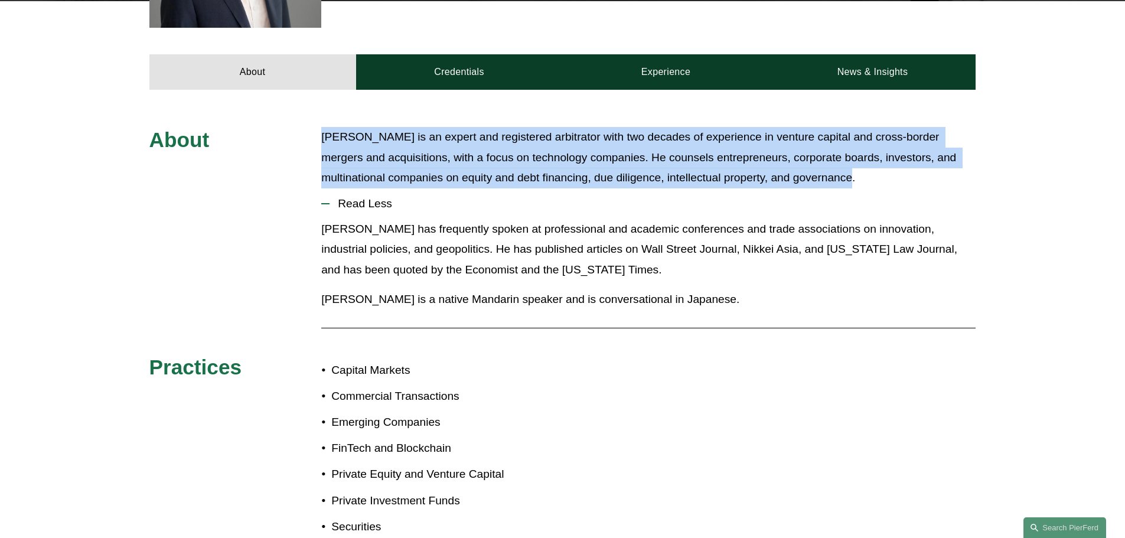
drag, startPoint x: 324, startPoint y: 130, endPoint x: 873, endPoint y: 178, distance: 550.6
click at [873, 178] on p "Benjamin Qiu is an expert and registered arbitrator with two decades of experie…" at bounding box center [648, 157] width 654 height 61
copy p "Benjamin Qiu is an expert and registered arbitrator with two decades of experie…"
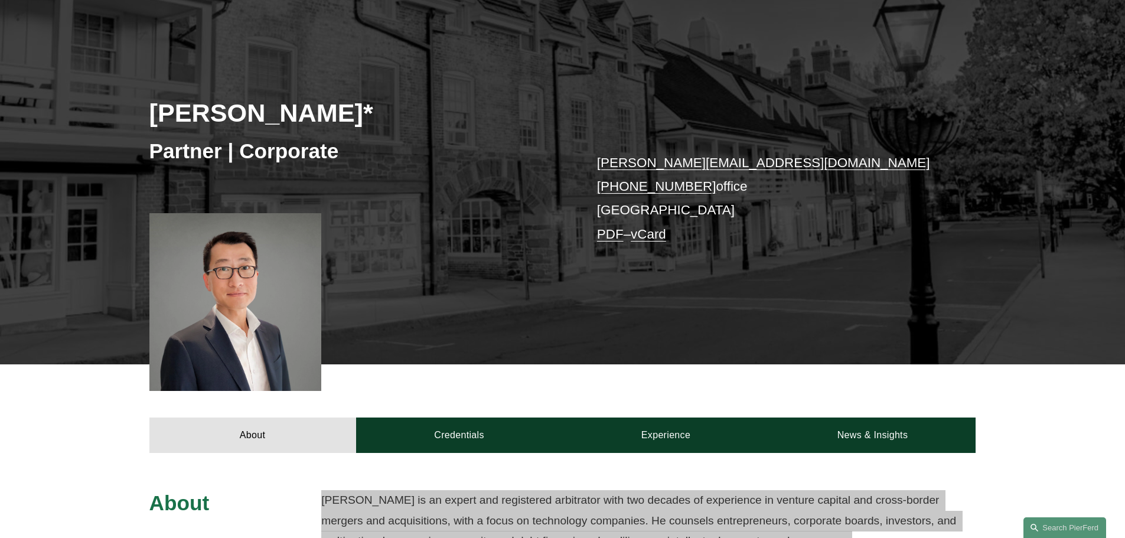
scroll to position [0, 0]
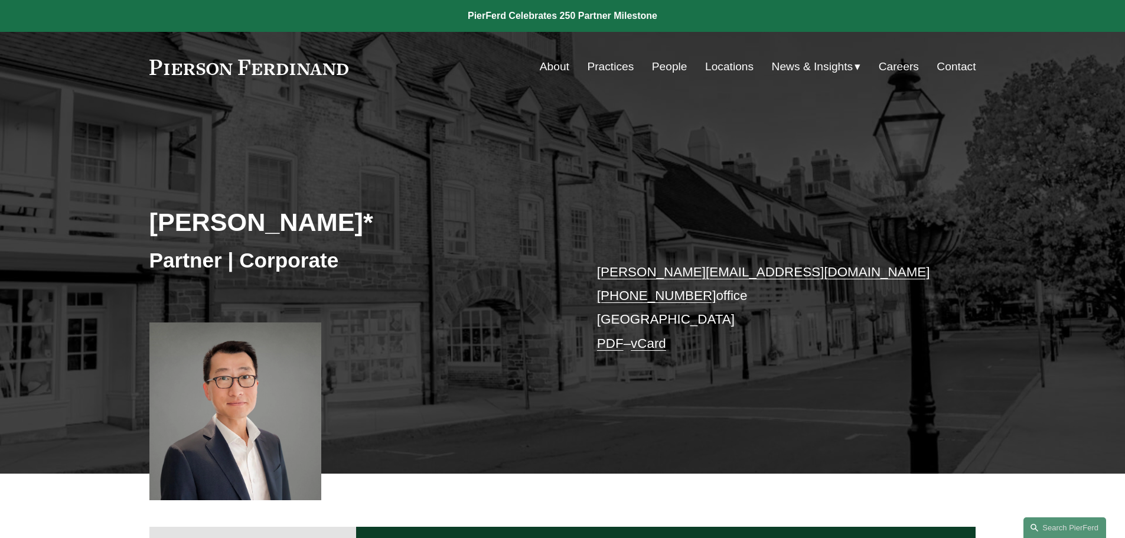
click at [669, 65] on link "People" at bounding box center [669, 67] width 35 height 22
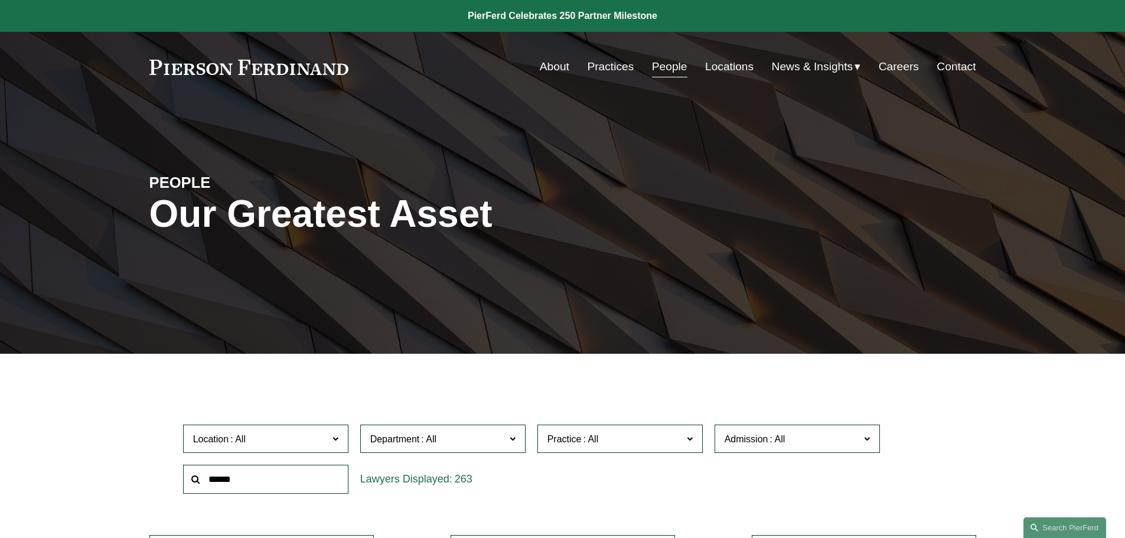
click at [260, 488] on input "text" at bounding box center [265, 479] width 165 height 29
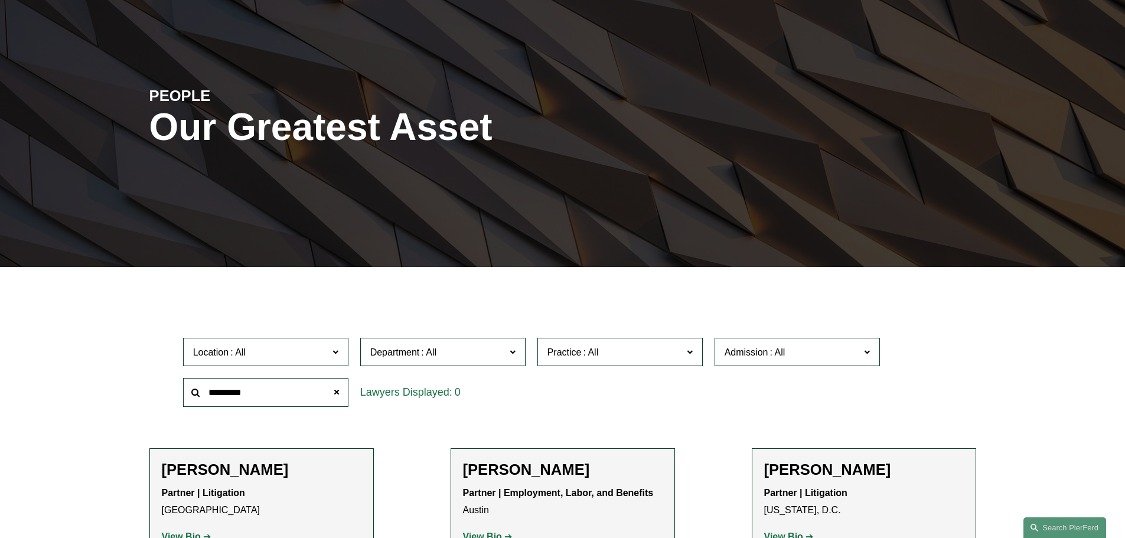
scroll to position [118, 0]
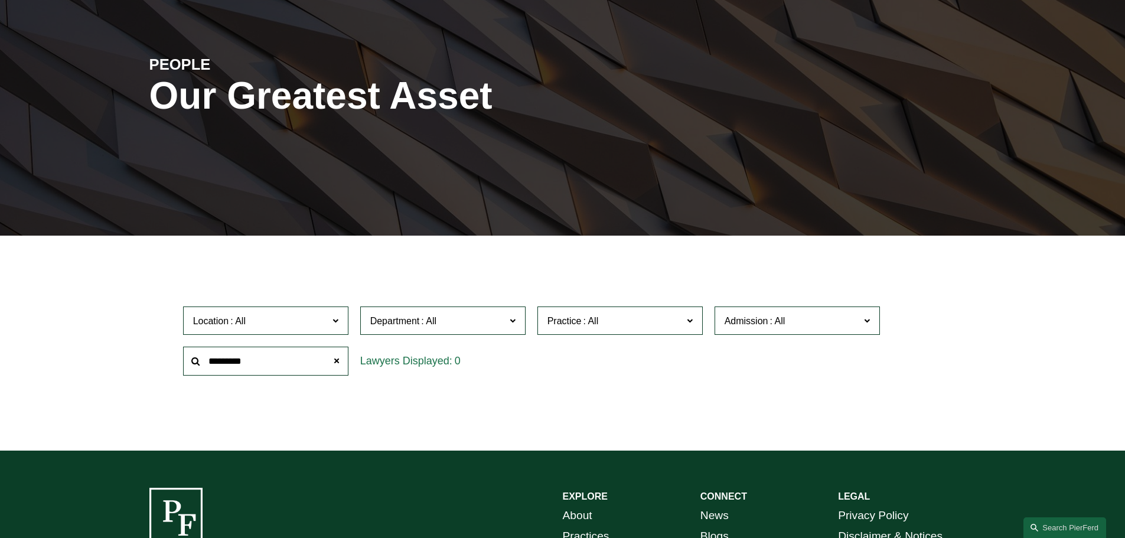
click at [231, 367] on input "*********" at bounding box center [265, 361] width 165 height 29
drag, startPoint x: 260, startPoint y: 361, endPoint x: 202, endPoint y: 358, distance: 58.5
click at [202, 358] on input "*********" at bounding box center [265, 361] width 165 height 29
click at [222, 366] on input "*********" at bounding box center [265, 361] width 165 height 29
click at [229, 363] on input "*********" at bounding box center [265, 361] width 165 height 29
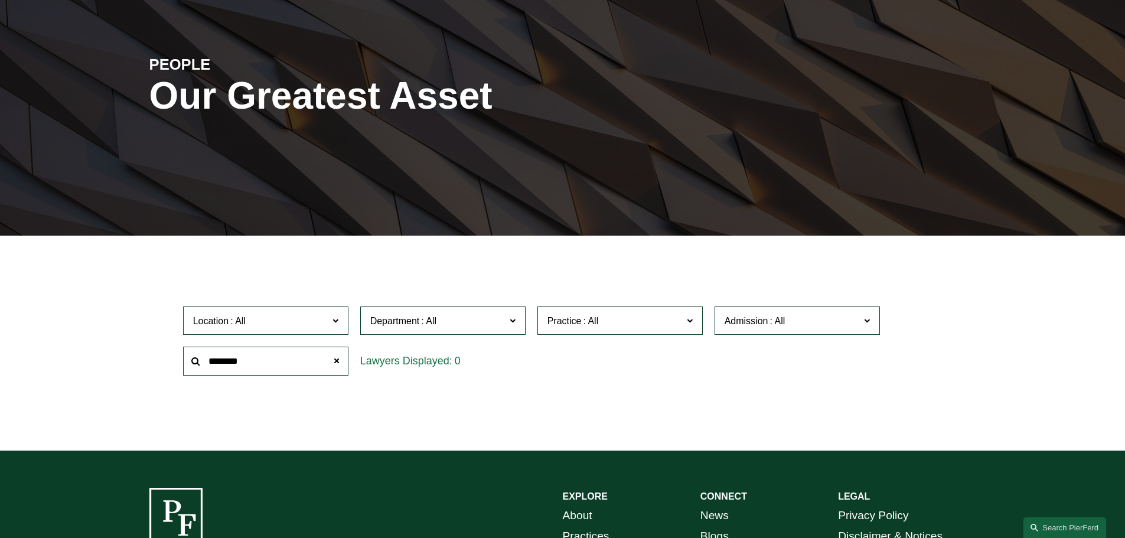
click at [274, 353] on input "********" at bounding box center [265, 361] width 165 height 29
click at [273, 363] on input "********" at bounding box center [265, 361] width 165 height 29
type input "***"
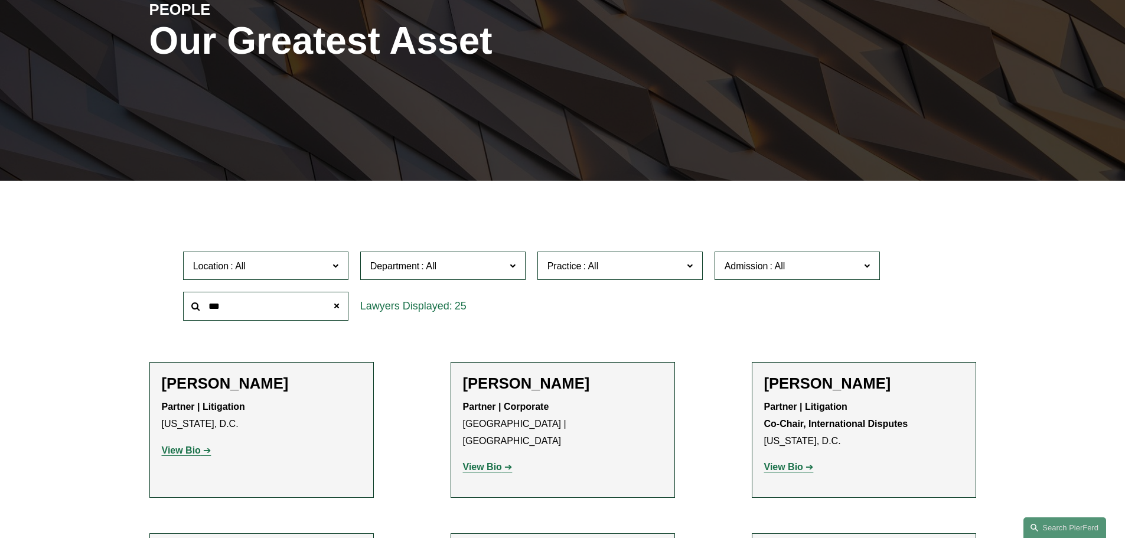
scroll to position [177, 0]
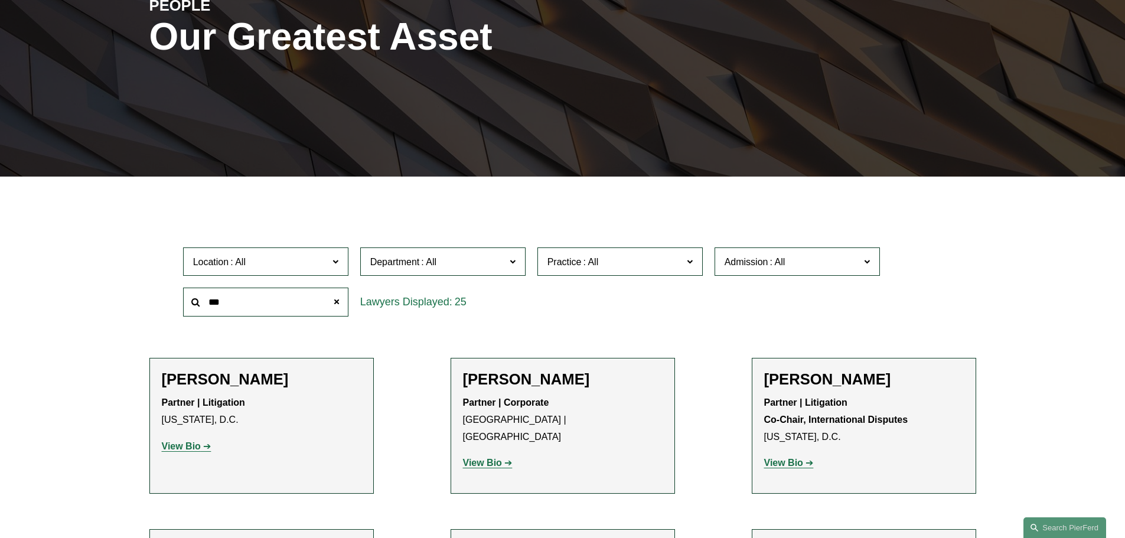
click at [492, 458] on strong "View Bio" at bounding box center [482, 463] width 39 height 10
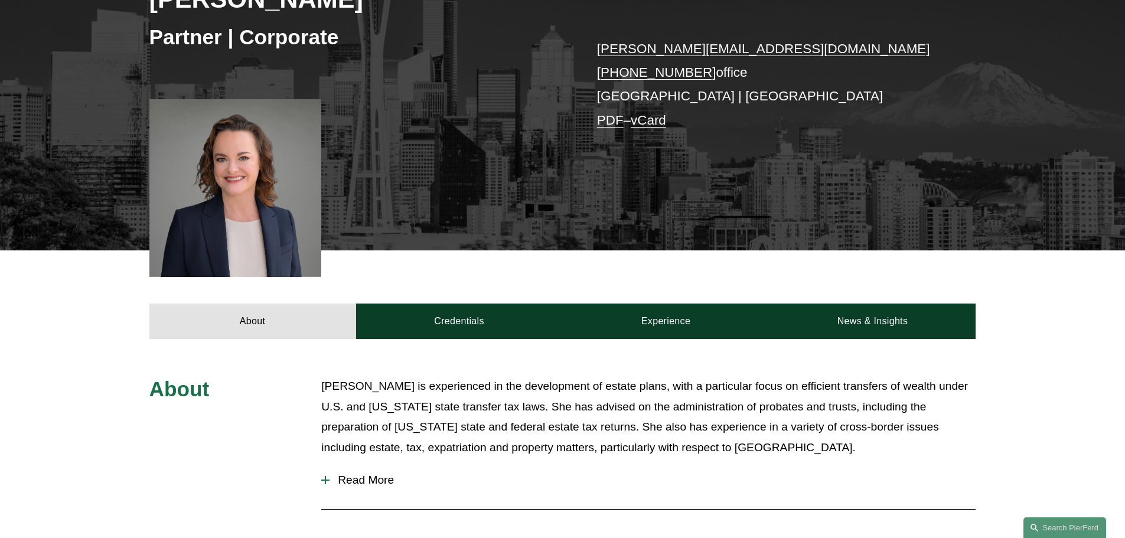
scroll to position [295, 0]
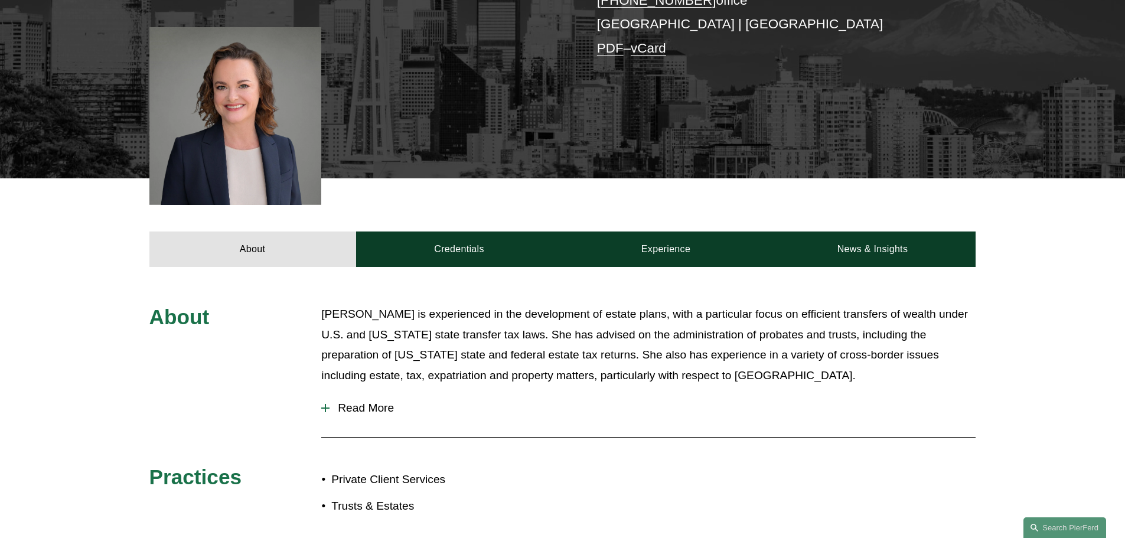
click at [471, 220] on div "About Credentials Experience News & Insights" at bounding box center [562, 222] width 1125 height 89
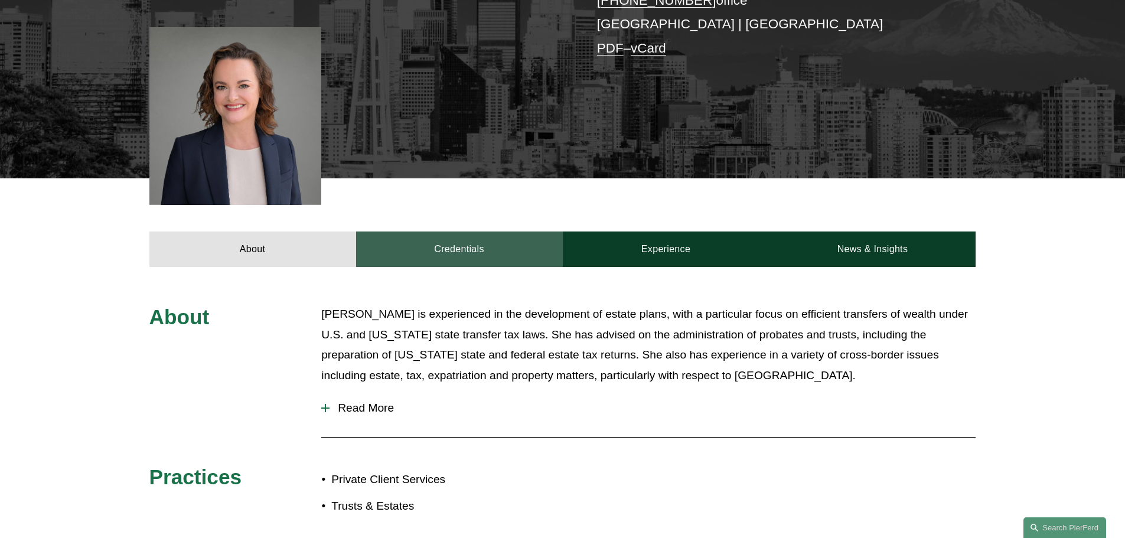
click at [475, 240] on link "Credentials" at bounding box center [459, 248] width 207 height 35
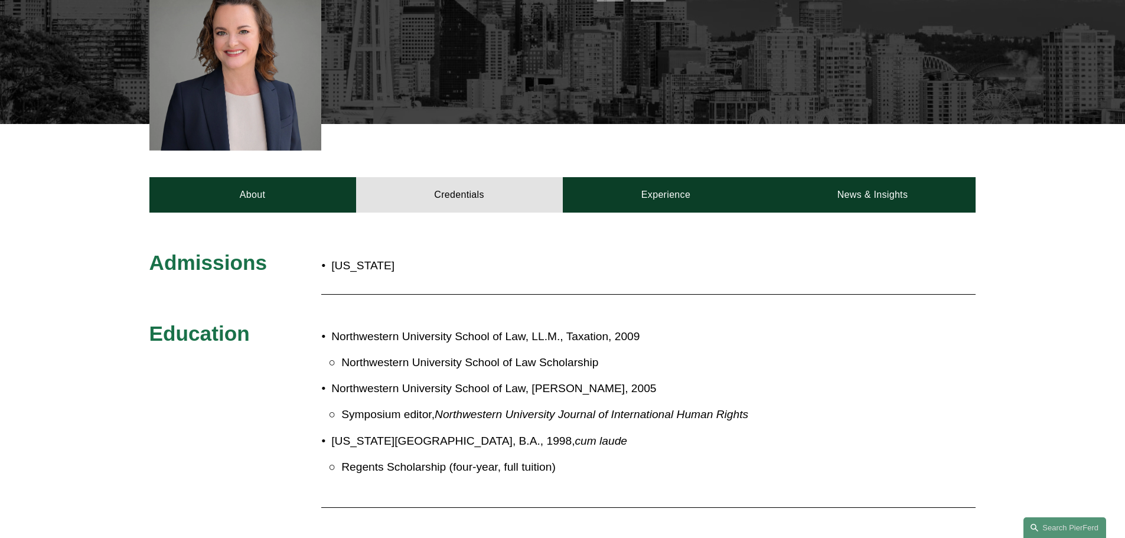
scroll to position [354, 0]
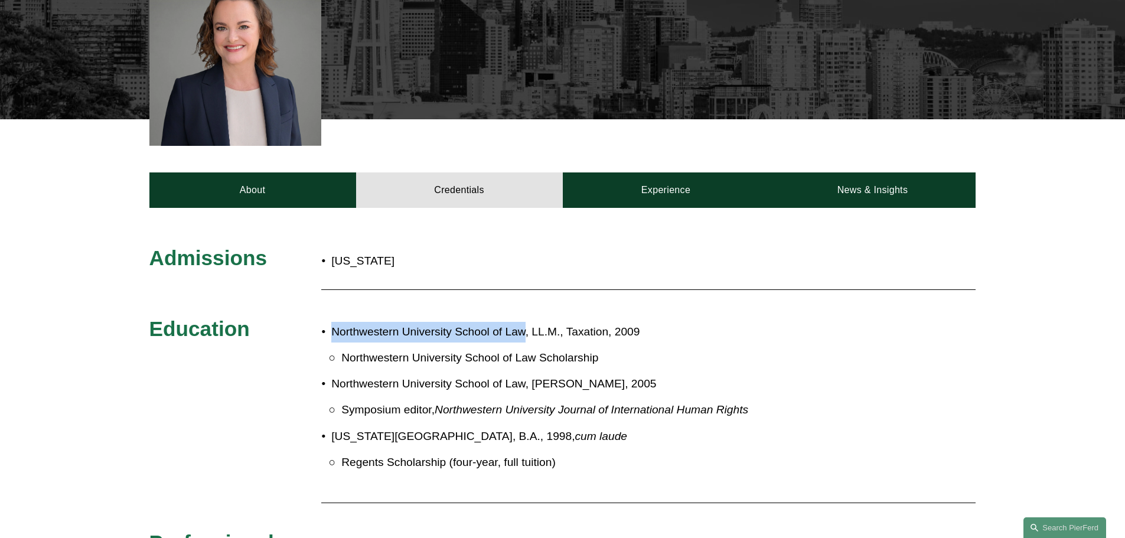
drag, startPoint x: 335, startPoint y: 331, endPoint x: 526, endPoint y: 327, distance: 190.8
click at [526, 327] on p "Northwestern University School of Law, LL.M., Taxation, 2009" at bounding box center [601, 332] width 541 height 21
copy p "Northwestern University School of Law"
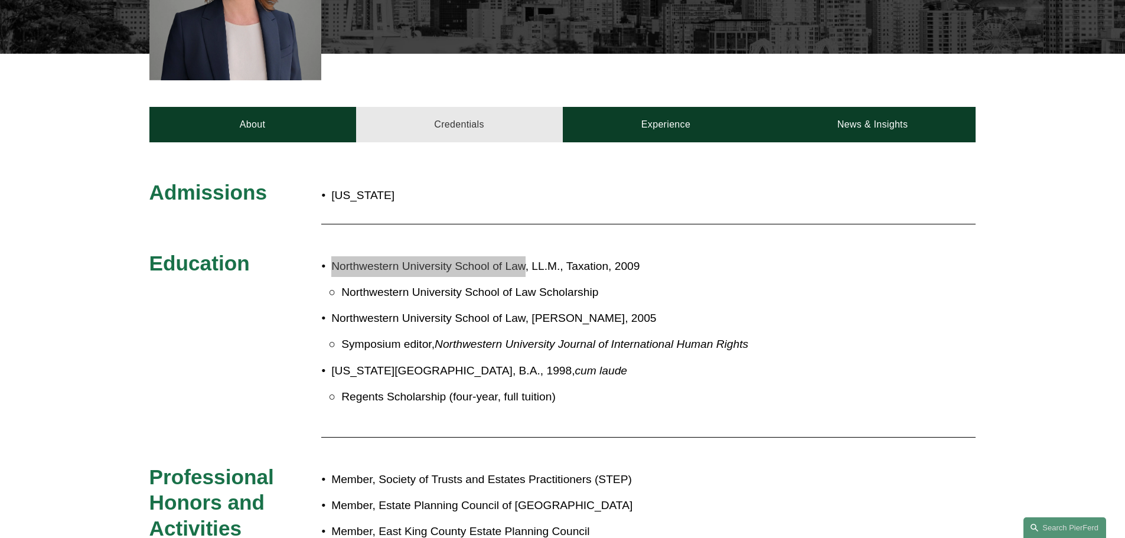
scroll to position [413, 0]
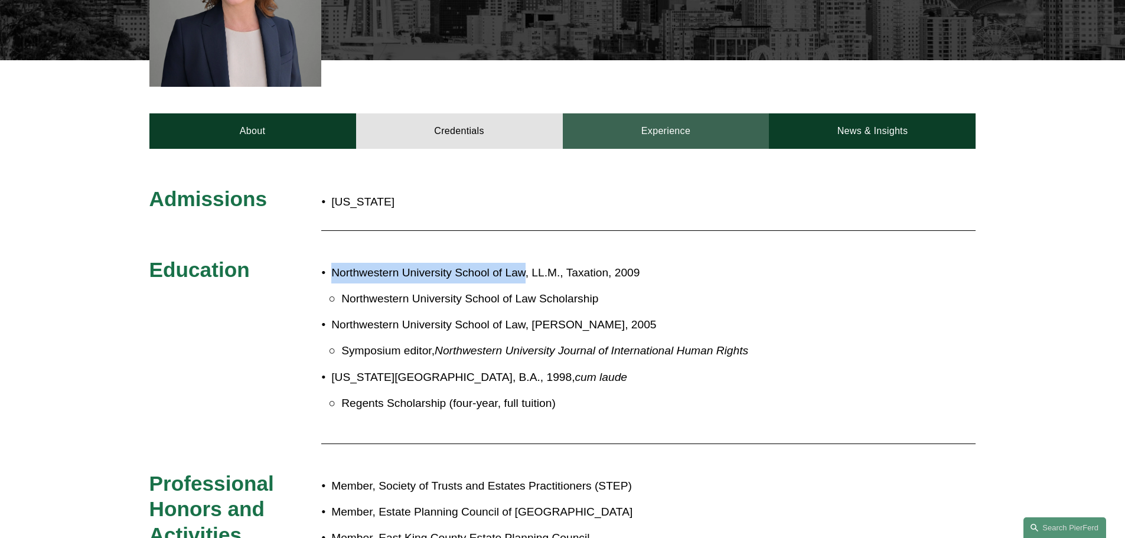
click at [608, 142] on link "Experience" at bounding box center [666, 130] width 207 height 35
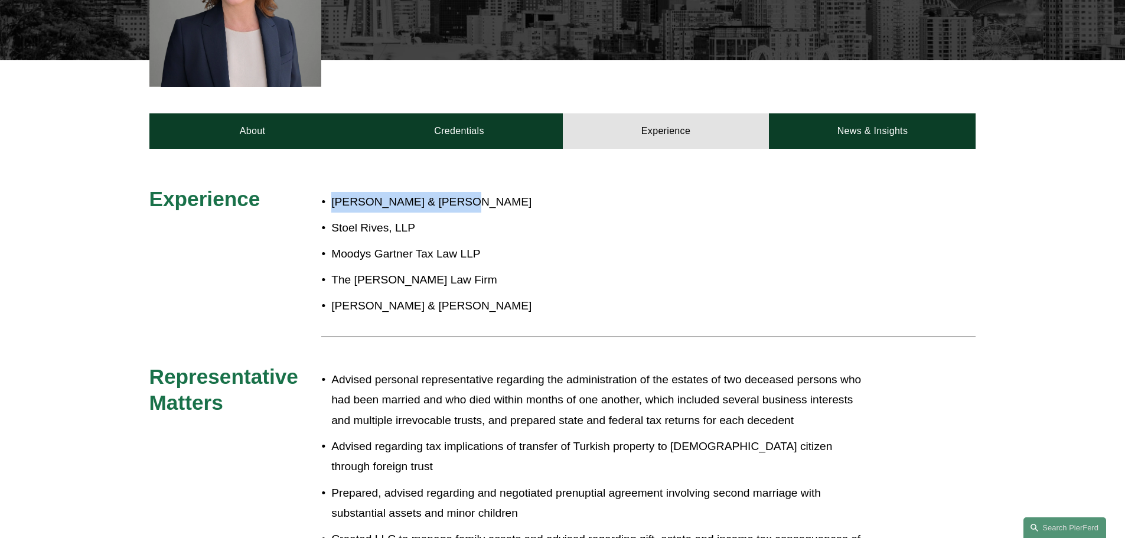
drag, startPoint x: 445, startPoint y: 203, endPoint x: 332, endPoint y: 201, distance: 112.2
click at [332, 201] on p "Smith & Zuccarini, P.S." at bounding box center [601, 202] width 541 height 21
copy p "Smith & Zuccarini, P.S"
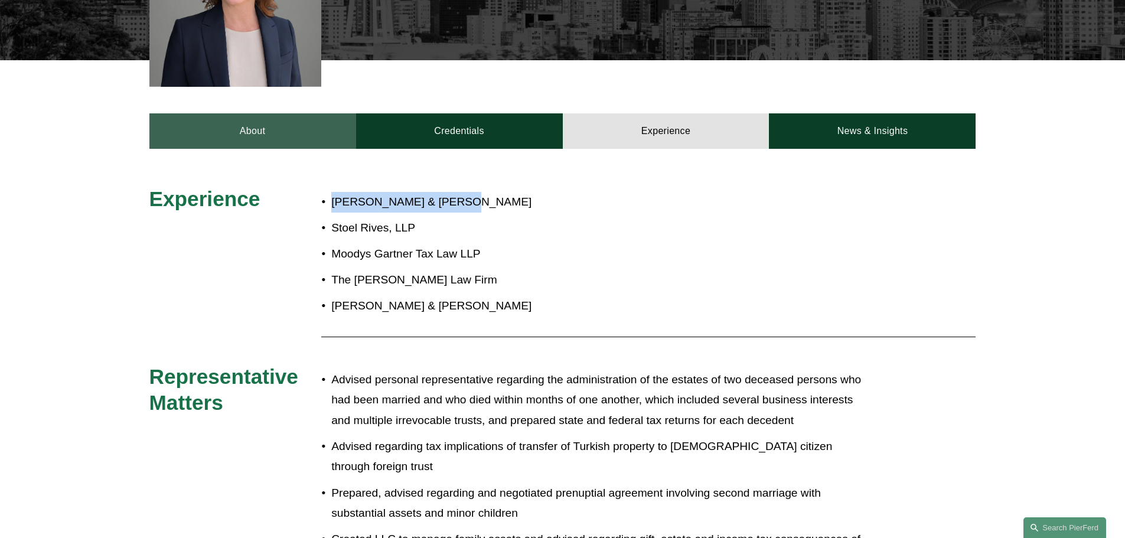
click at [247, 123] on link "About" at bounding box center [252, 130] width 207 height 35
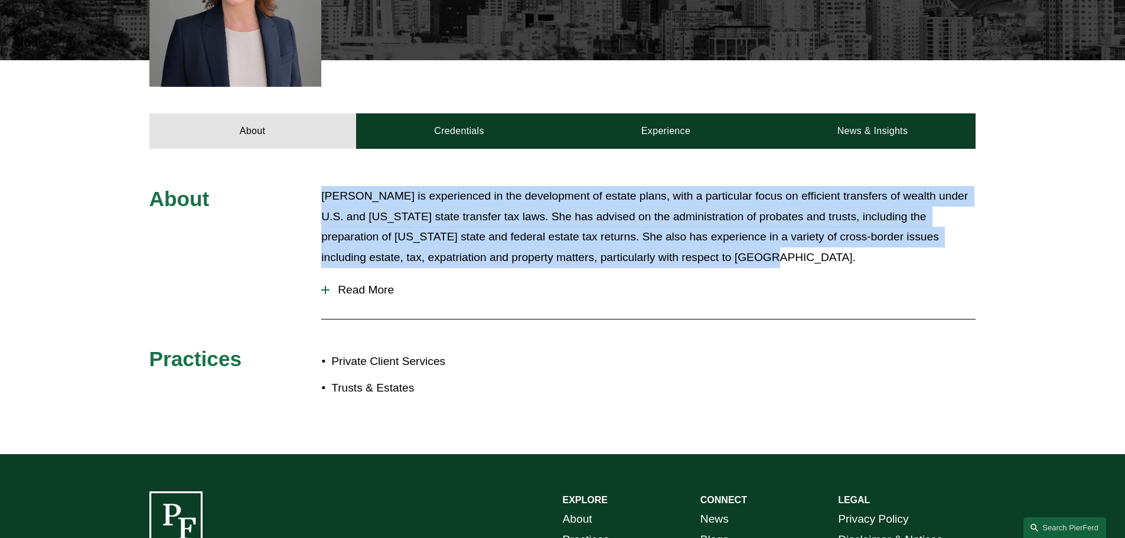
drag, startPoint x: 321, startPoint y: 195, endPoint x: 680, endPoint y: 256, distance: 364.2
click at [680, 256] on p "Kristina Ash is experienced in the development of estate plans, with a particul…" at bounding box center [648, 226] width 654 height 81
copy p "Kristina Ash is experienced in the development of estate plans, with a particul…"
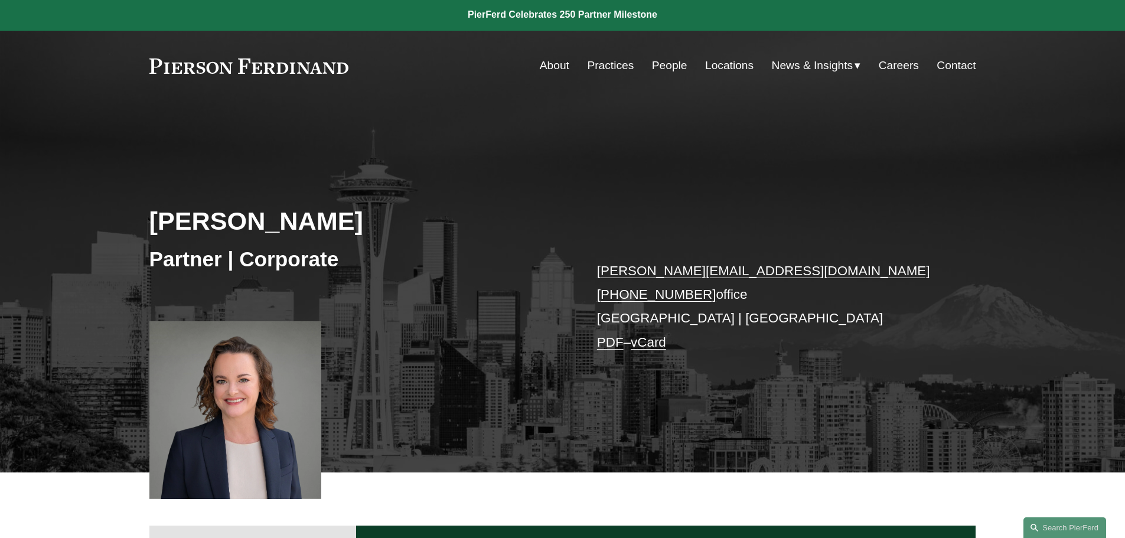
scroll to position [0, 0]
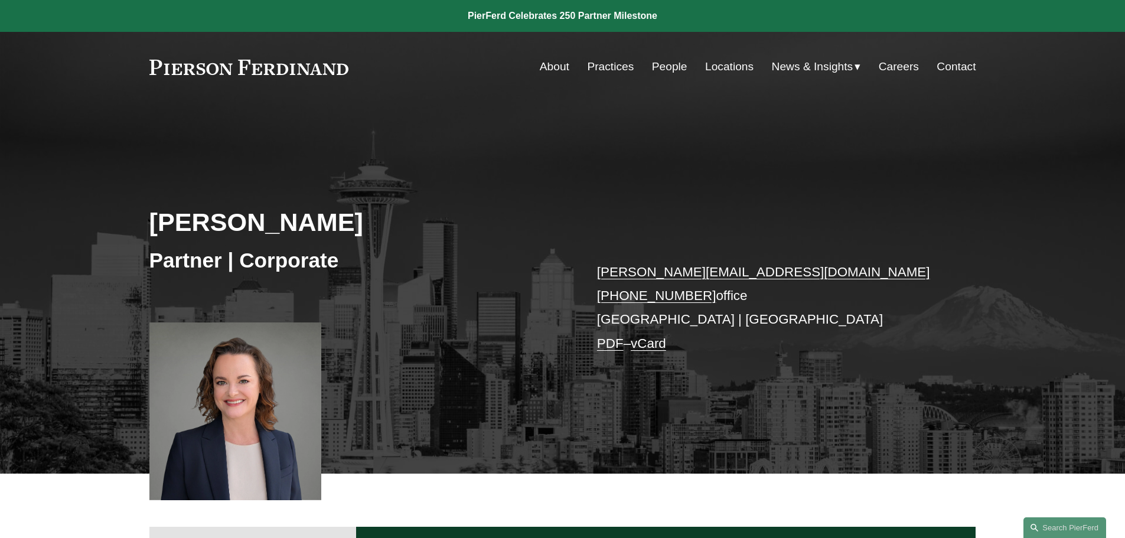
click at [654, 63] on link "People" at bounding box center [669, 67] width 35 height 22
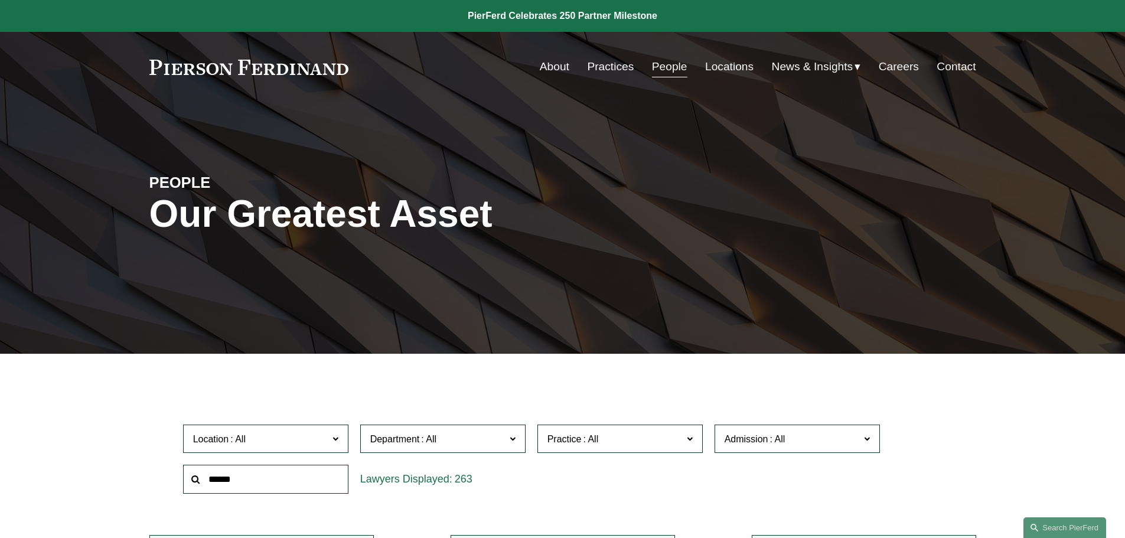
click at [306, 477] on input "text" at bounding box center [265, 479] width 165 height 29
type input "*****"
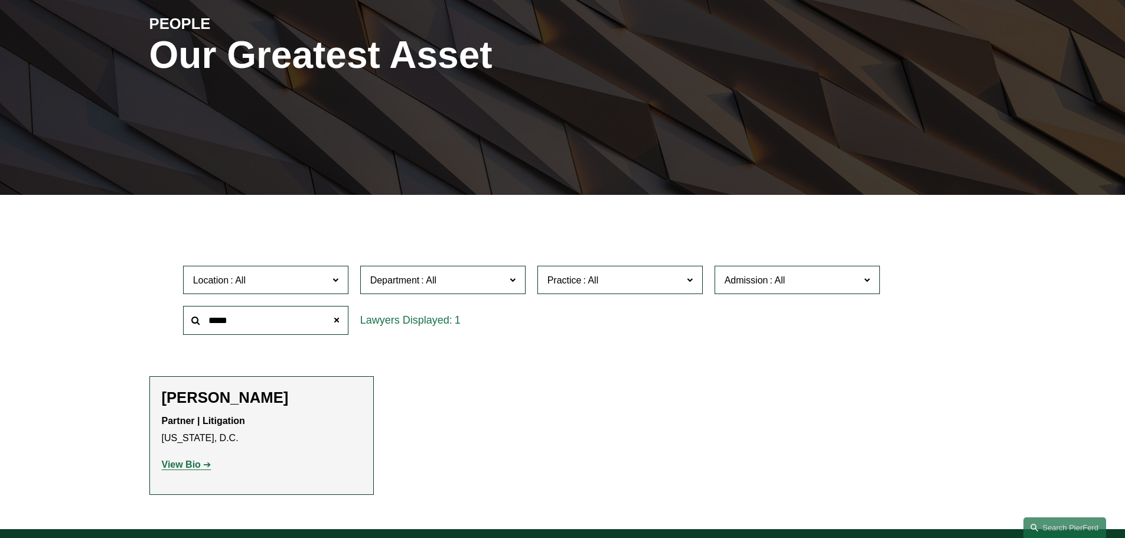
scroll to position [177, 0]
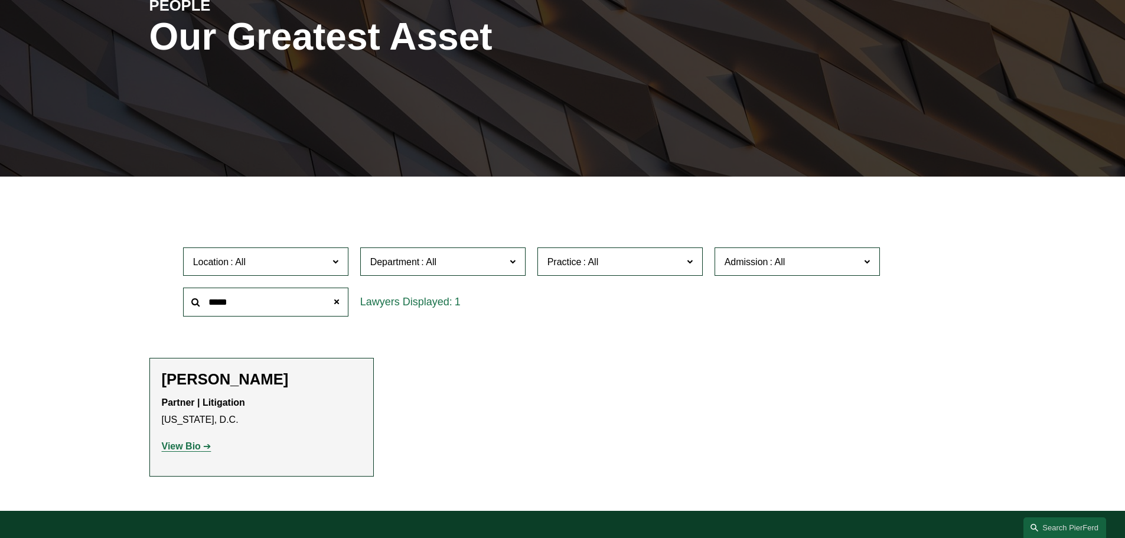
click at [202, 446] on link "View Bio" at bounding box center [187, 446] width 50 height 10
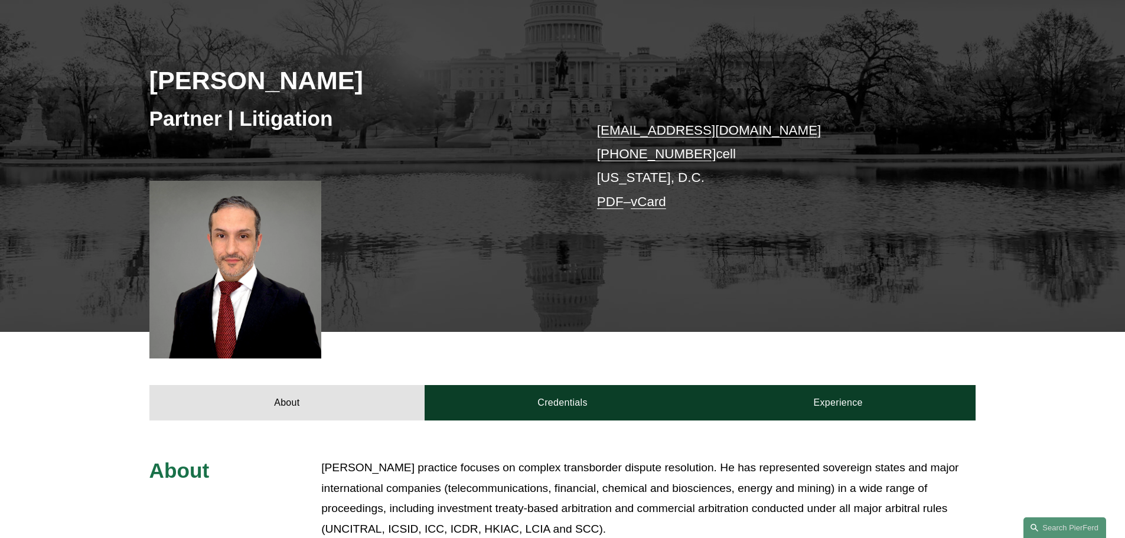
scroll to position [177, 0]
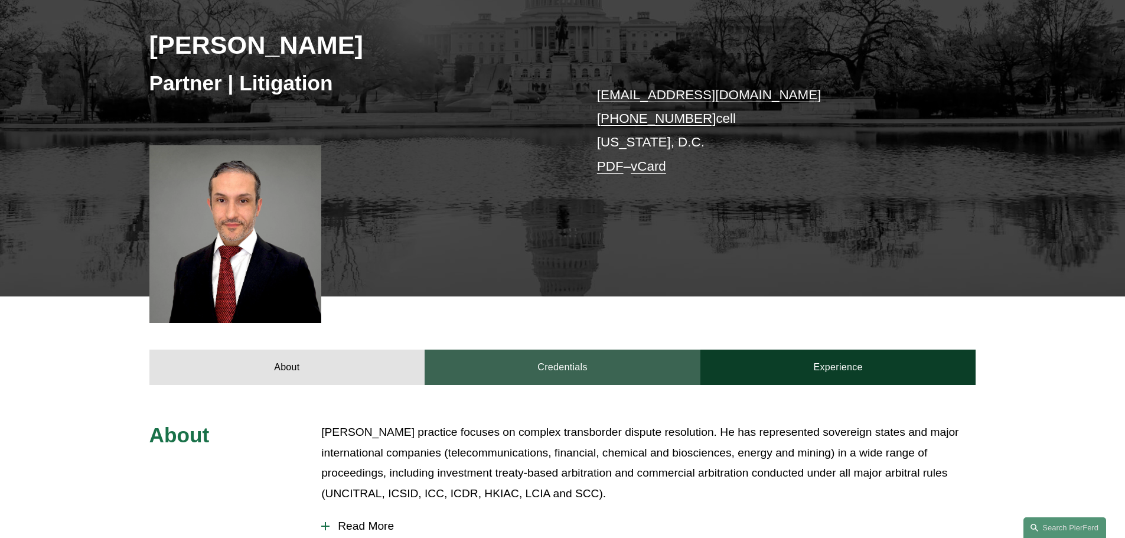
click at [545, 376] on link "Credentials" at bounding box center [563, 367] width 276 height 35
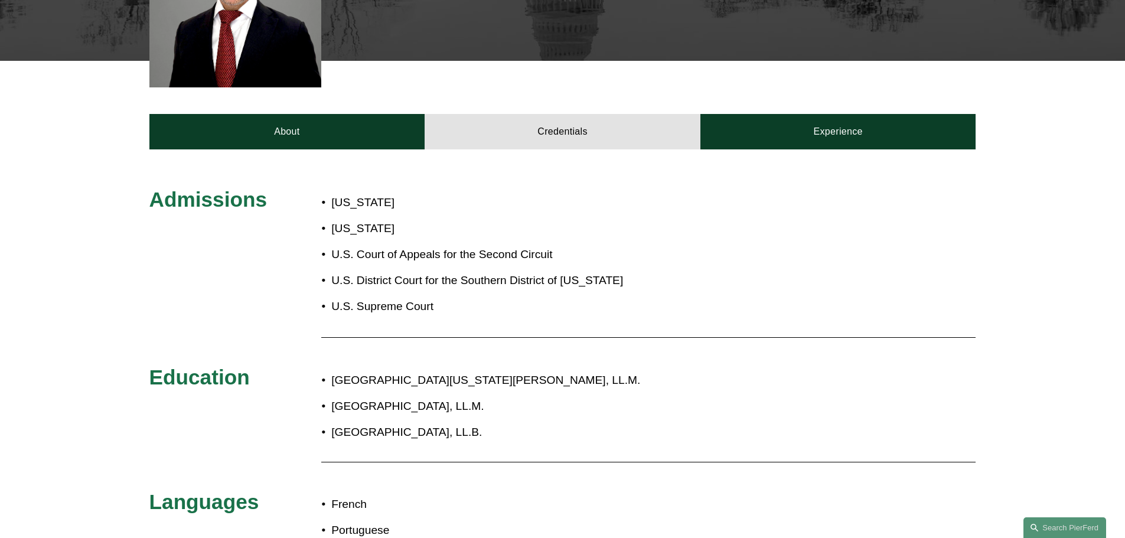
scroll to position [413, 0]
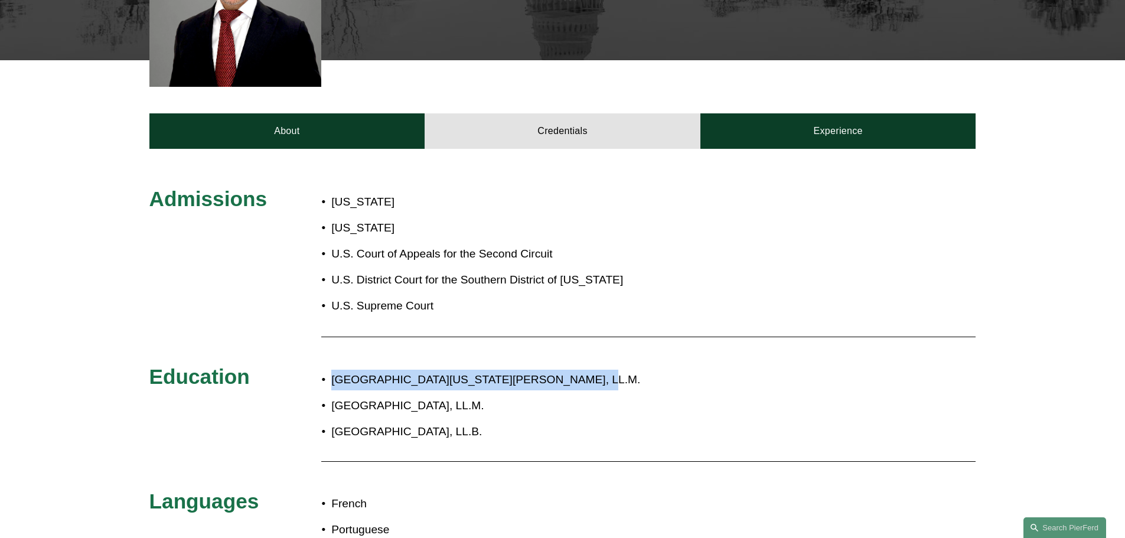
drag, startPoint x: 334, startPoint y: 382, endPoint x: 559, endPoint y: 385, distance: 225.0
click at [559, 385] on p "[GEOGRAPHIC_DATA][US_STATE][PERSON_NAME], LL.M." at bounding box center [601, 380] width 541 height 21
copy p "[GEOGRAPHIC_DATA][US_STATE][PERSON_NAME]"
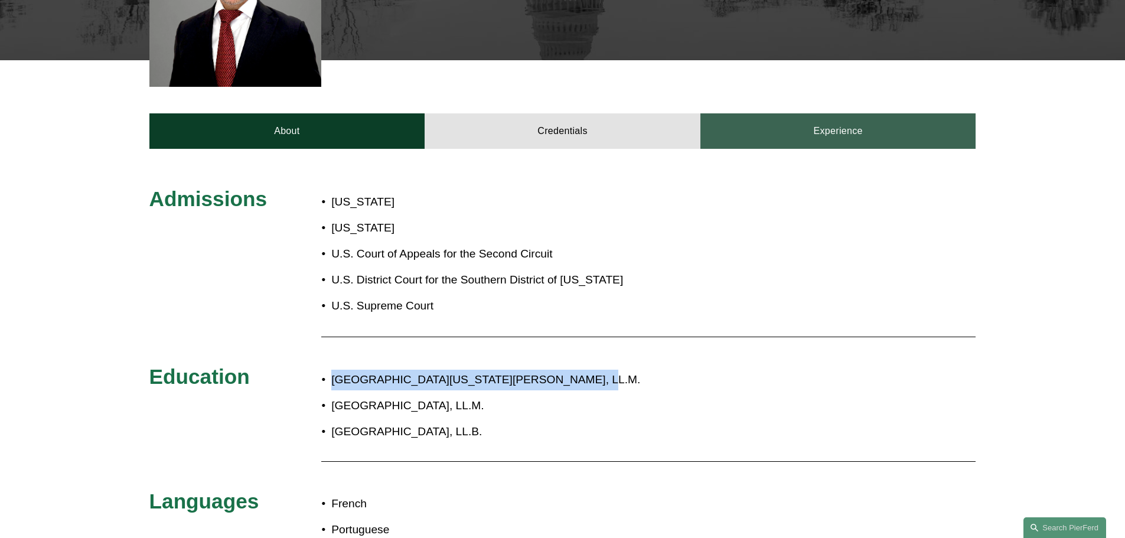
click at [773, 132] on link "Experience" at bounding box center [838, 130] width 276 height 35
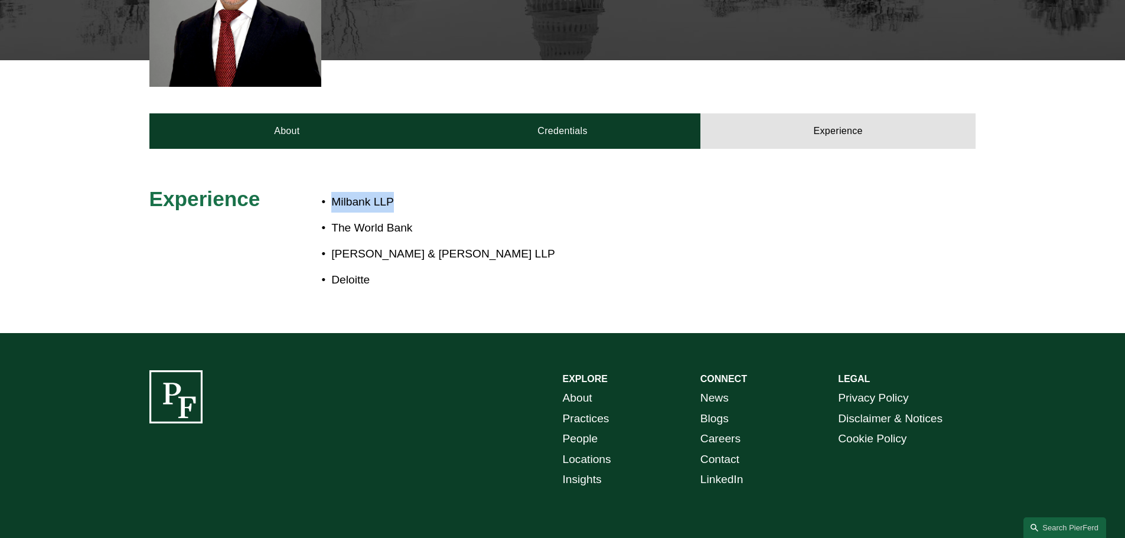
drag, startPoint x: 388, startPoint y: 199, endPoint x: 335, endPoint y: 198, distance: 53.1
click at [335, 198] on p "Milbank LLP" at bounding box center [601, 202] width 541 height 21
copy p "Milbank LLP"
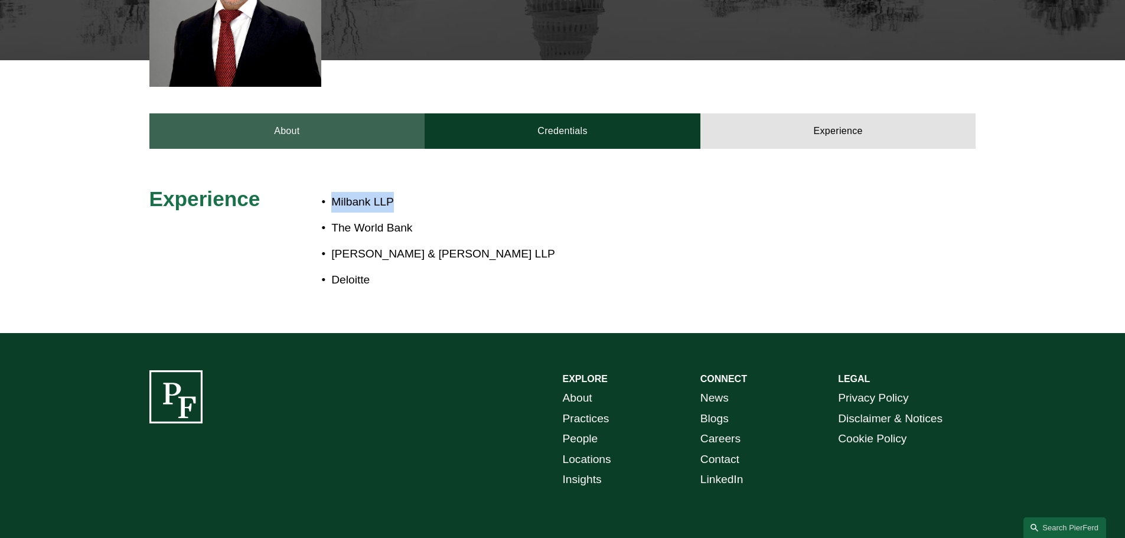
click at [310, 129] on link "About" at bounding box center [287, 130] width 276 height 35
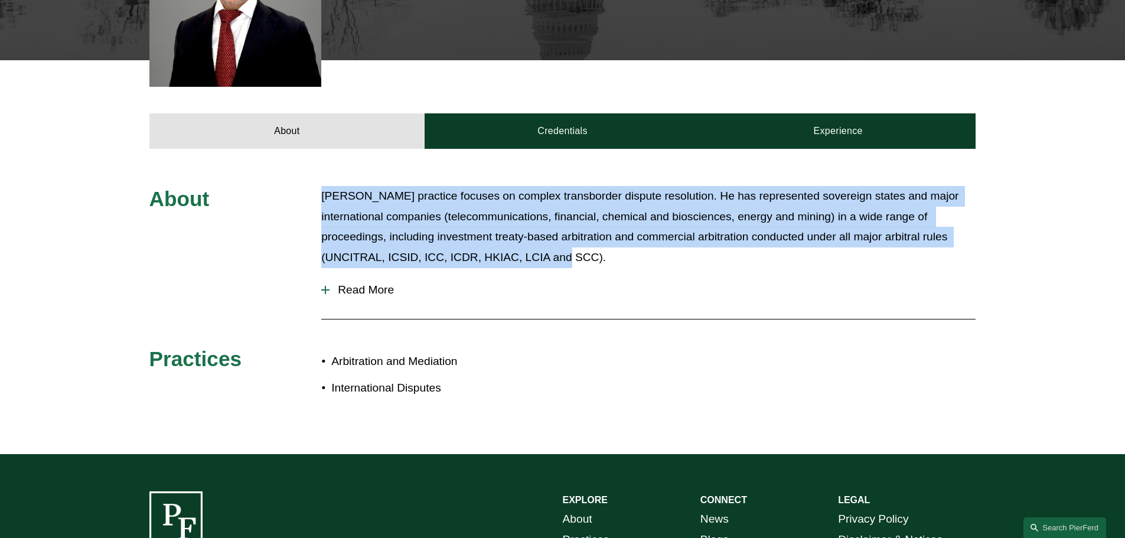
drag, startPoint x: 325, startPoint y: 196, endPoint x: 621, endPoint y: 249, distance: 301.0
click at [621, 249] on p "[PERSON_NAME] practice focuses on complex transborder dispute resolution. He ha…" at bounding box center [648, 226] width 654 height 81
copy p "[PERSON_NAME] practice focuses on complex transborder dispute resolution. He ha…"
click at [349, 291] on span "Read More" at bounding box center [652, 289] width 646 height 13
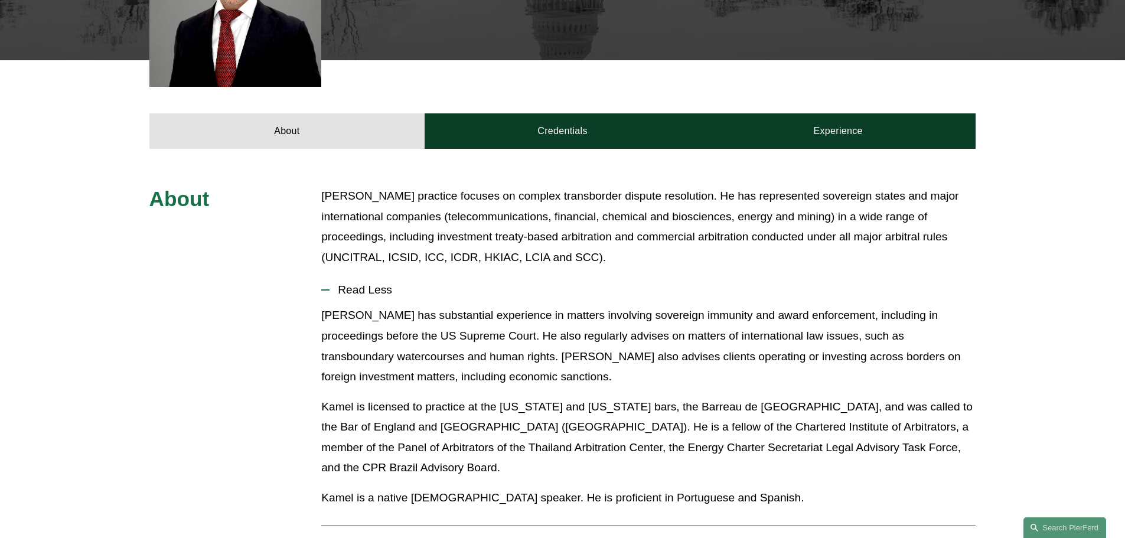
click at [329, 313] on p "[PERSON_NAME] has substantial experience in matters involving sovereign immunit…" at bounding box center [648, 345] width 654 height 81
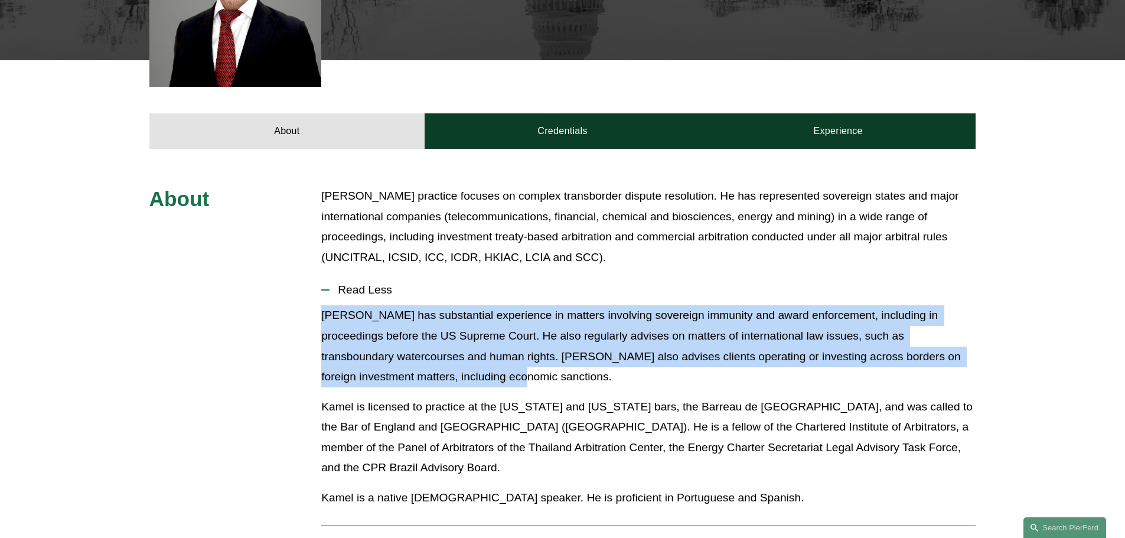
drag, startPoint x: 323, startPoint y: 314, endPoint x: 453, endPoint y: 364, distance: 139.5
click at [487, 376] on p "Kamel has substantial experience in matters involving sovereign immunity and aw…" at bounding box center [648, 345] width 654 height 81
copy p "Kamel has substantial experience in matters involving sovereign immunity and aw…"
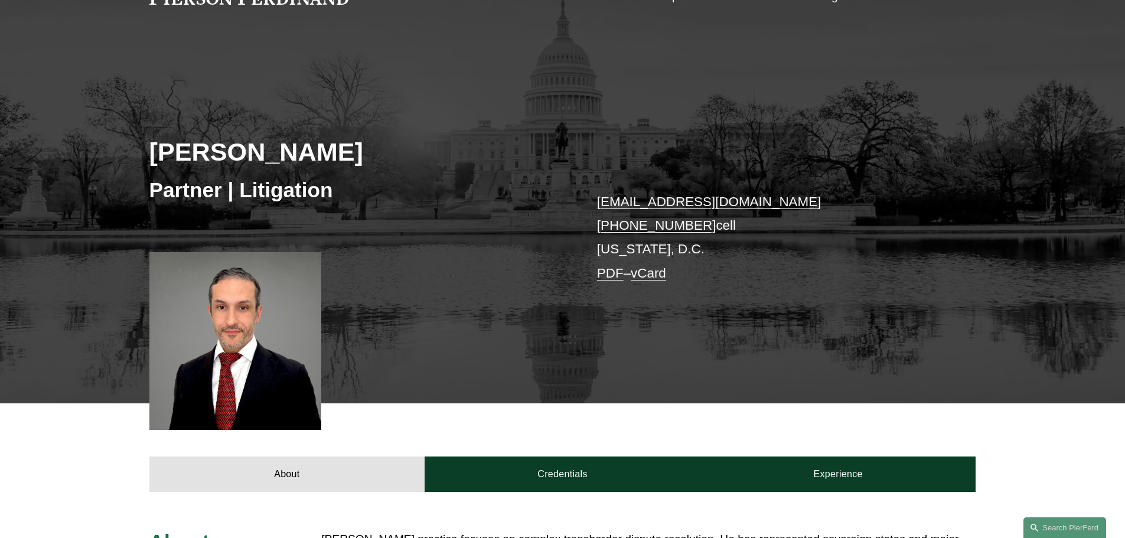
scroll to position [0, 0]
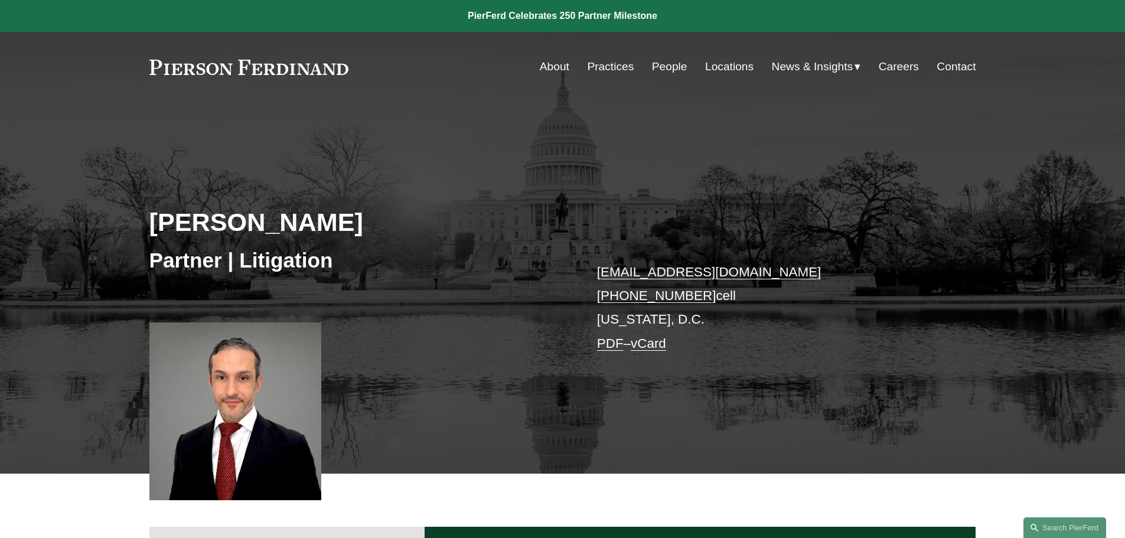
click at [662, 60] on link "People" at bounding box center [669, 67] width 35 height 22
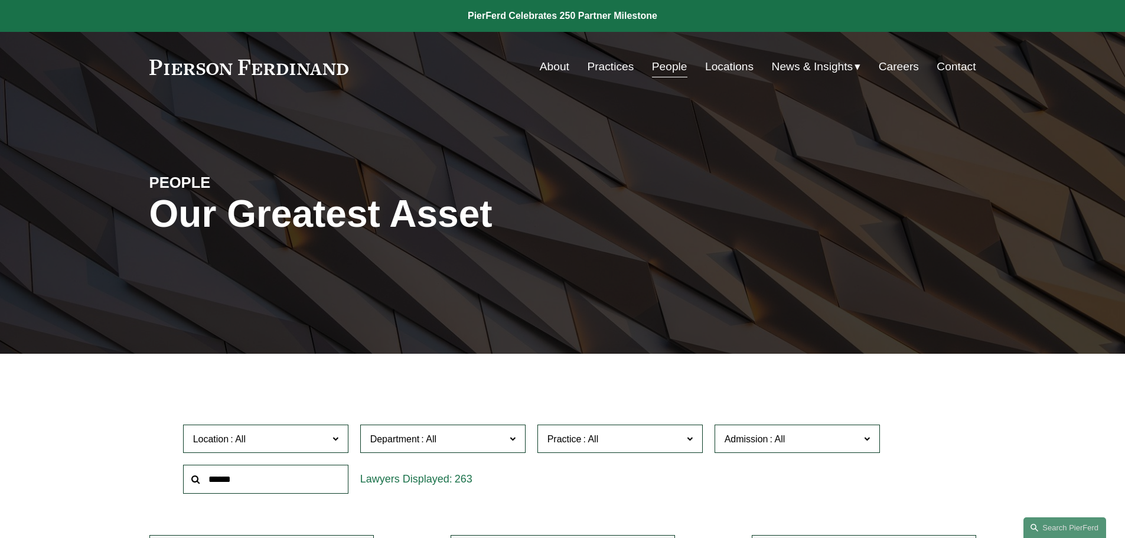
click at [279, 489] on input "text" at bounding box center [265, 479] width 165 height 29
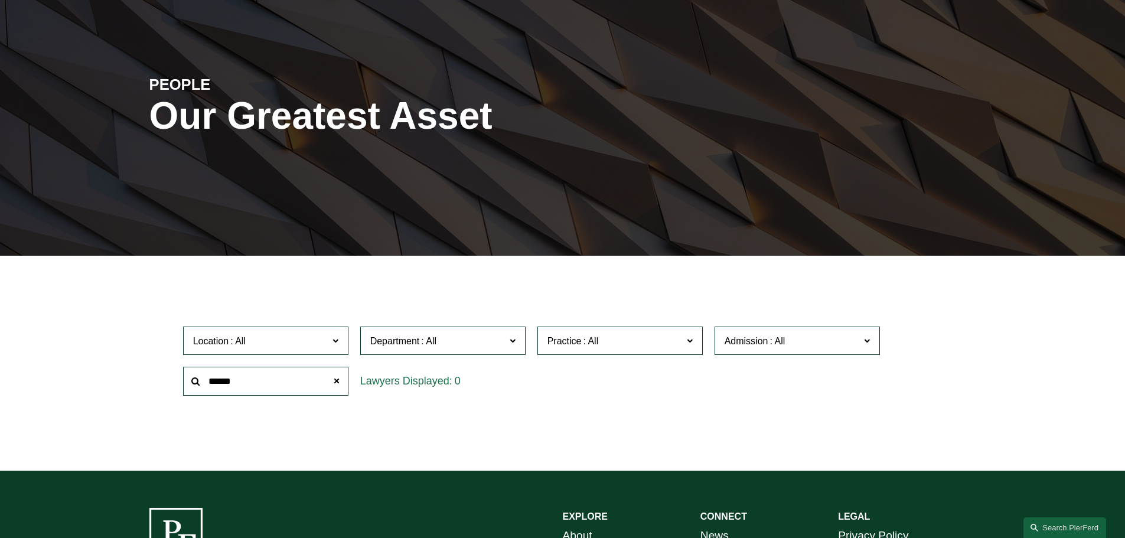
scroll to position [118, 0]
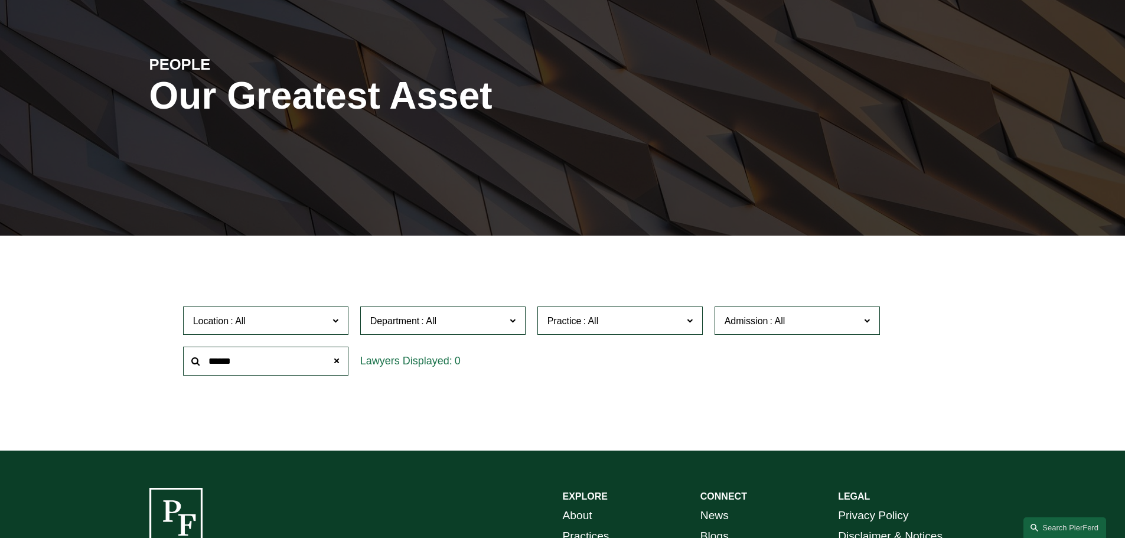
click at [289, 352] on input "******" at bounding box center [265, 361] width 165 height 29
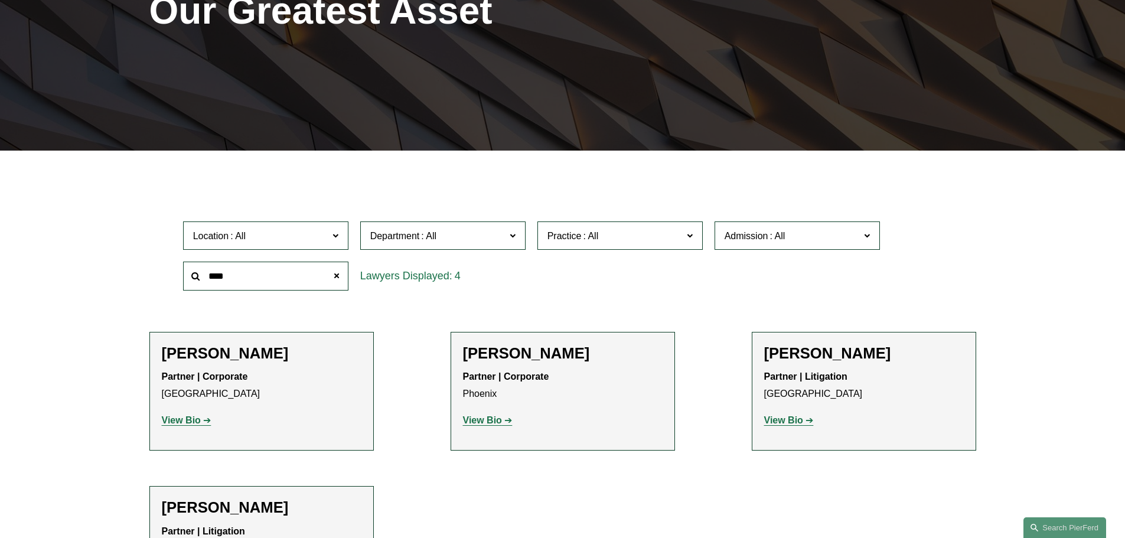
scroll to position [236, 0]
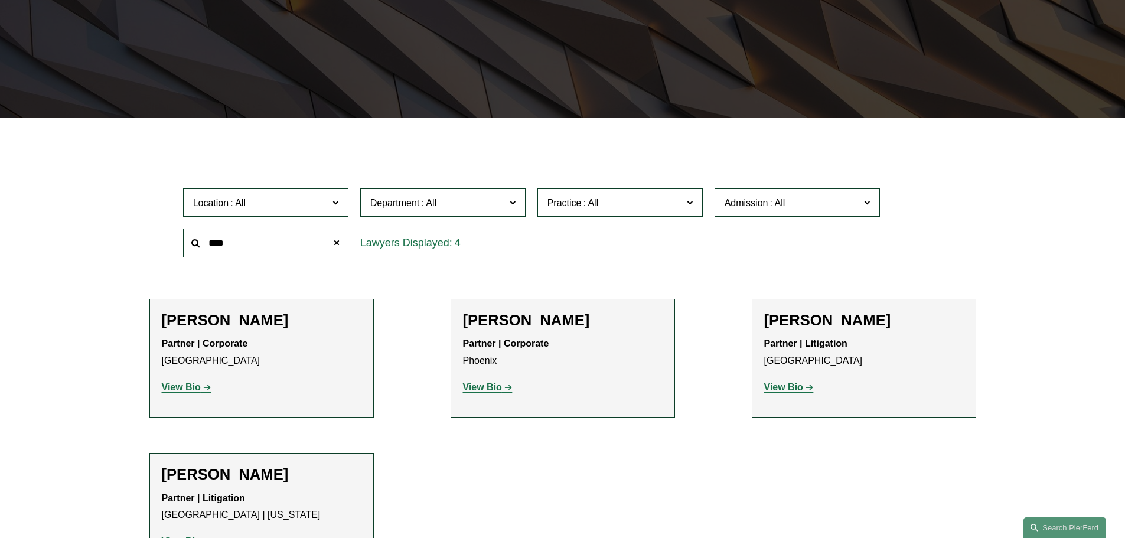
click at [315, 243] on input "****" at bounding box center [265, 243] width 165 height 29
type input "*******"
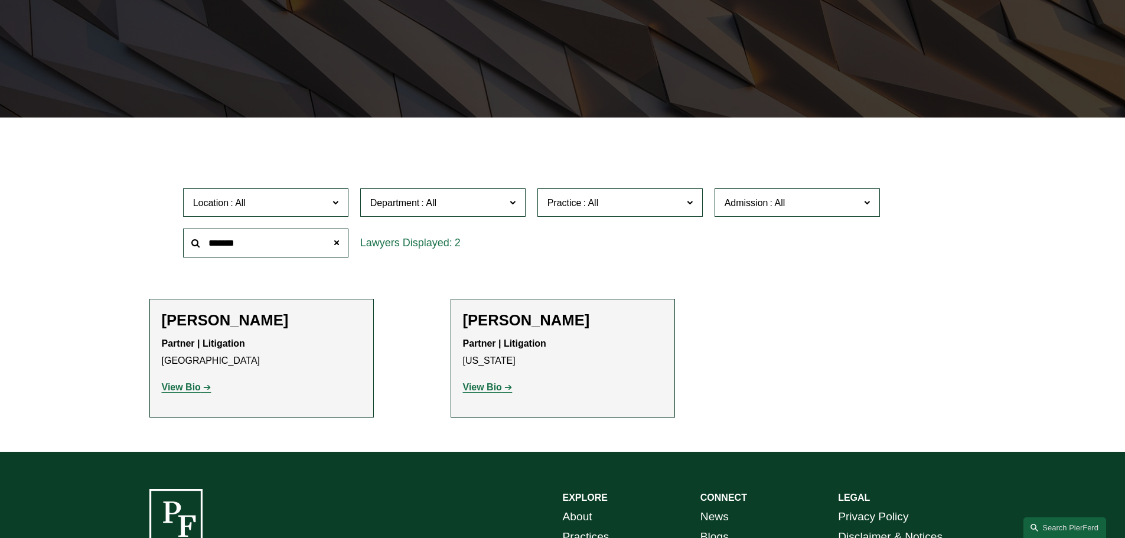
drag, startPoint x: 192, startPoint y: 390, endPoint x: 199, endPoint y: 390, distance: 7.1
click at [192, 390] on strong "View Bio" at bounding box center [181, 387] width 39 height 10
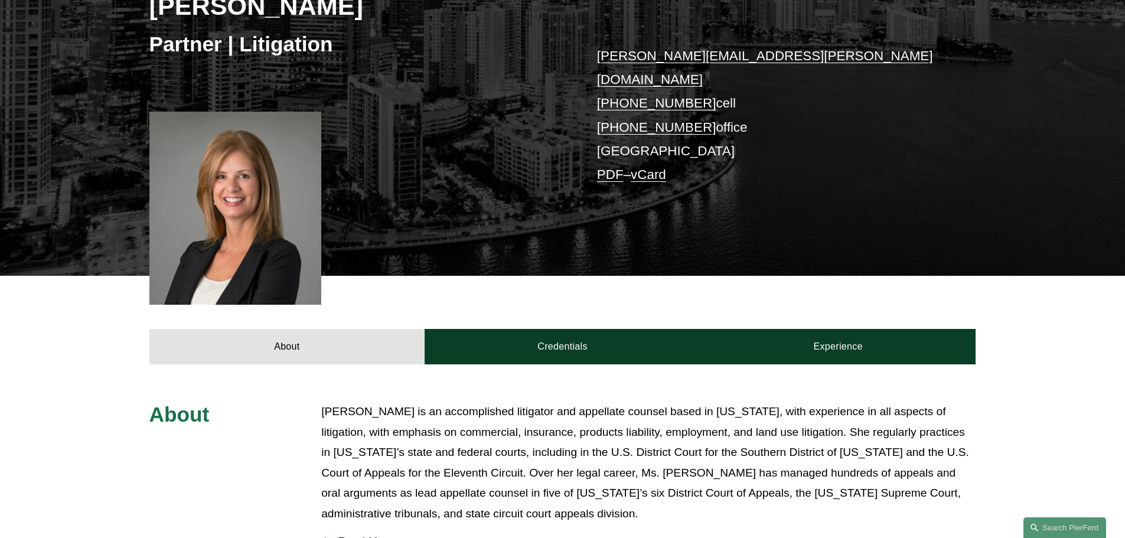
scroll to position [295, 0]
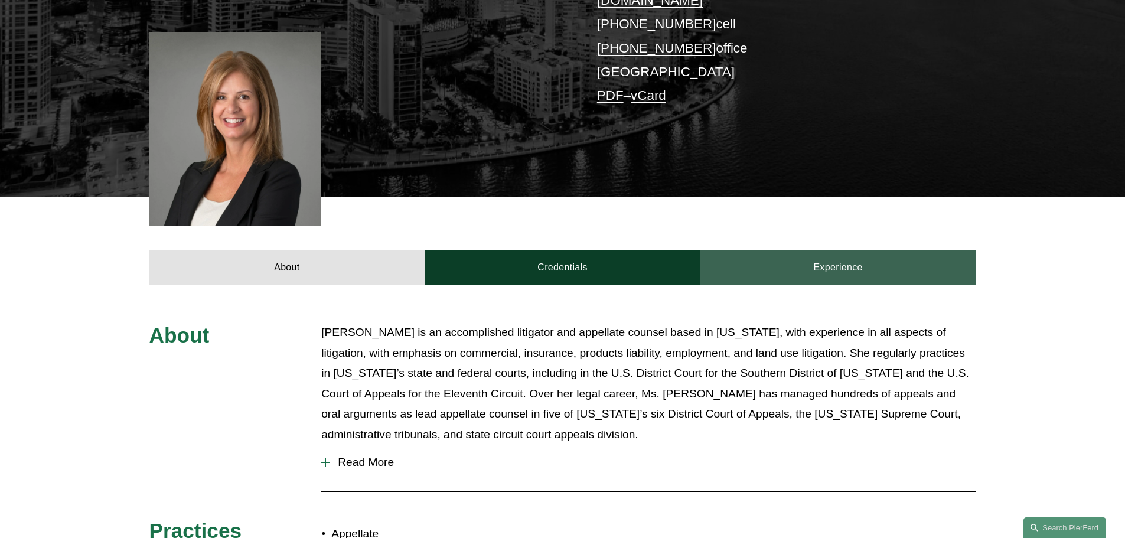
click at [845, 250] on link "Experience" at bounding box center [838, 267] width 276 height 35
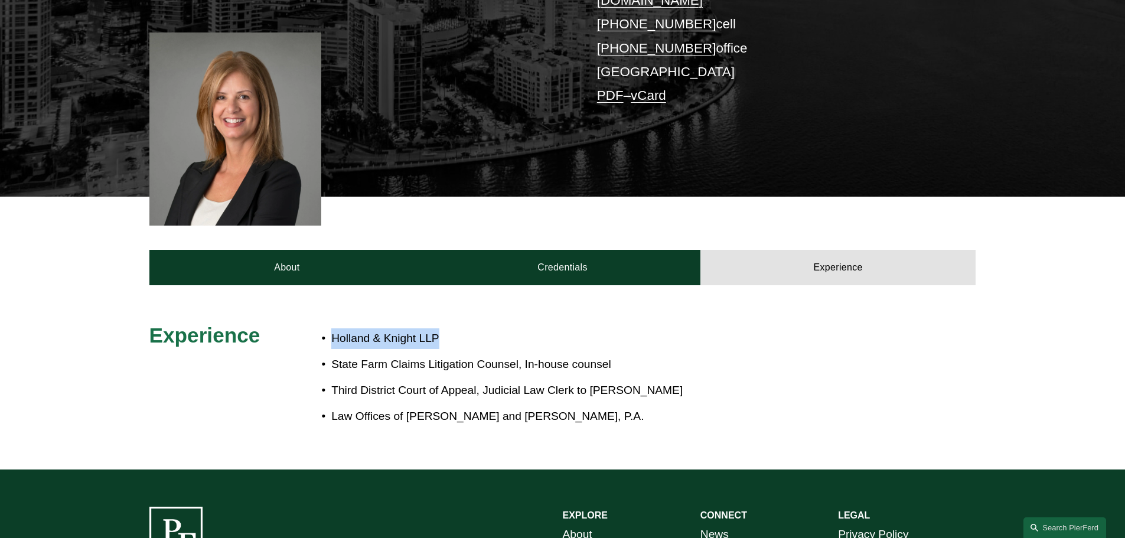
drag, startPoint x: 446, startPoint y: 321, endPoint x: 328, endPoint y: 321, distance: 118.1
click at [331, 328] on p "Holland & Knight LLP" at bounding box center [601, 338] width 541 height 21
copy p "Holland & Knight LLP"
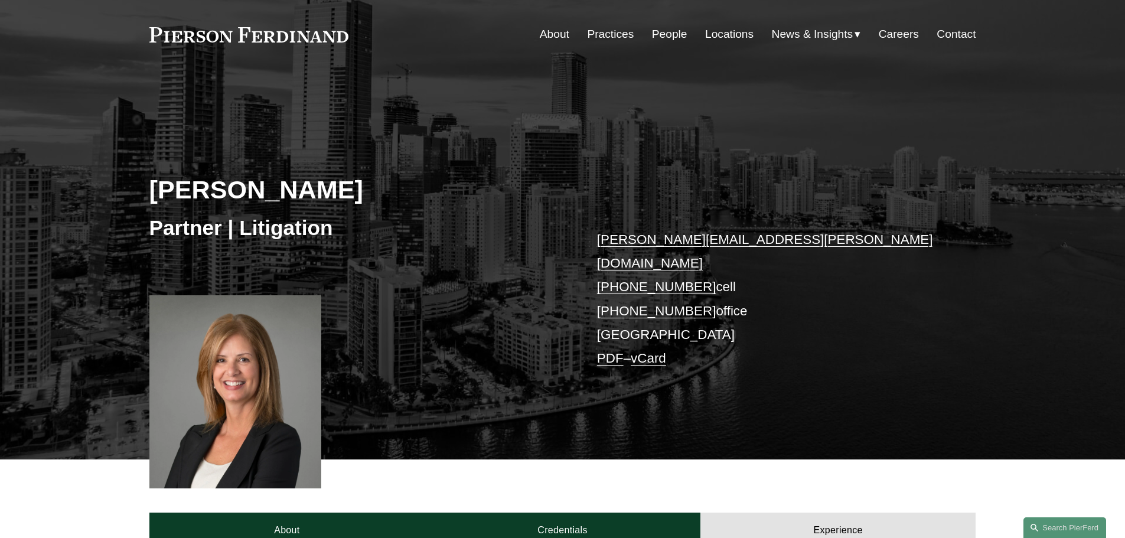
scroll to position [0, 0]
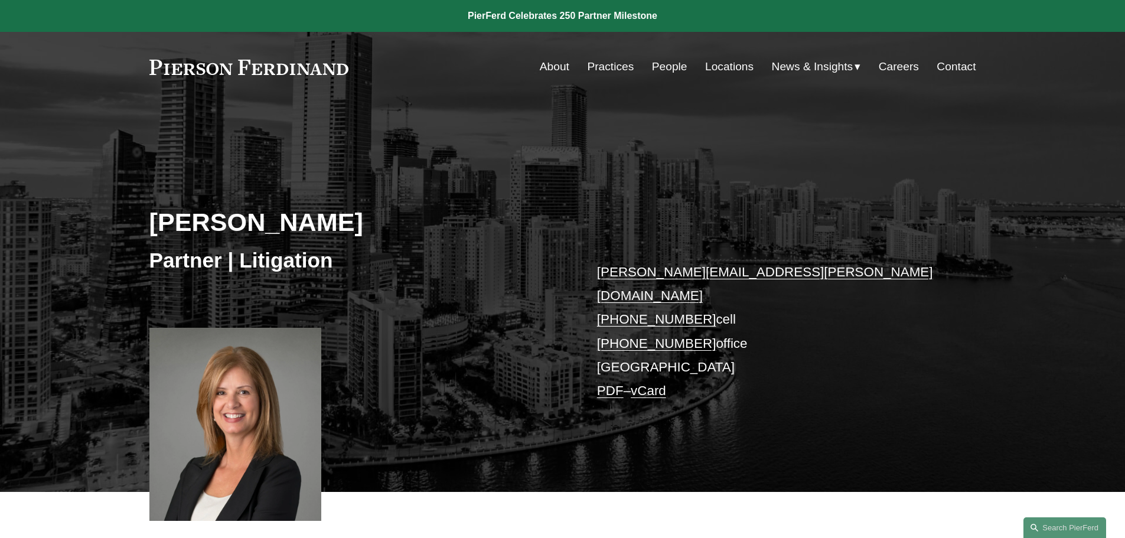
click at [661, 71] on link "People" at bounding box center [669, 67] width 35 height 22
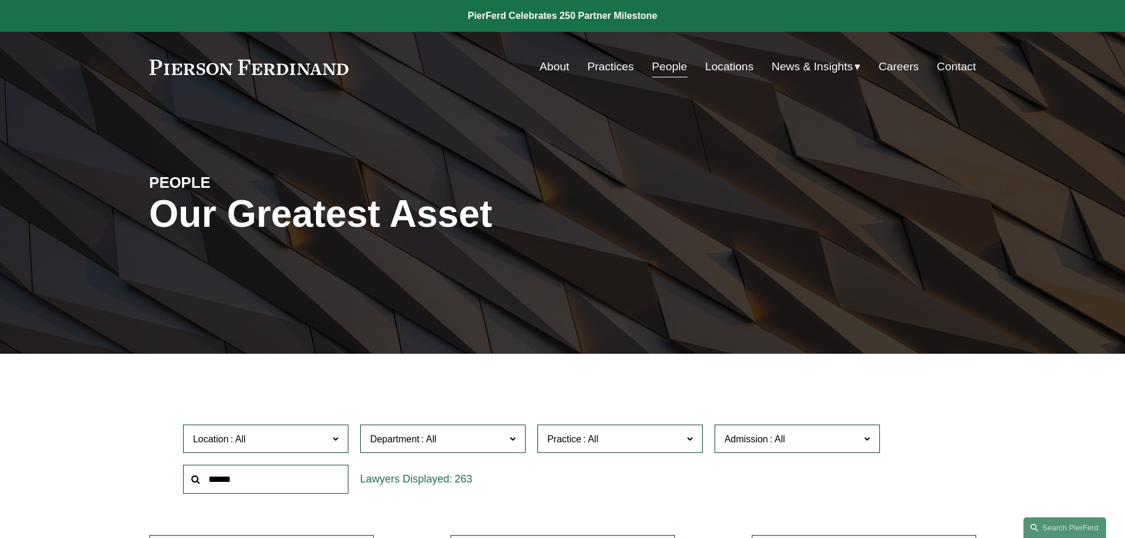
click at [263, 469] on input "text" at bounding box center [265, 479] width 165 height 29
type input "********"
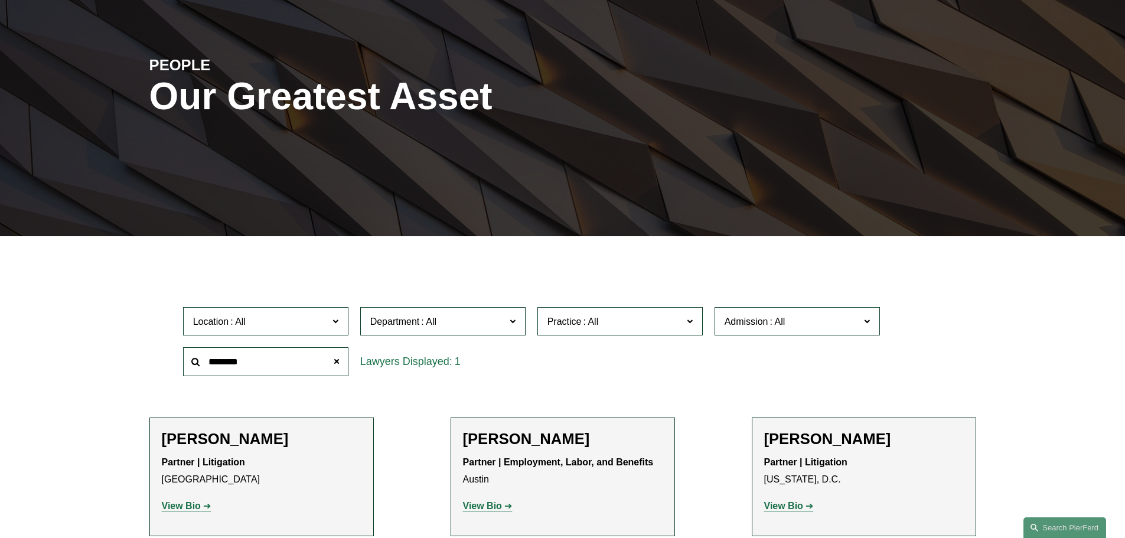
scroll to position [118, 0]
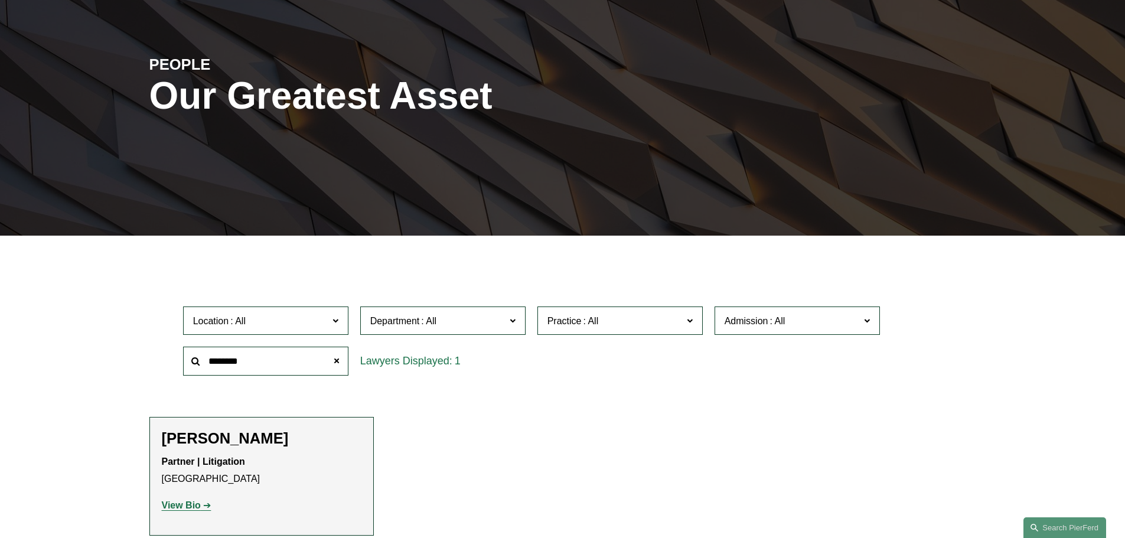
click at [171, 517] on div "Joseph F. Bermudez Partner | Litigation Denver View Bio Location: Denver; Depar…" at bounding box center [262, 476] width 200 height 94
click at [177, 508] on strong "View Bio" at bounding box center [181, 505] width 39 height 10
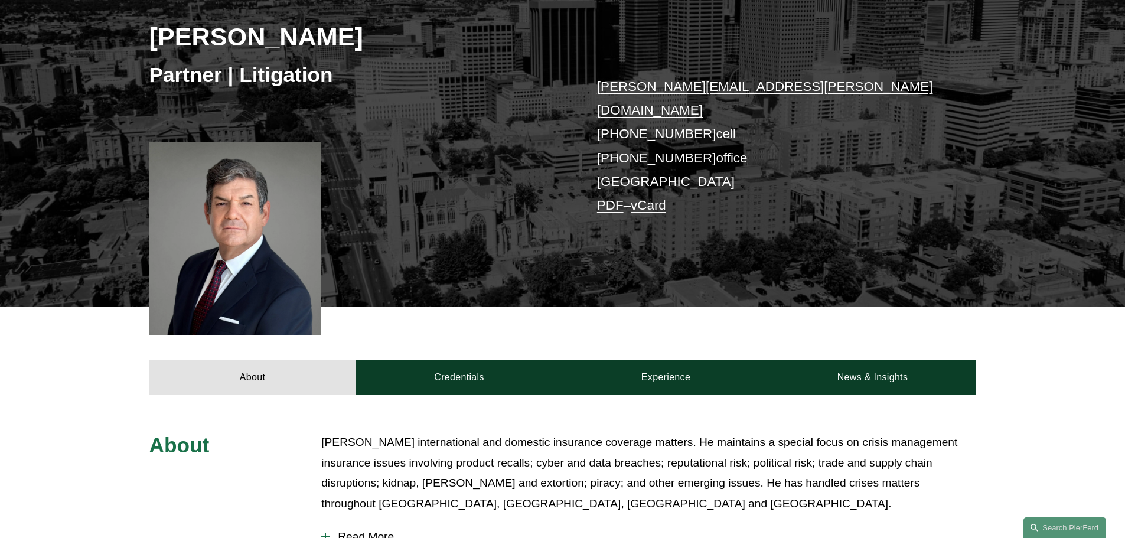
scroll to position [236, 0]
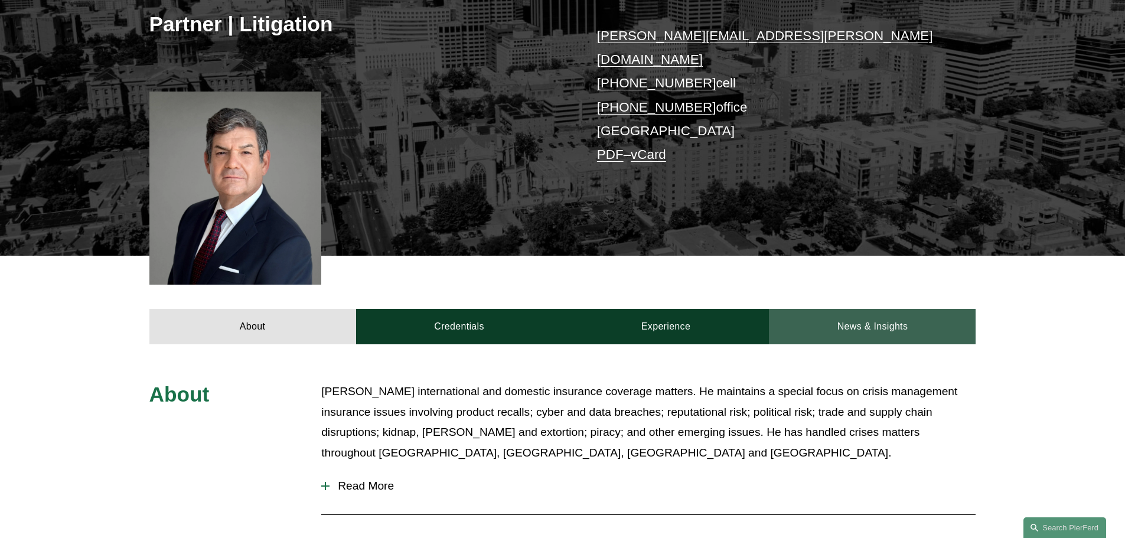
click at [842, 309] on link "News & Insights" at bounding box center [872, 326] width 207 height 35
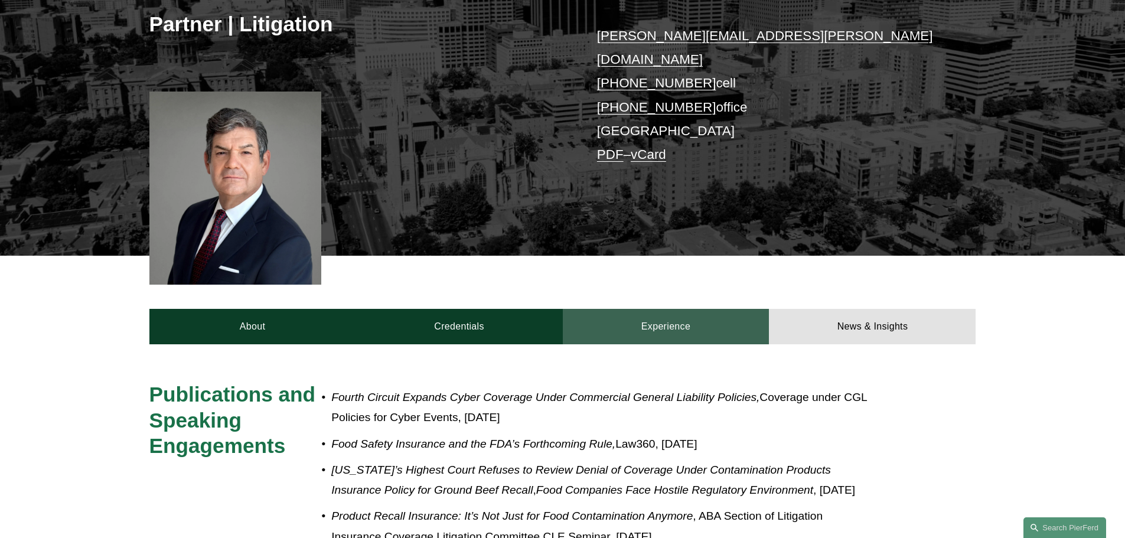
click at [702, 311] on link "Experience" at bounding box center [666, 326] width 207 height 35
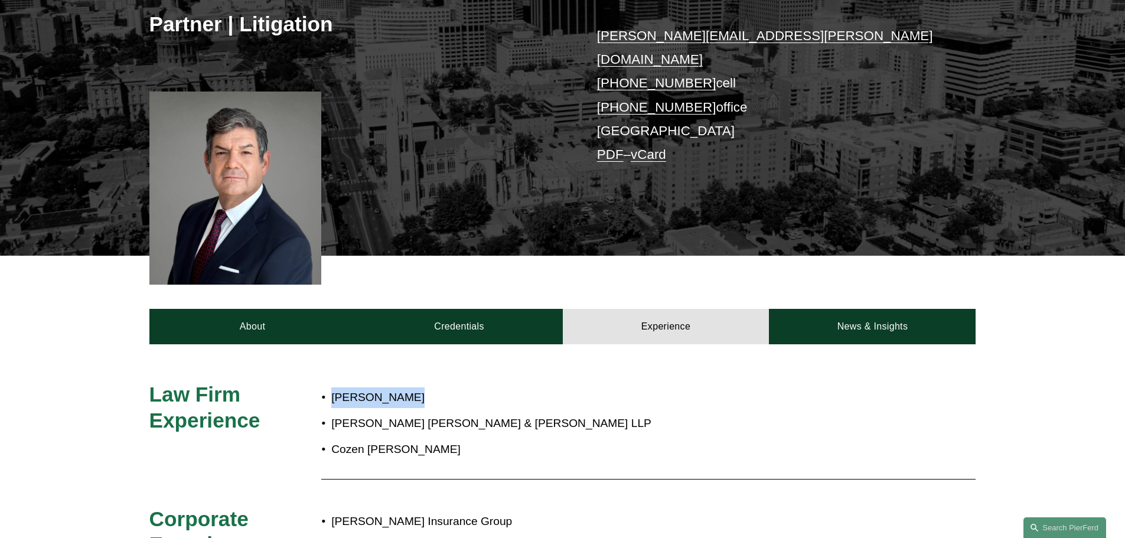
drag, startPoint x: 409, startPoint y: 381, endPoint x: 335, endPoint y: 385, distance: 74.5
click at [335, 387] on p "[PERSON_NAME]" at bounding box center [601, 397] width 541 height 21
copy p "Stewart Smith"
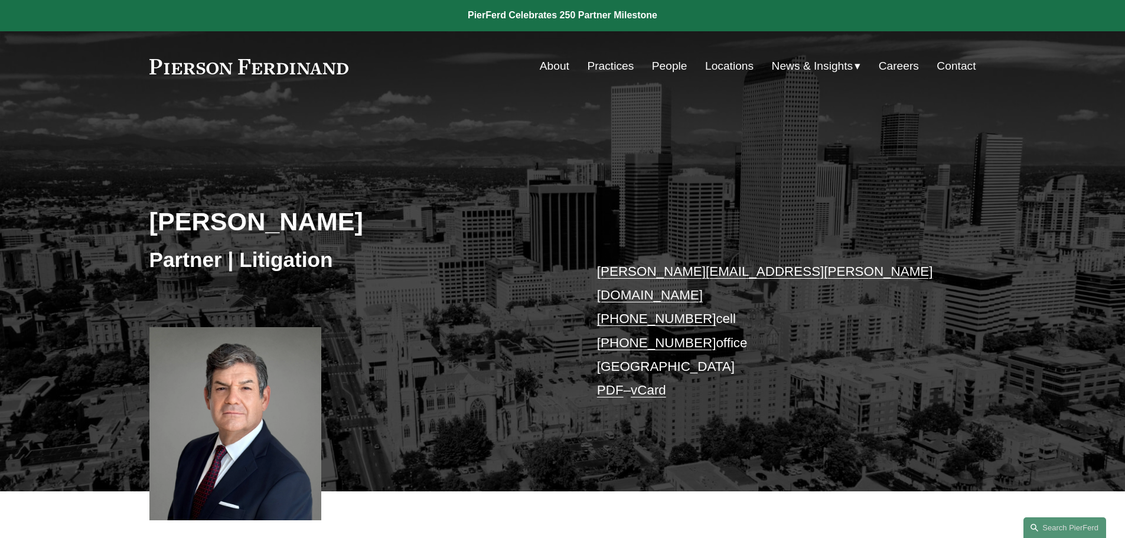
scroll to position [0, 0]
click at [661, 74] on link "People" at bounding box center [669, 67] width 35 height 22
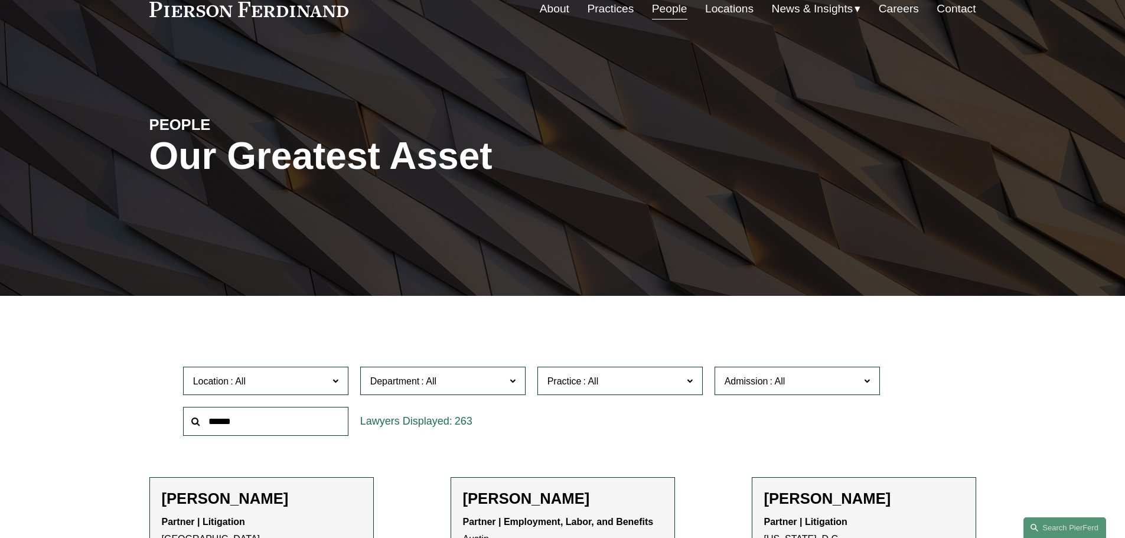
scroll to position [59, 0]
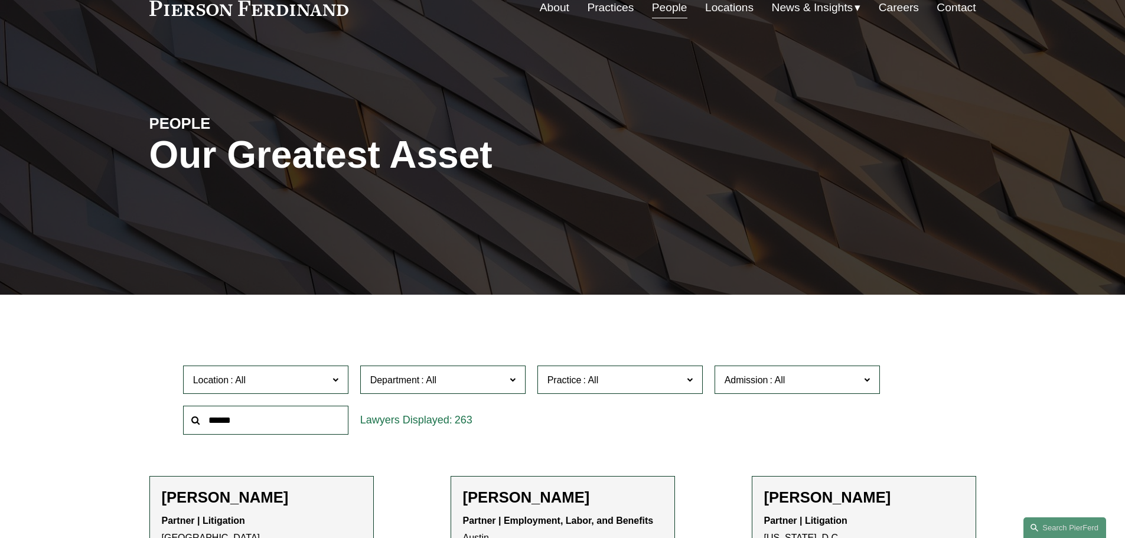
click at [243, 424] on input "text" at bounding box center [265, 420] width 165 height 29
type input "******"
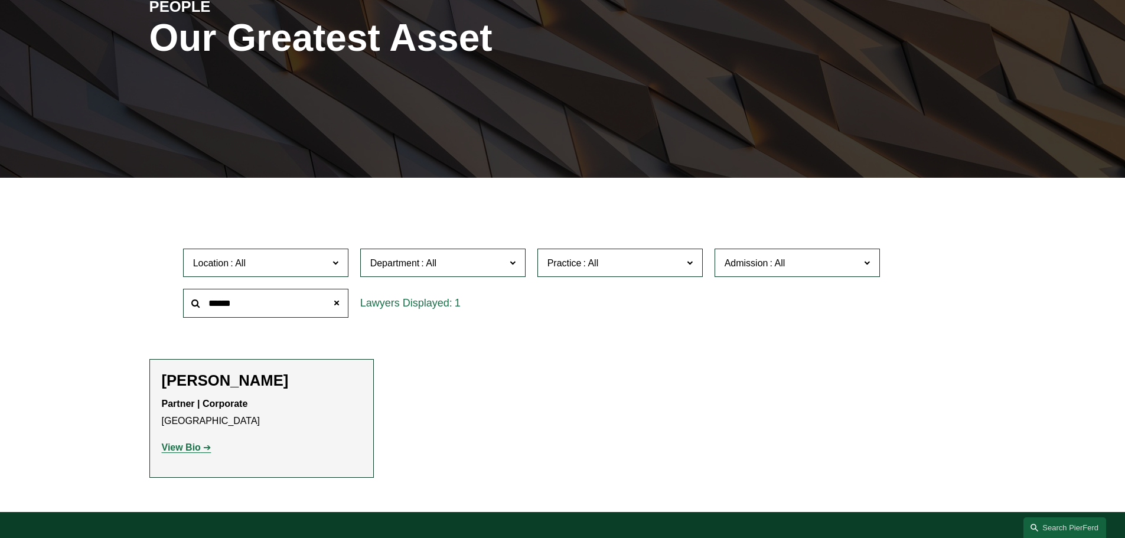
scroll to position [177, 0]
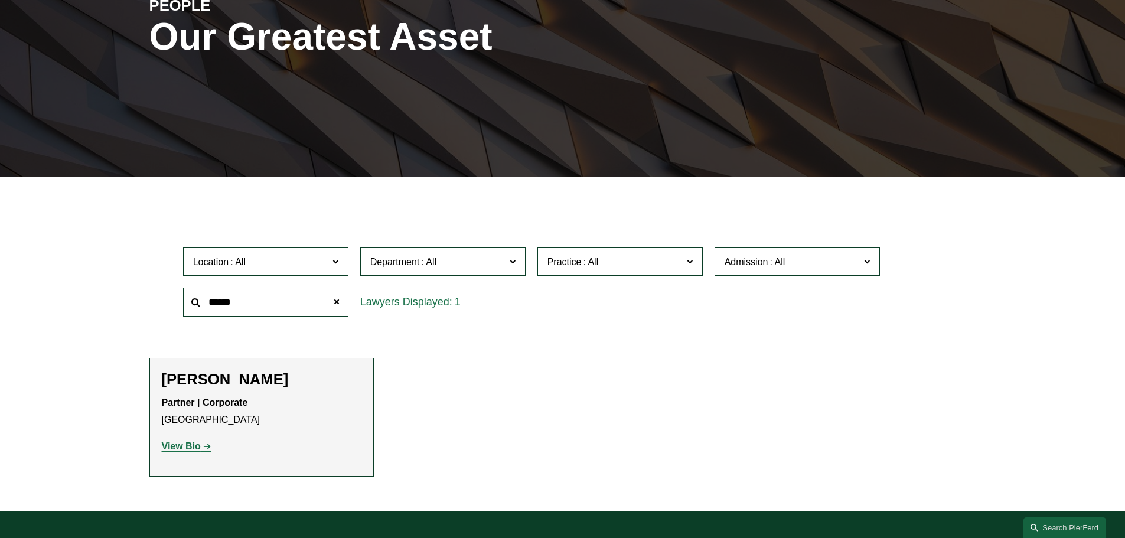
click at [205, 447] on link "View Bio" at bounding box center [187, 446] width 50 height 10
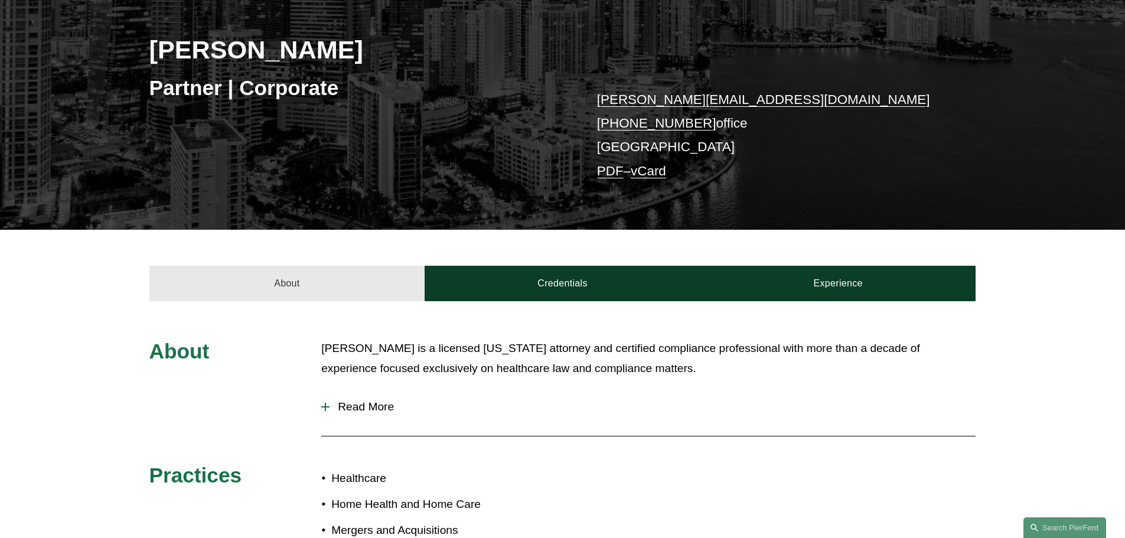
scroll to position [236, 0]
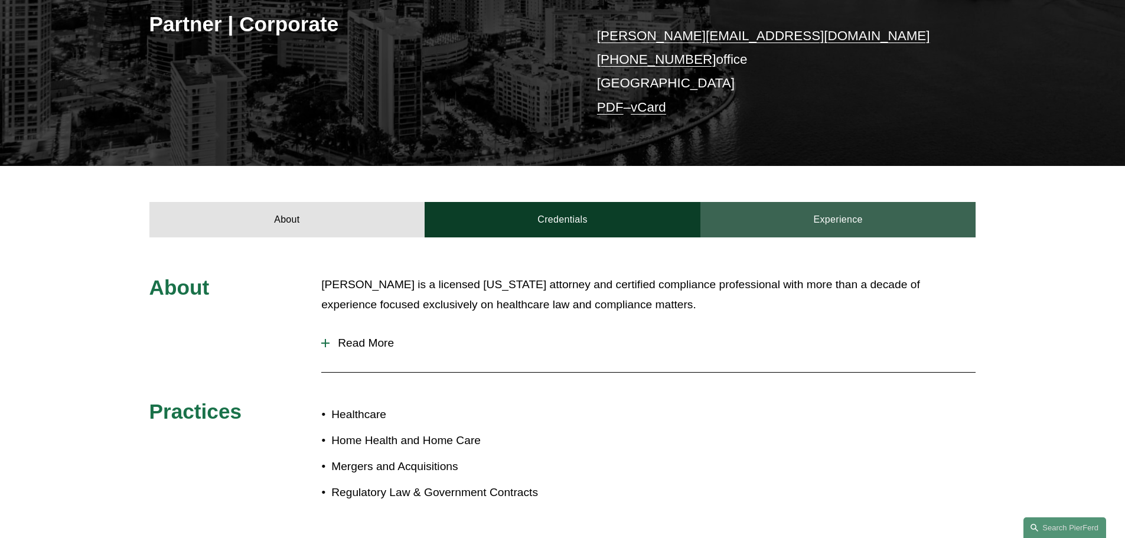
click at [801, 231] on link "Experience" at bounding box center [838, 219] width 276 height 35
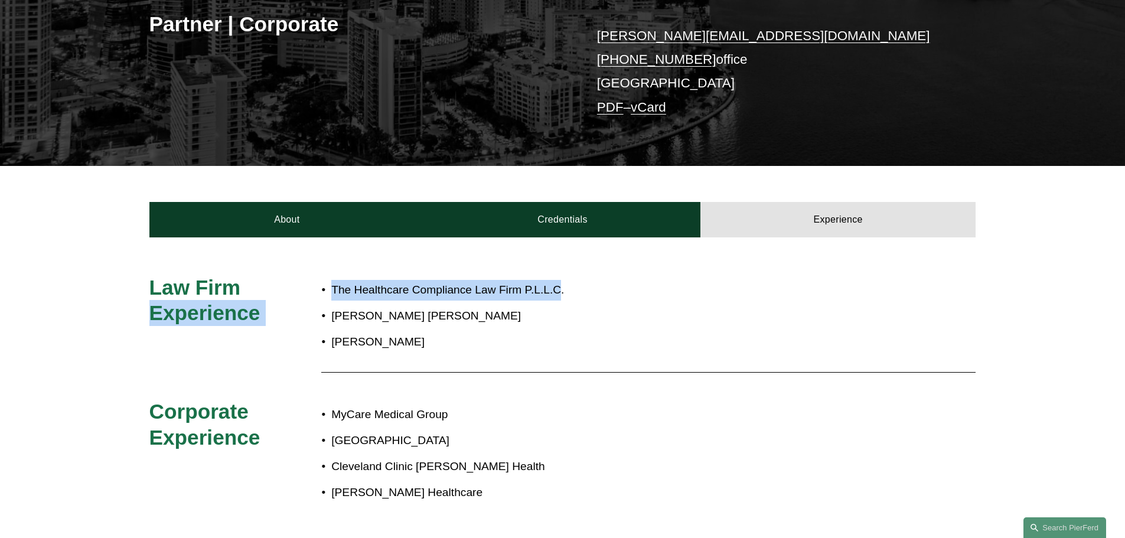
drag, startPoint x: 560, startPoint y: 288, endPoint x: 319, endPoint y: 284, distance: 241.0
click at [319, 284] on div "Law Firm Experience The Healthcare Compliance Law Firm P.L.L.C. [PERSON_NAME] […" at bounding box center [562, 392] width 1125 height 234
copy div "Experience The Healthcare Compliance Law Firm P.L.L.C"
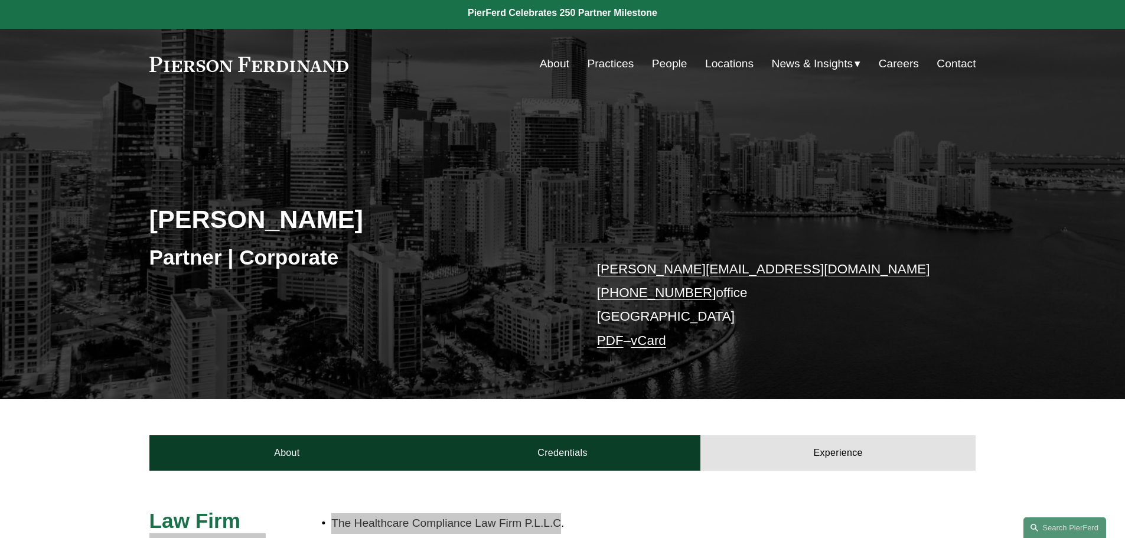
scroll to position [0, 0]
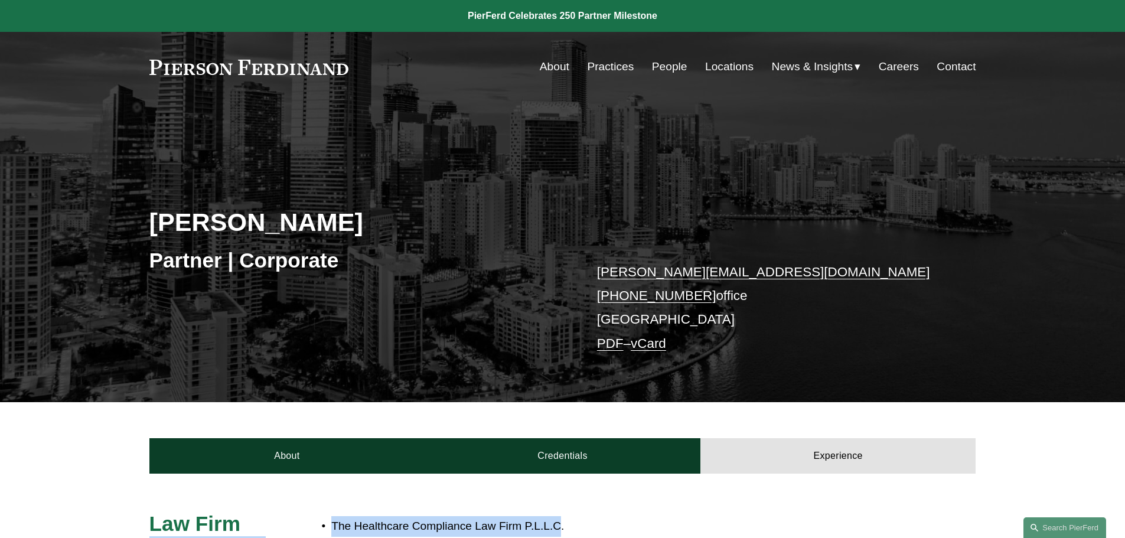
drag, startPoint x: 655, startPoint y: 66, endPoint x: 649, endPoint y: 70, distance: 7.6
click at [655, 66] on link "People" at bounding box center [669, 67] width 35 height 22
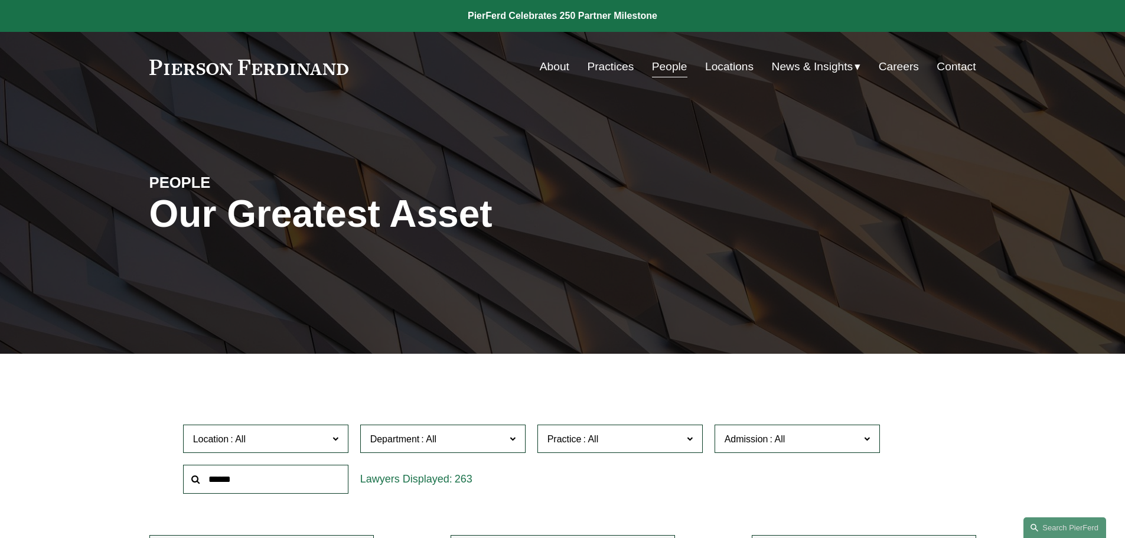
click at [283, 478] on input "text" at bounding box center [265, 479] width 165 height 29
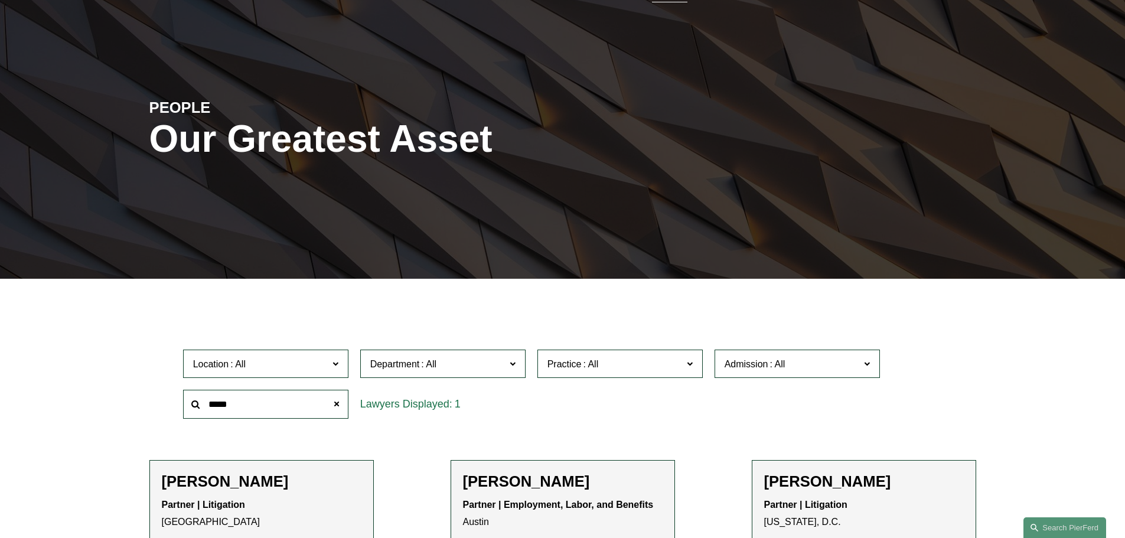
scroll to position [118, 0]
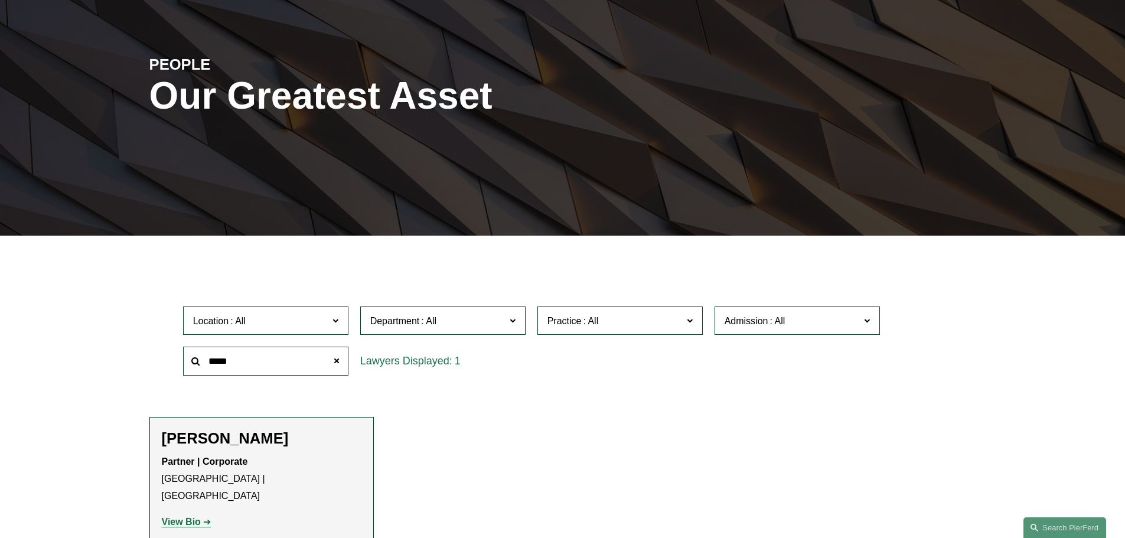
type input "*****"
drag, startPoint x: 190, startPoint y: 505, endPoint x: 225, endPoint y: 503, distance: 34.9
click at [191, 517] on strong "View Bio" at bounding box center [181, 522] width 39 height 10
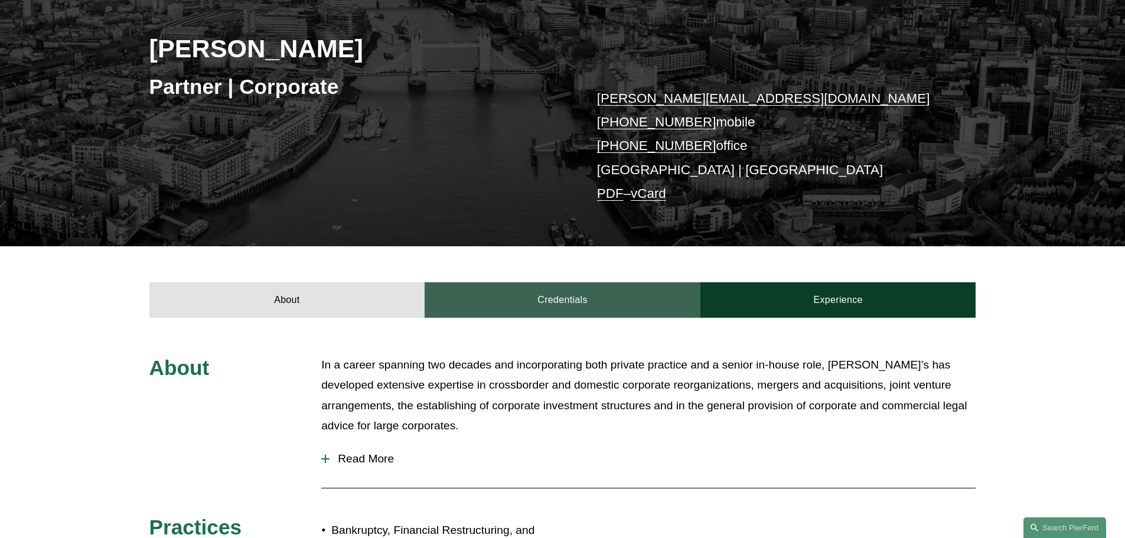
scroll to position [177, 0]
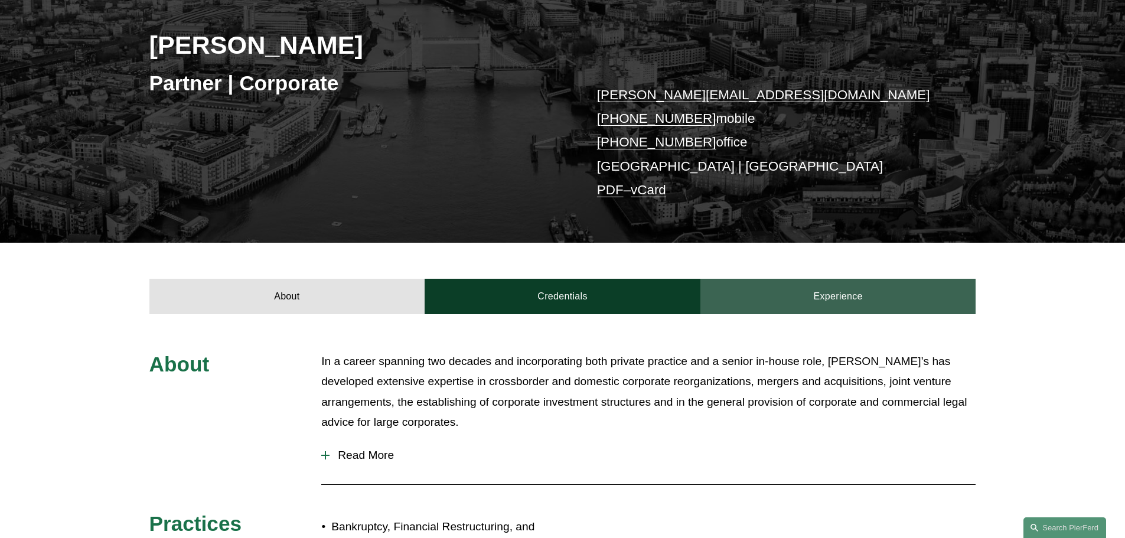
click at [836, 301] on link "Experience" at bounding box center [838, 296] width 276 height 35
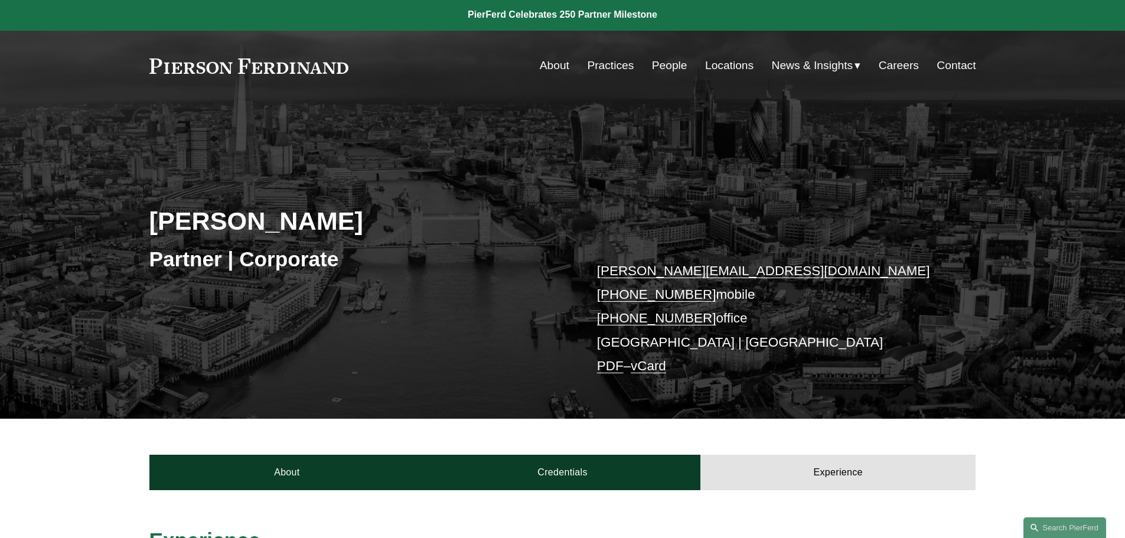
scroll to position [0, 0]
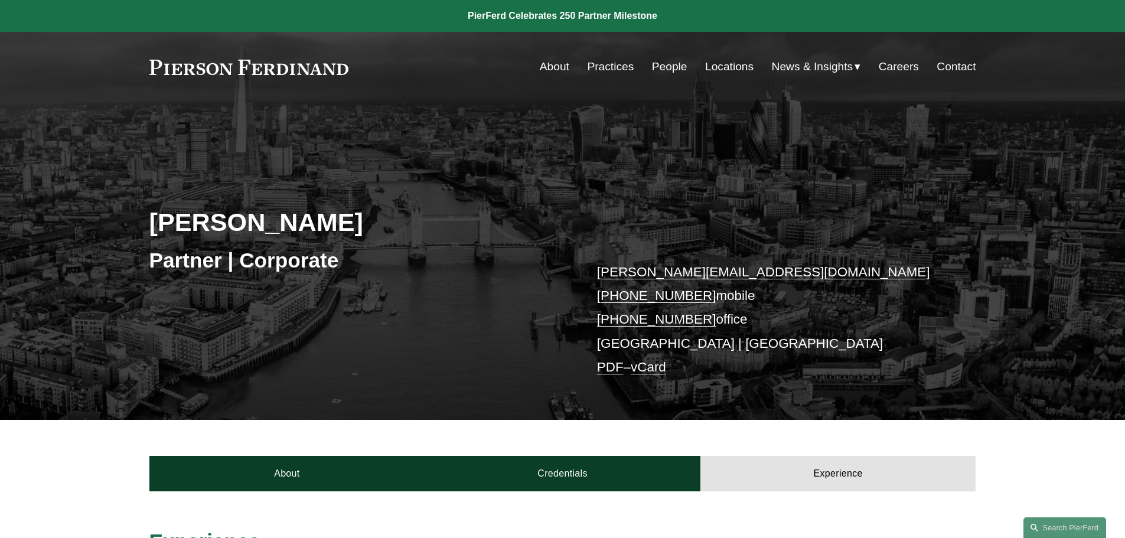
click at [668, 60] on link "People" at bounding box center [669, 67] width 35 height 22
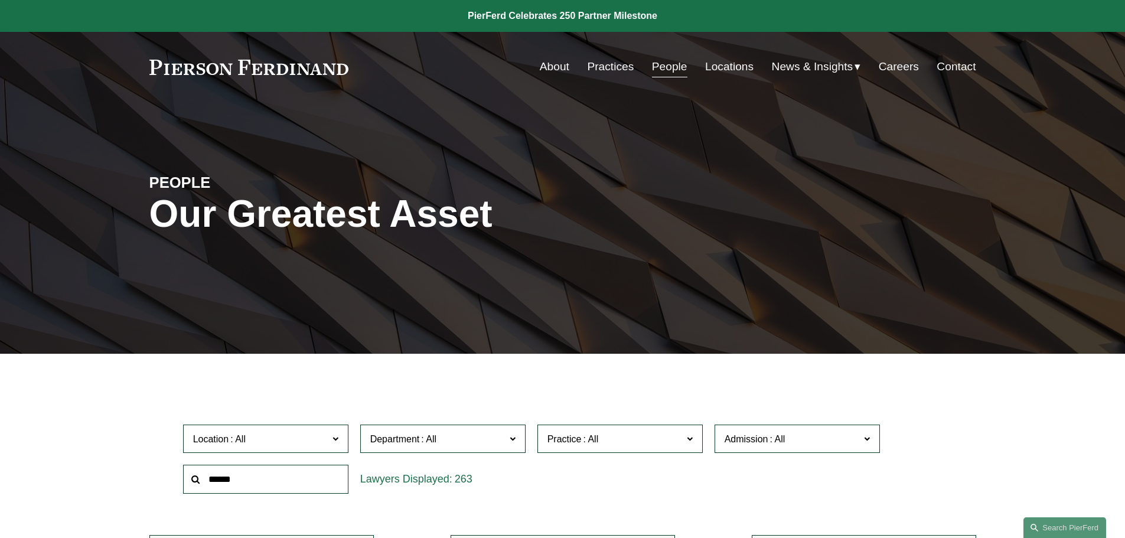
click at [236, 477] on input "text" at bounding box center [265, 479] width 165 height 29
type input "****"
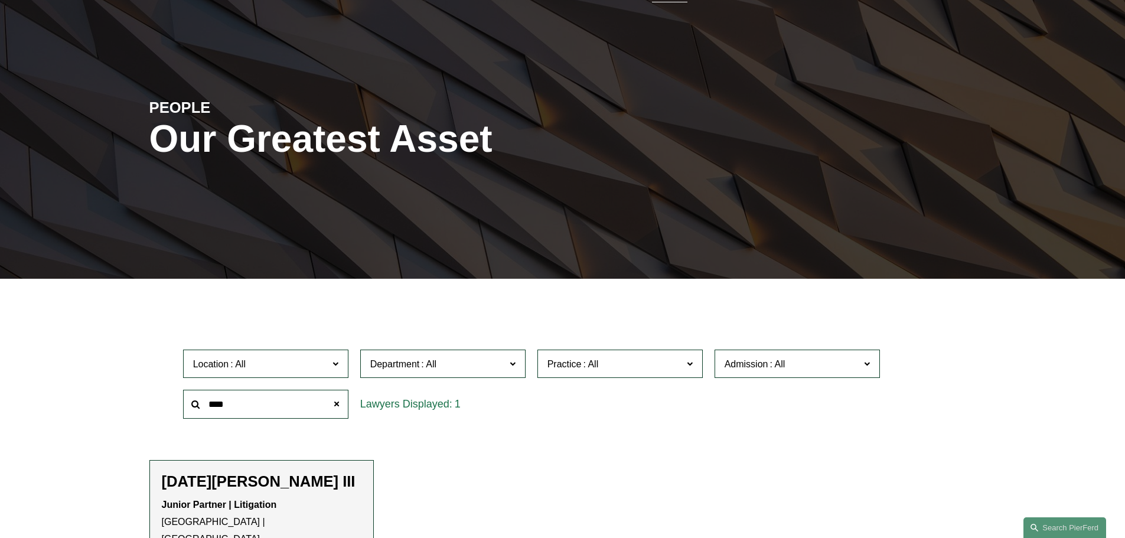
scroll to position [118, 0]
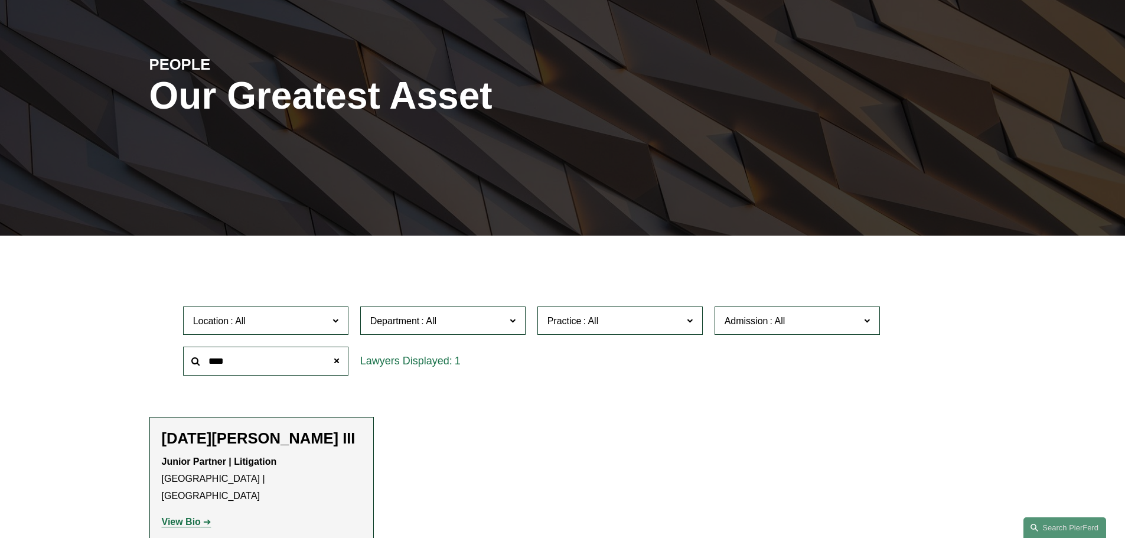
click at [193, 517] on strong "View Bio" at bounding box center [181, 522] width 39 height 10
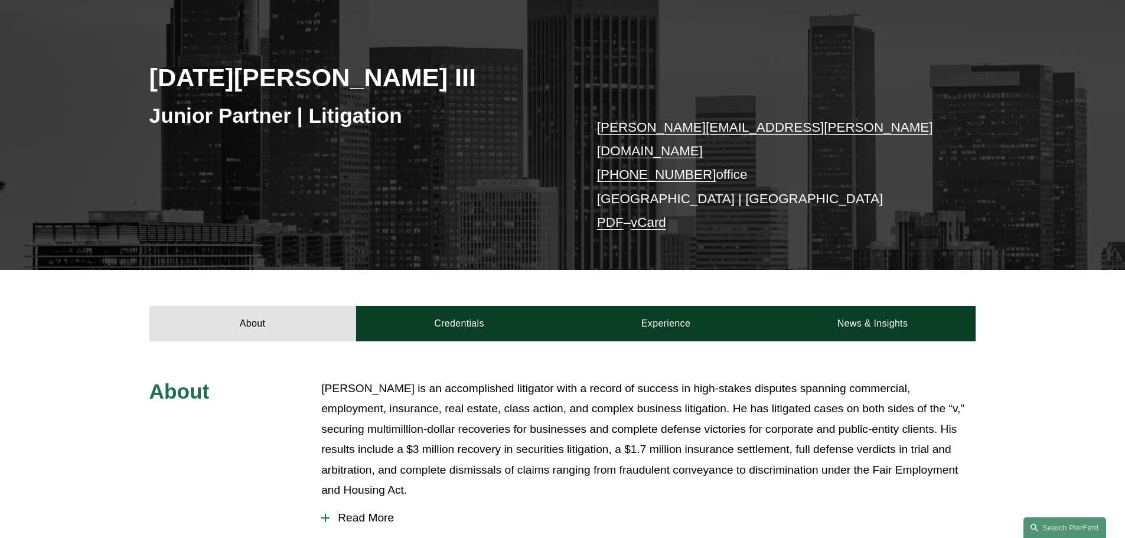
scroll to position [177, 0]
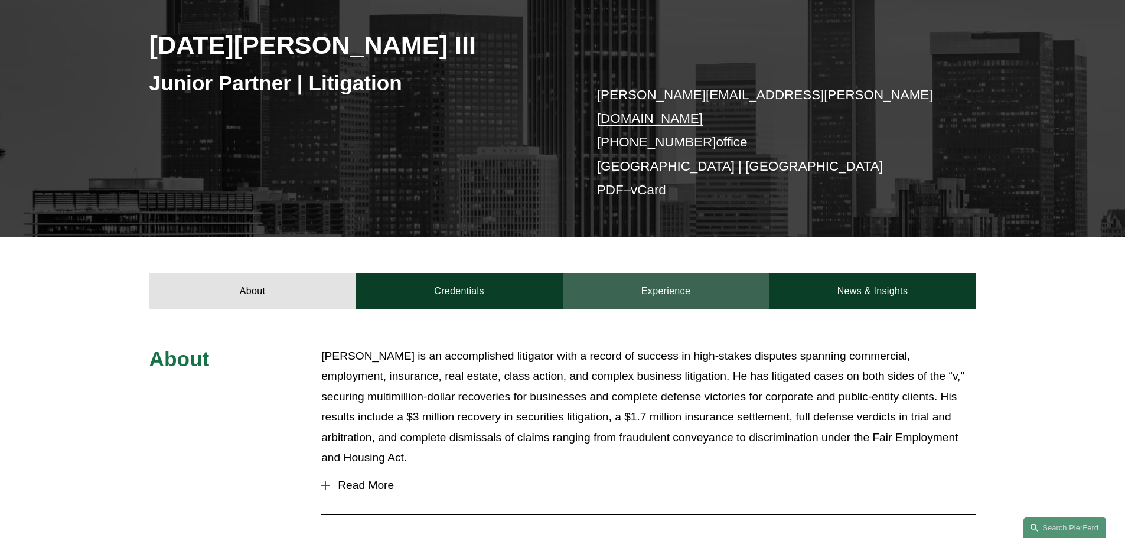
click at [720, 273] on link "Experience" at bounding box center [666, 290] width 207 height 35
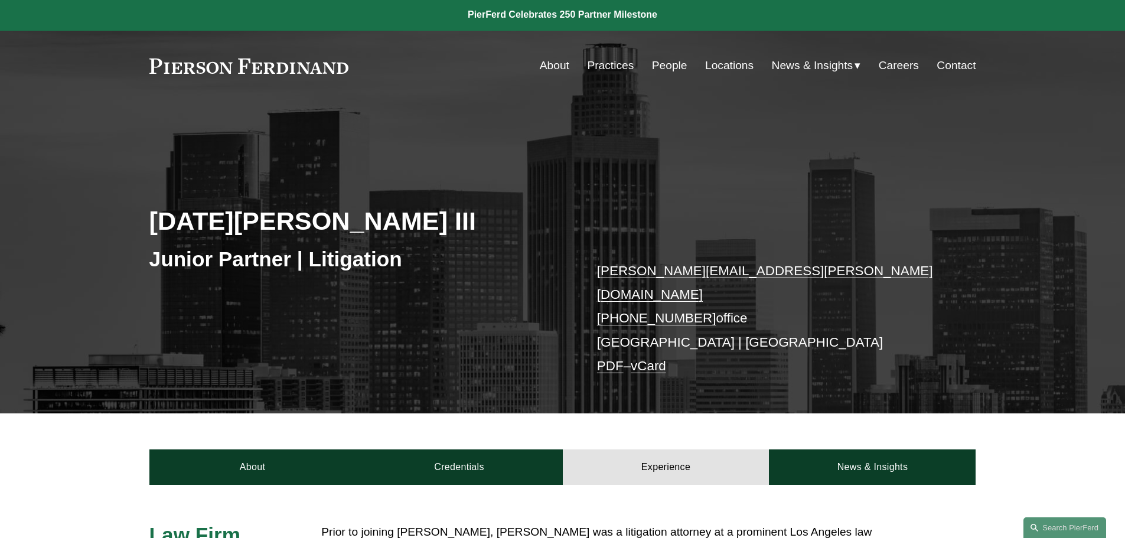
scroll to position [0, 0]
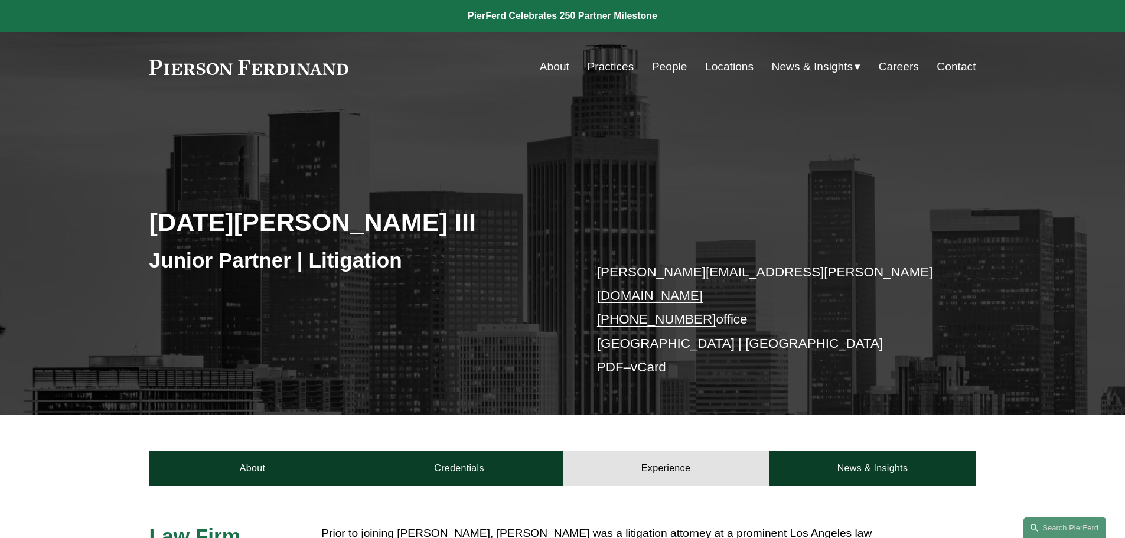
click at [664, 73] on link "People" at bounding box center [669, 67] width 35 height 22
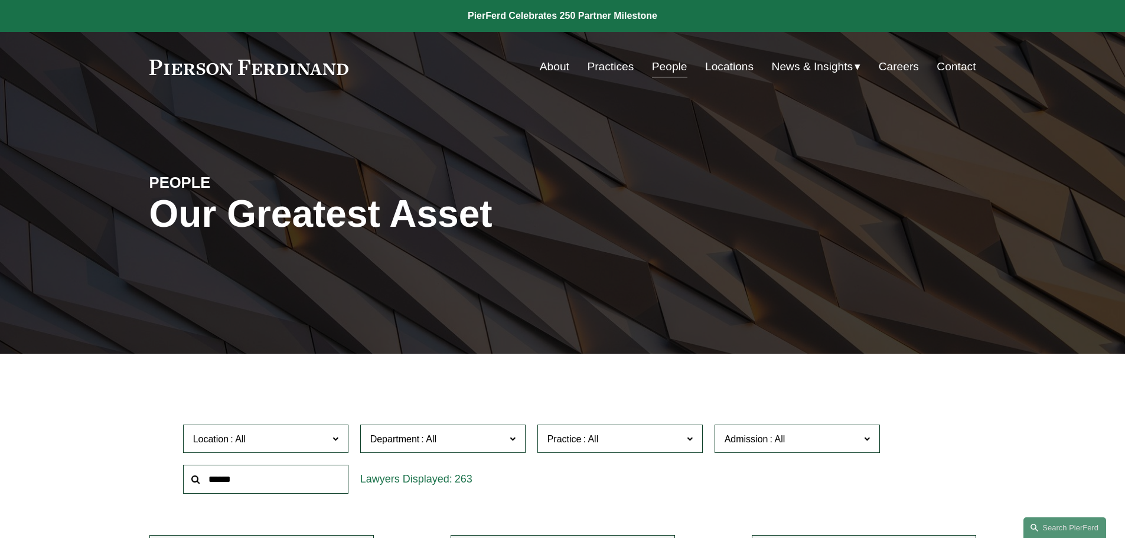
click at [304, 475] on input "text" at bounding box center [265, 479] width 165 height 29
type input "*****"
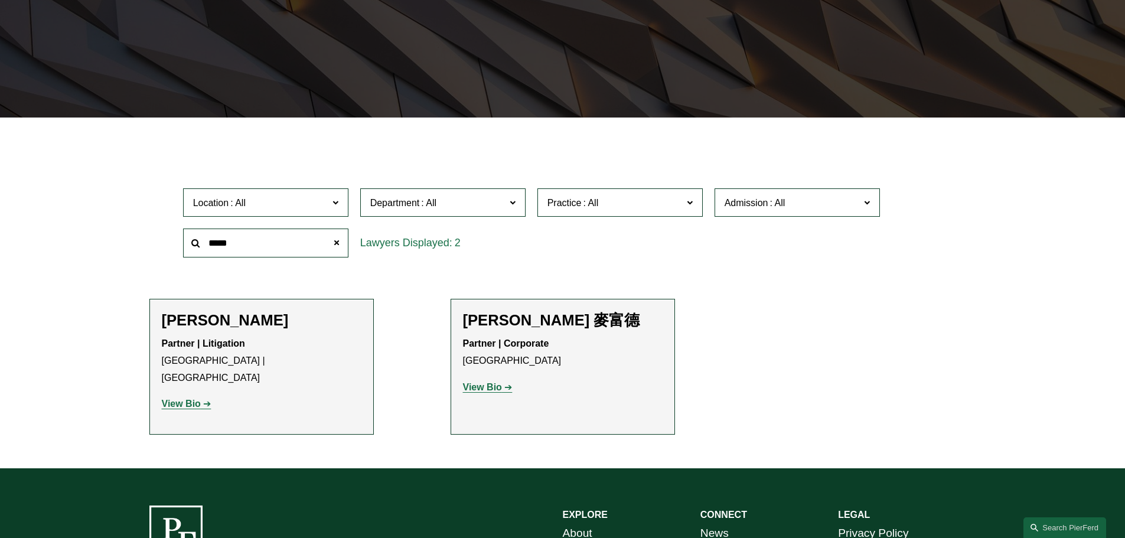
scroll to position [295, 0]
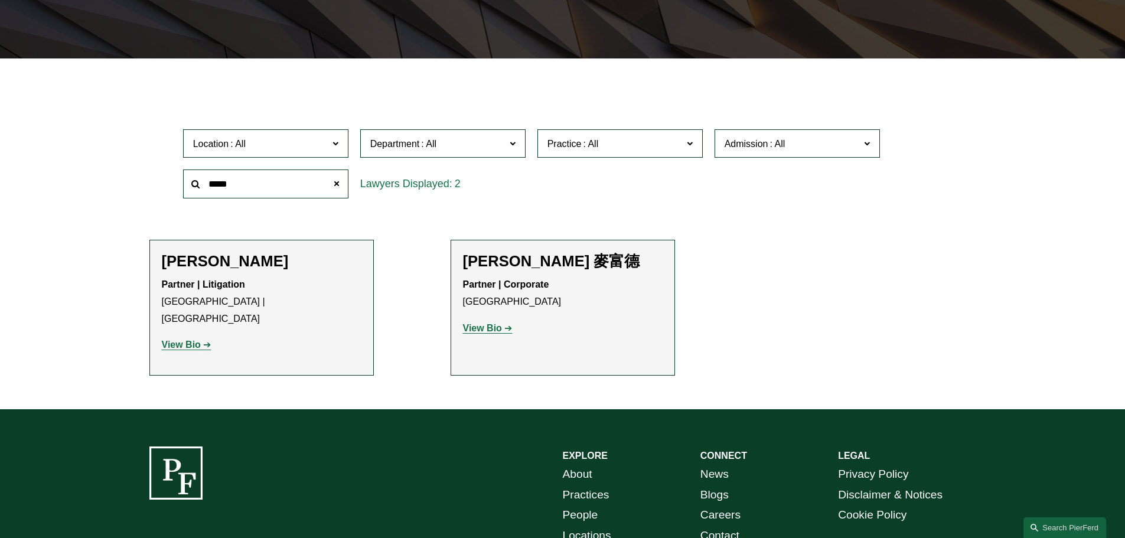
click at [492, 319] on div "Partner | Corporate London View Bio" at bounding box center [563, 306] width 200 height 60
click at [492, 329] on strong "View Bio" at bounding box center [482, 328] width 39 height 10
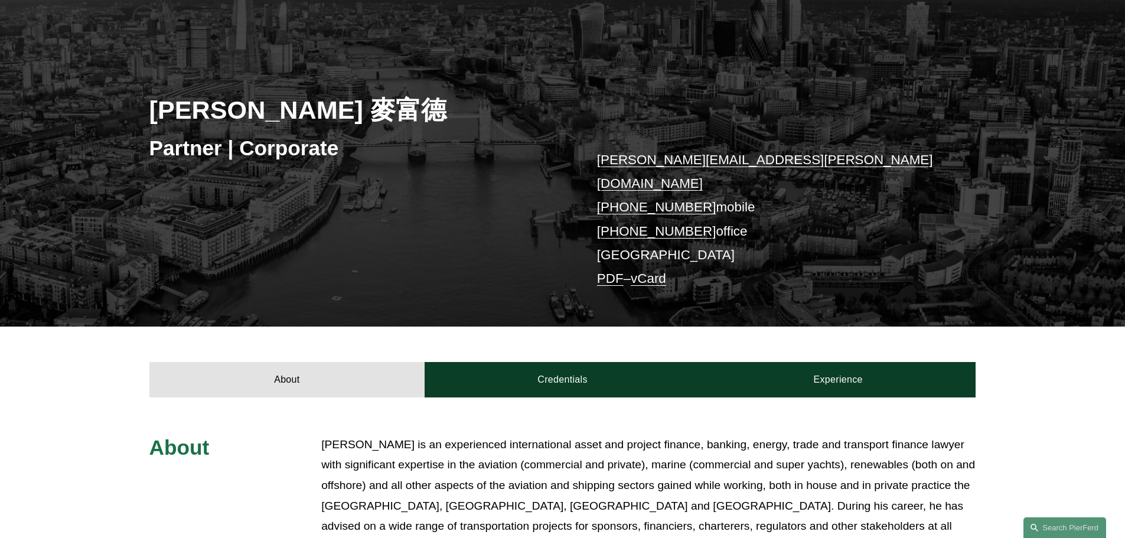
scroll to position [118, 0]
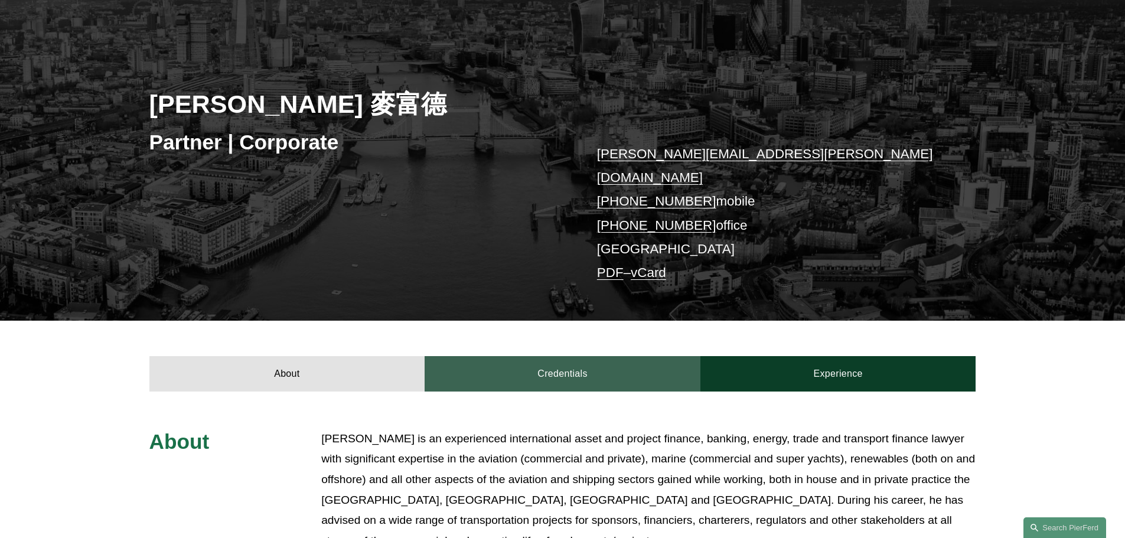
click at [507, 356] on link "Credentials" at bounding box center [563, 373] width 276 height 35
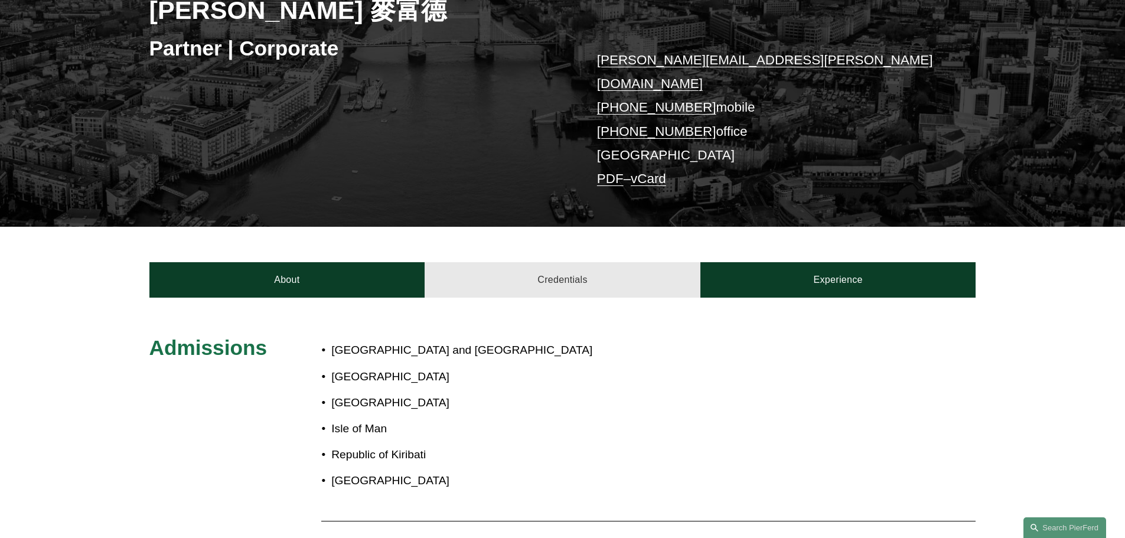
scroll to position [236, 0]
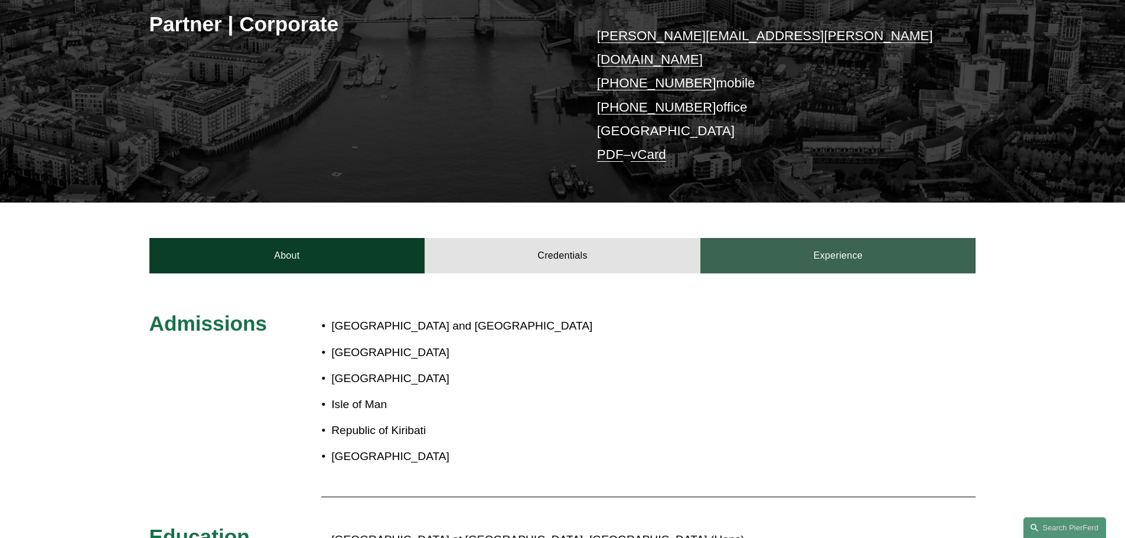
click at [800, 238] on link "Experience" at bounding box center [838, 255] width 276 height 35
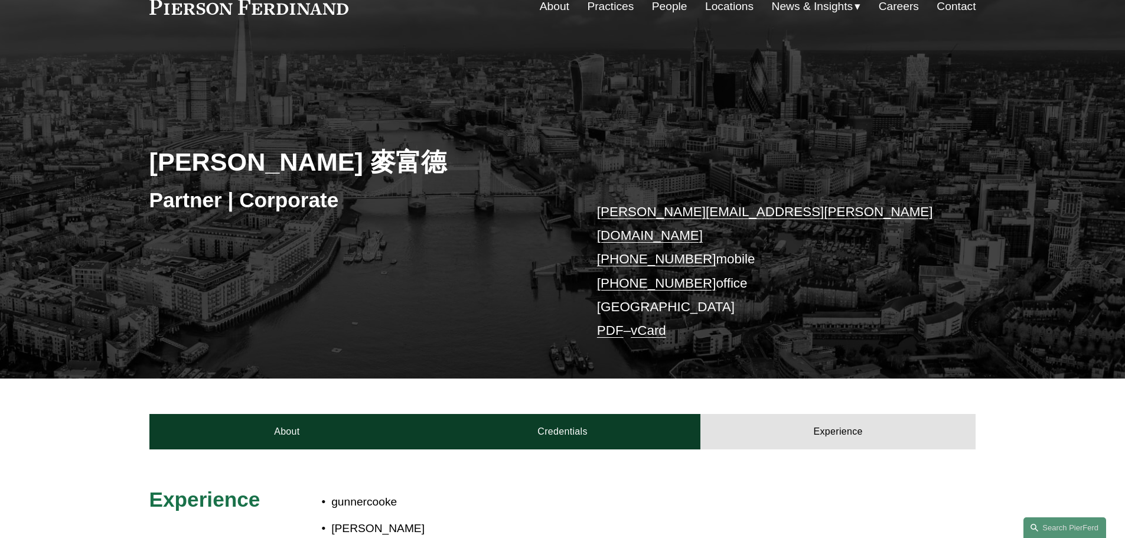
scroll to position [59, 0]
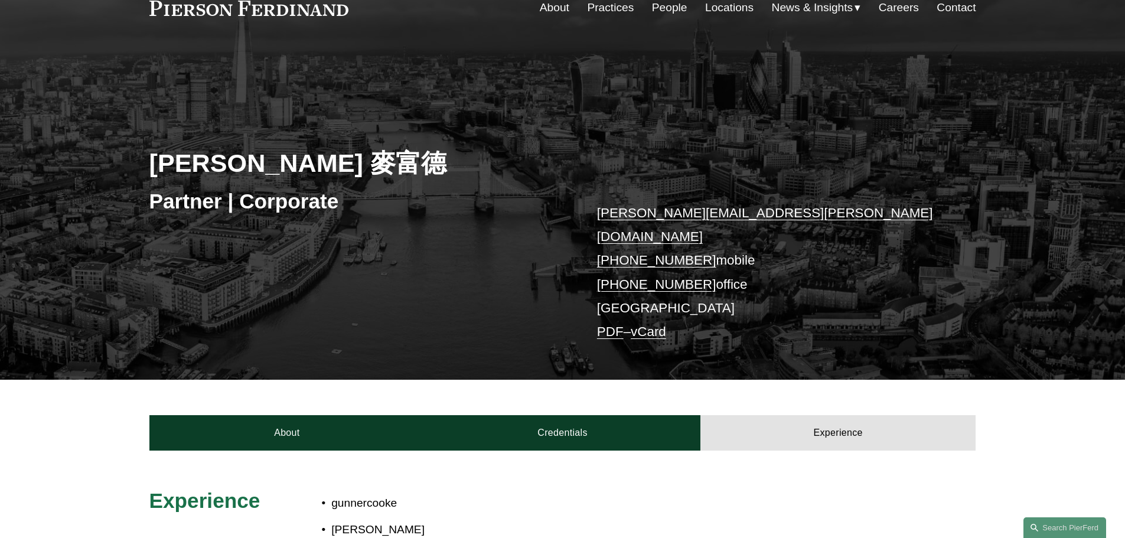
click at [663, 6] on link "People" at bounding box center [669, 7] width 35 height 22
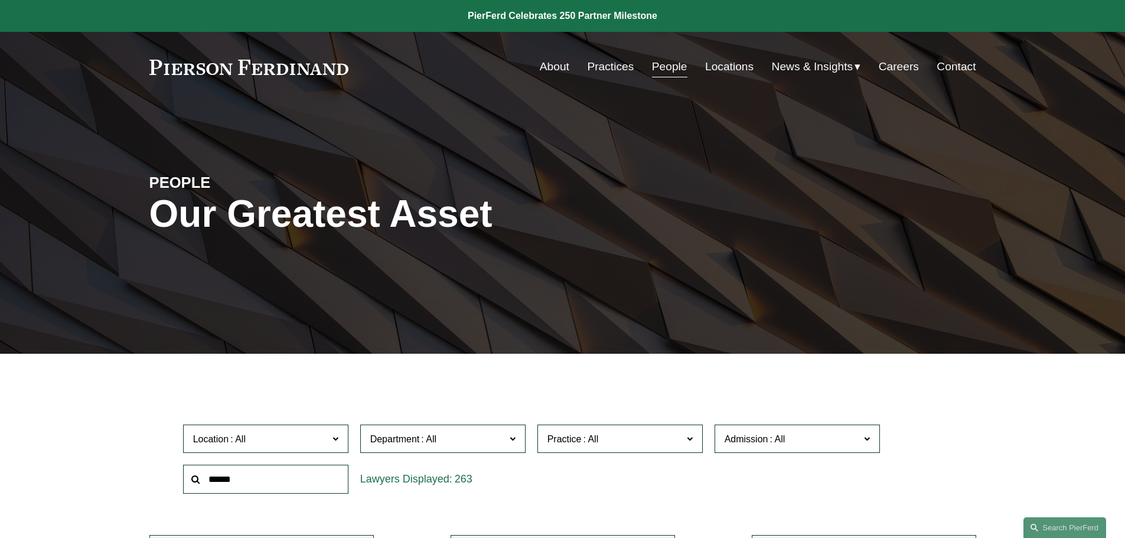
click at [299, 489] on input "text" at bounding box center [265, 479] width 165 height 29
type input "********"
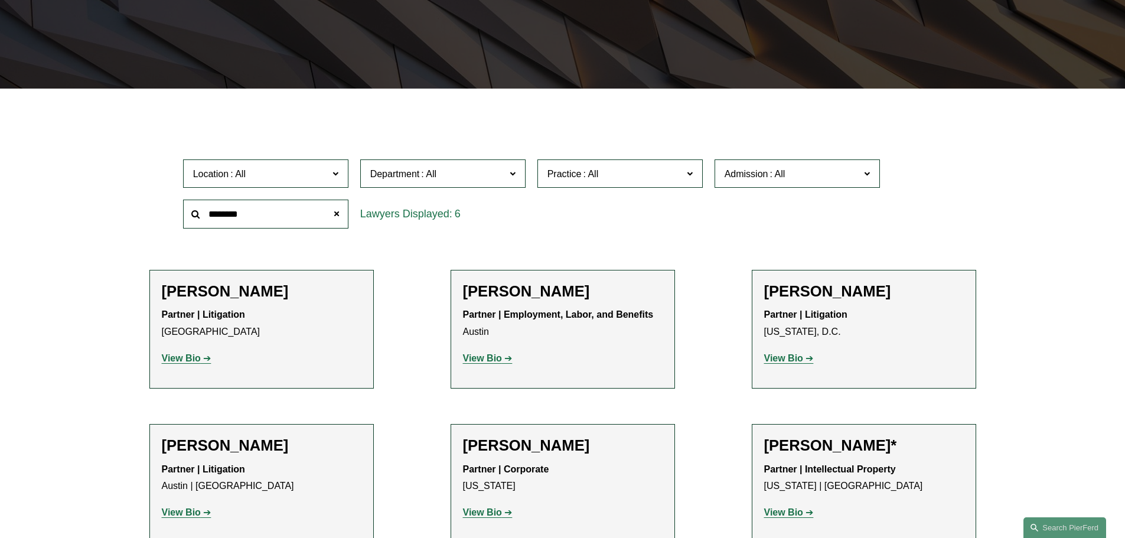
scroll to position [295, 0]
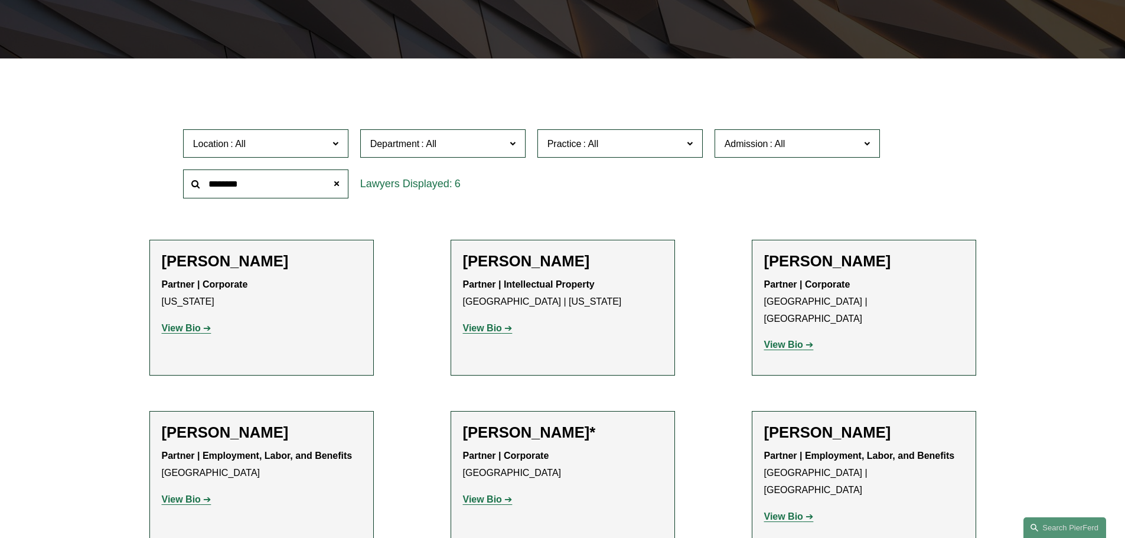
click at [498, 494] on strong "View Bio" at bounding box center [482, 499] width 39 height 10
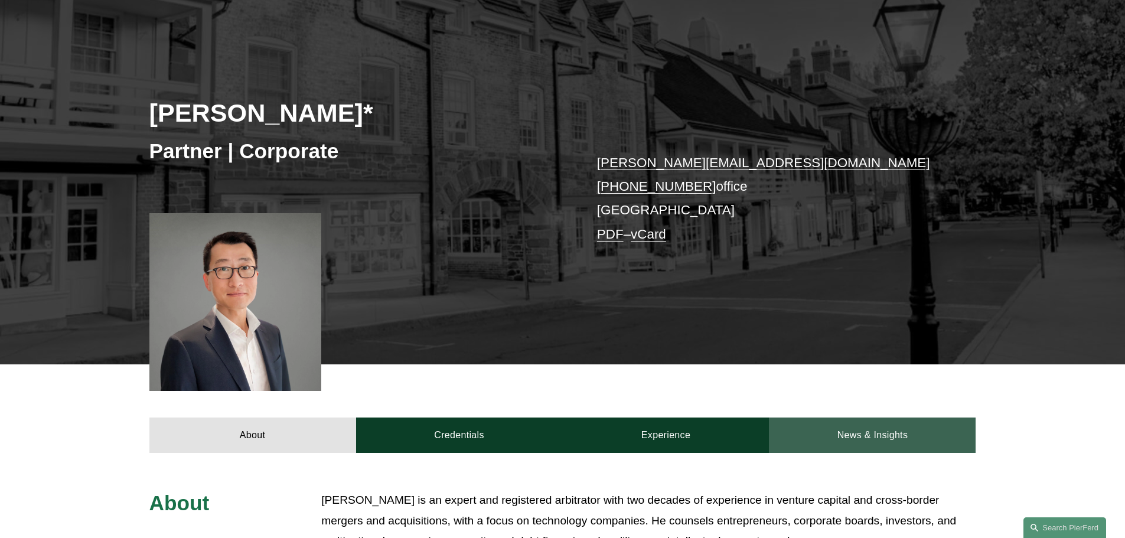
scroll to position [118, 0]
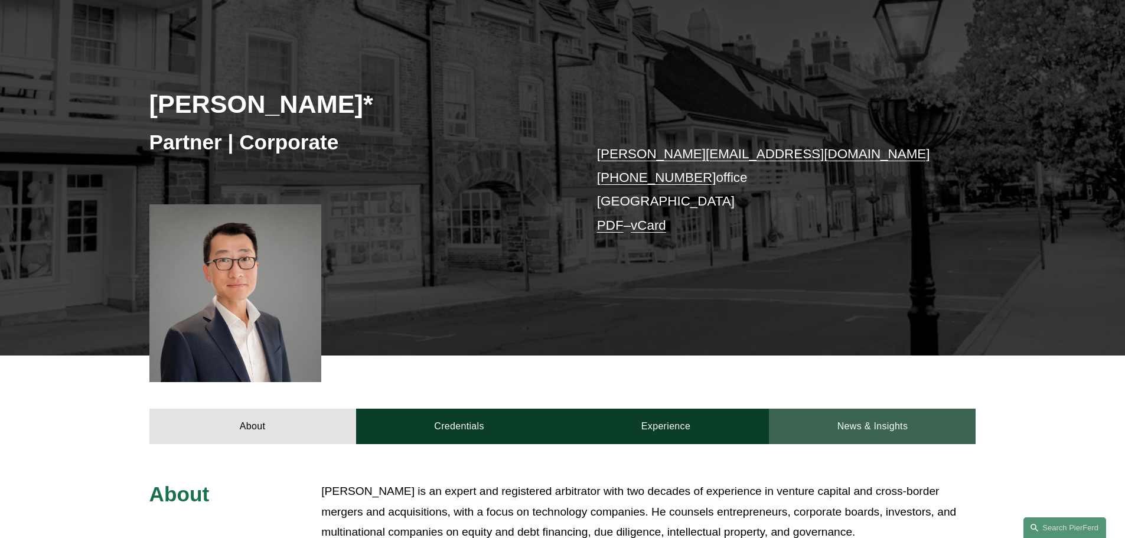
click at [860, 419] on link "News & Insights" at bounding box center [872, 426] width 207 height 35
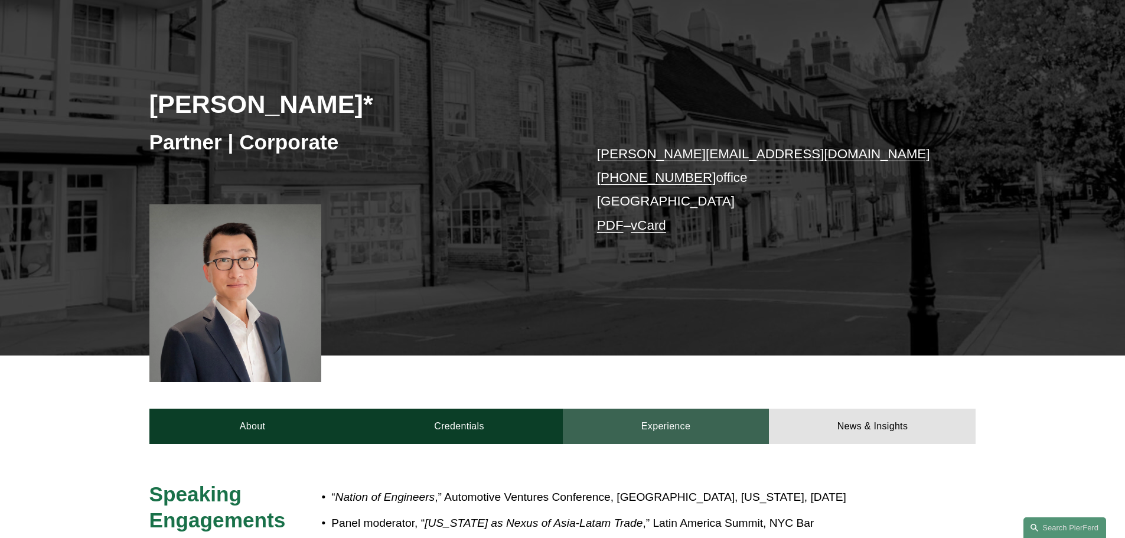
click at [696, 431] on link "Experience" at bounding box center [666, 426] width 207 height 35
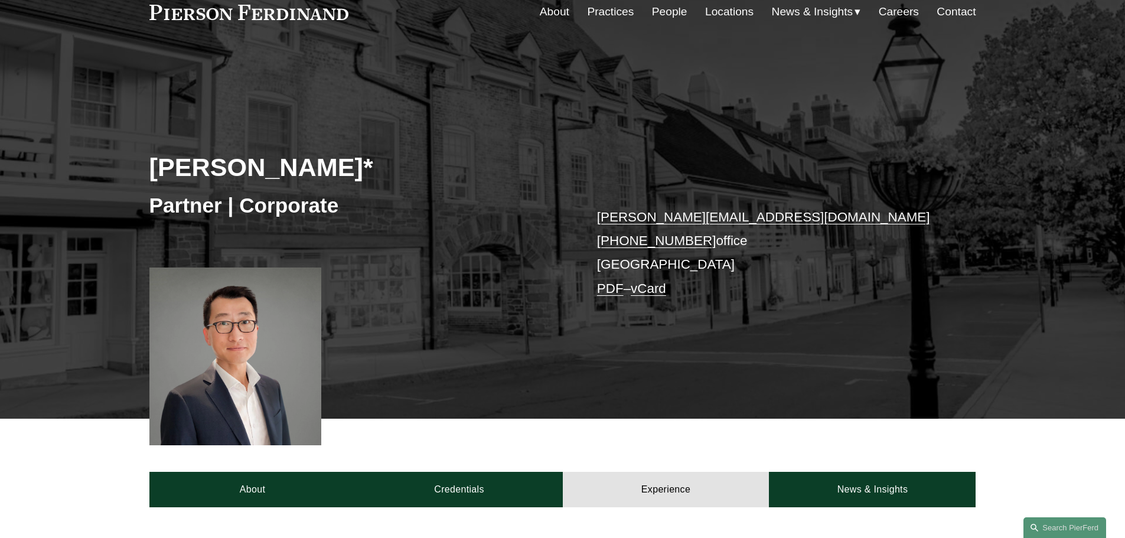
scroll to position [0, 0]
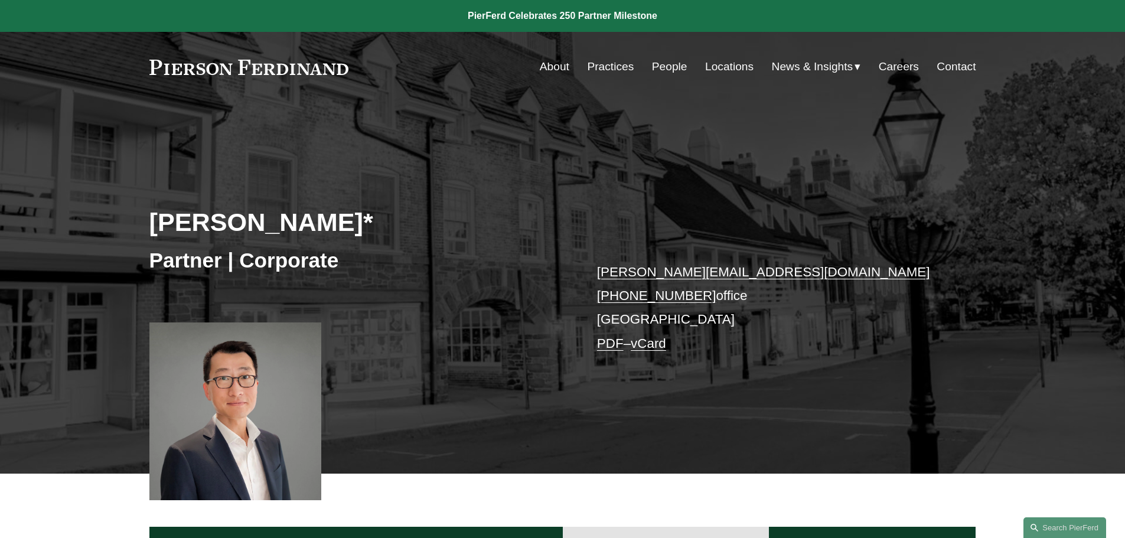
click at [669, 56] on link "People" at bounding box center [669, 67] width 35 height 22
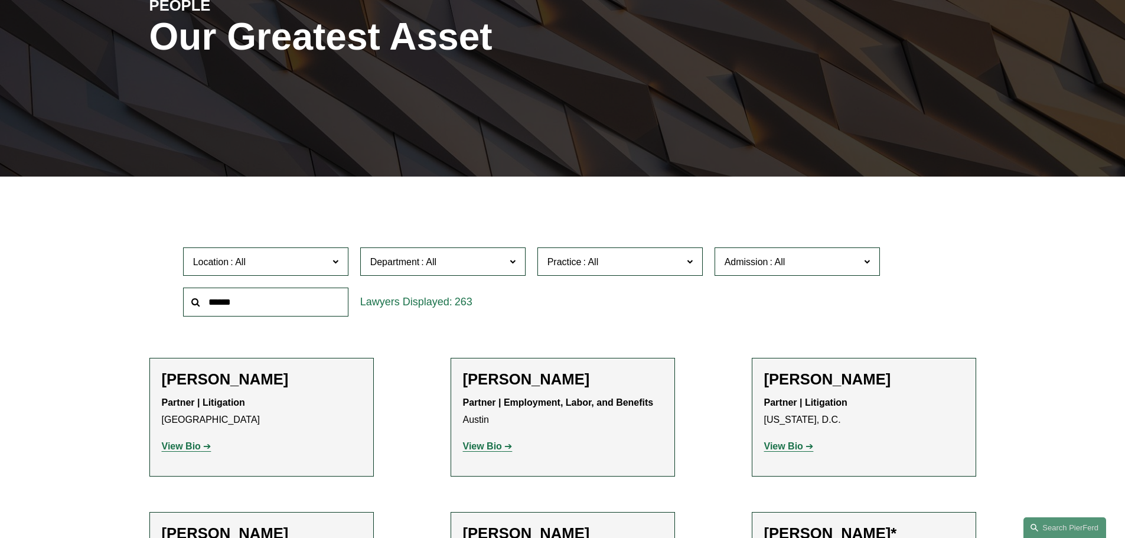
scroll to position [177, 0]
click at [277, 311] on input "text" at bounding box center [265, 302] width 165 height 29
type input "*******"
